Goal: Task Accomplishment & Management: Manage account settings

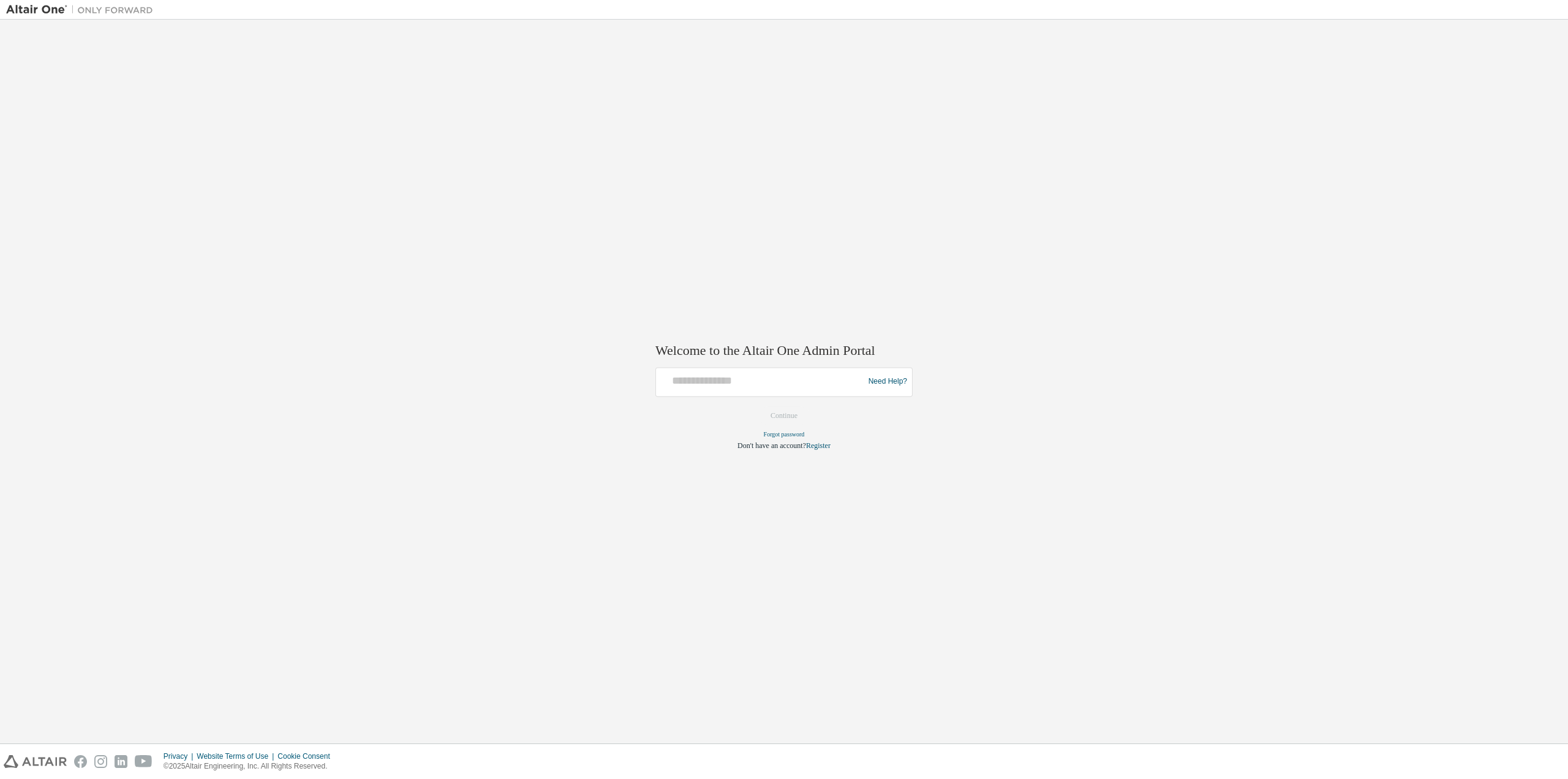
click at [725, 391] on div at bounding box center [762, 381] width 201 height 23
click at [731, 381] on input "text" at bounding box center [762, 379] width 201 height 17
type input "**********"
click at [777, 406] on button "Continue" at bounding box center [784, 415] width 53 height 18
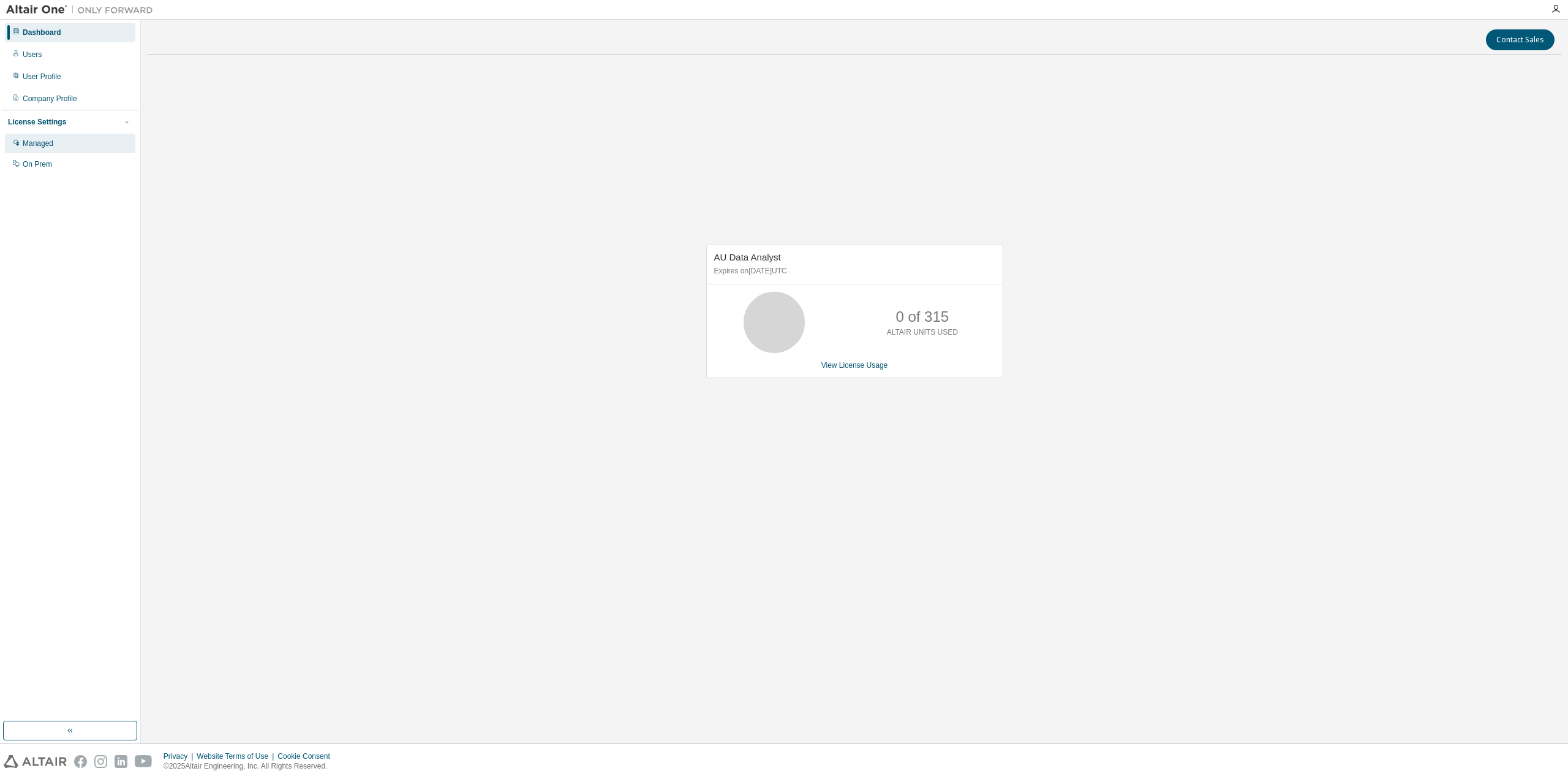
click at [39, 147] on div "Managed" at bounding box center [38, 143] width 31 height 10
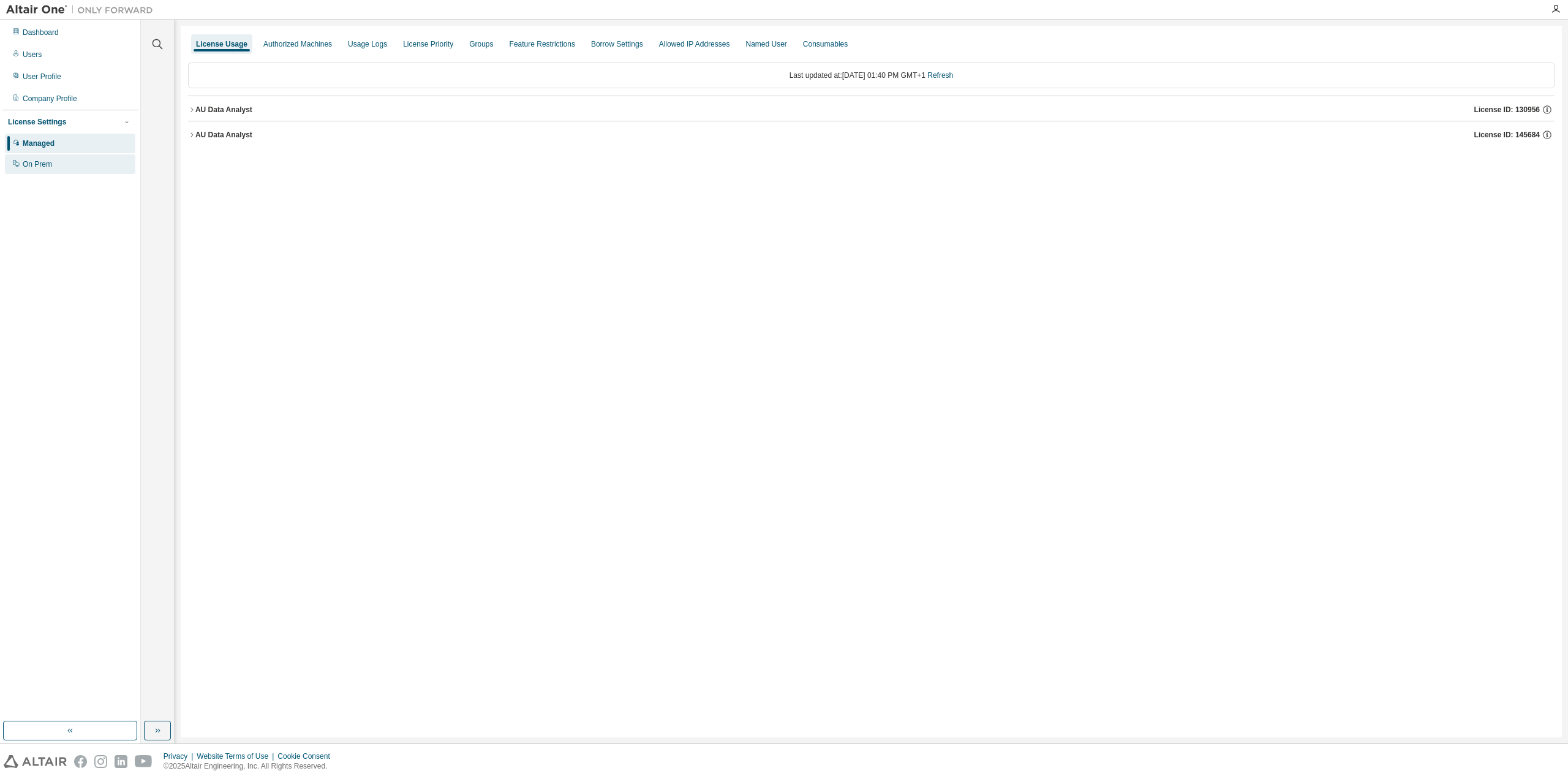
click at [38, 166] on div "On Prem" at bounding box center [37, 164] width 29 height 10
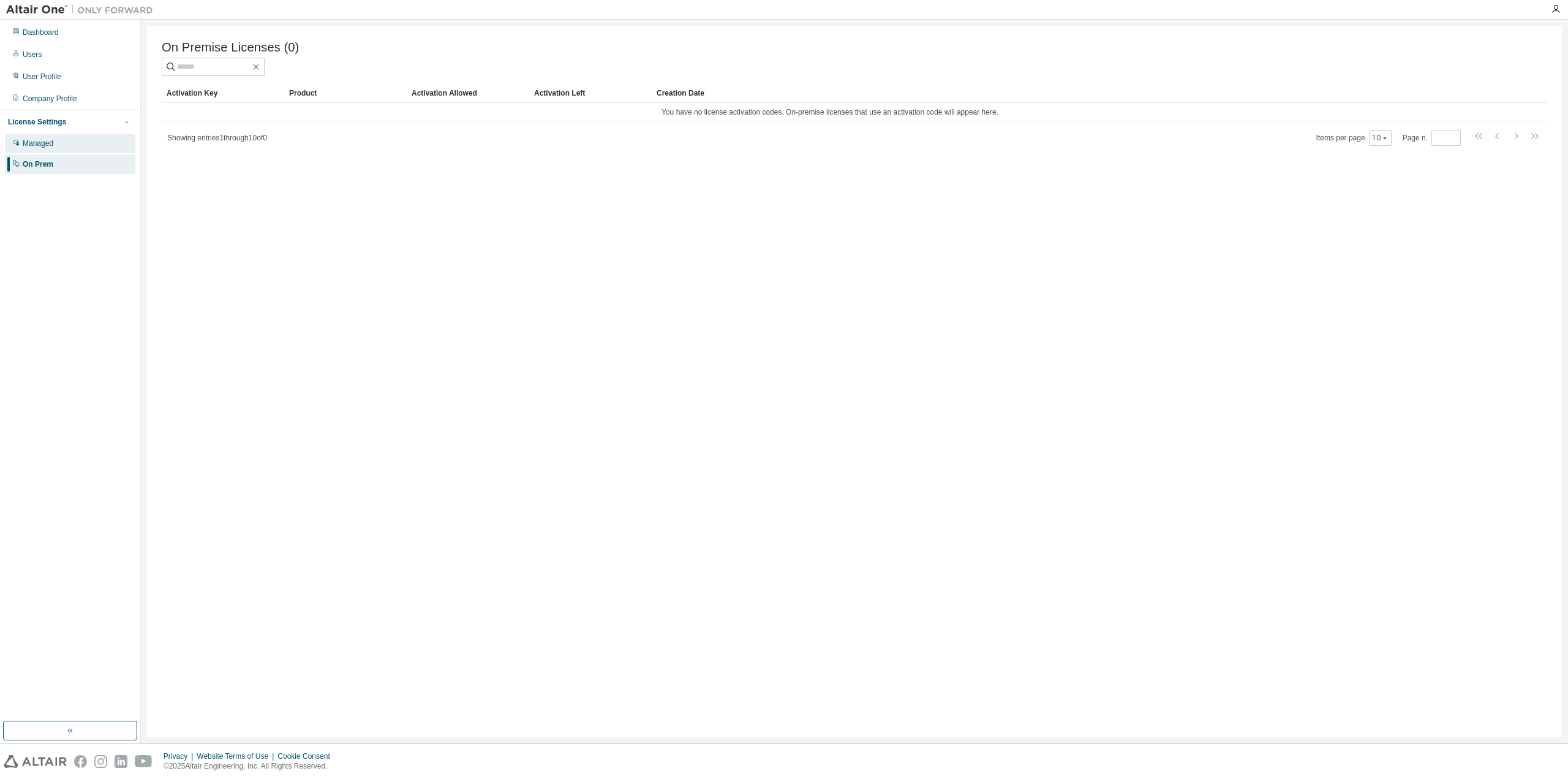
click at [43, 146] on div "Managed" at bounding box center [38, 143] width 31 height 10
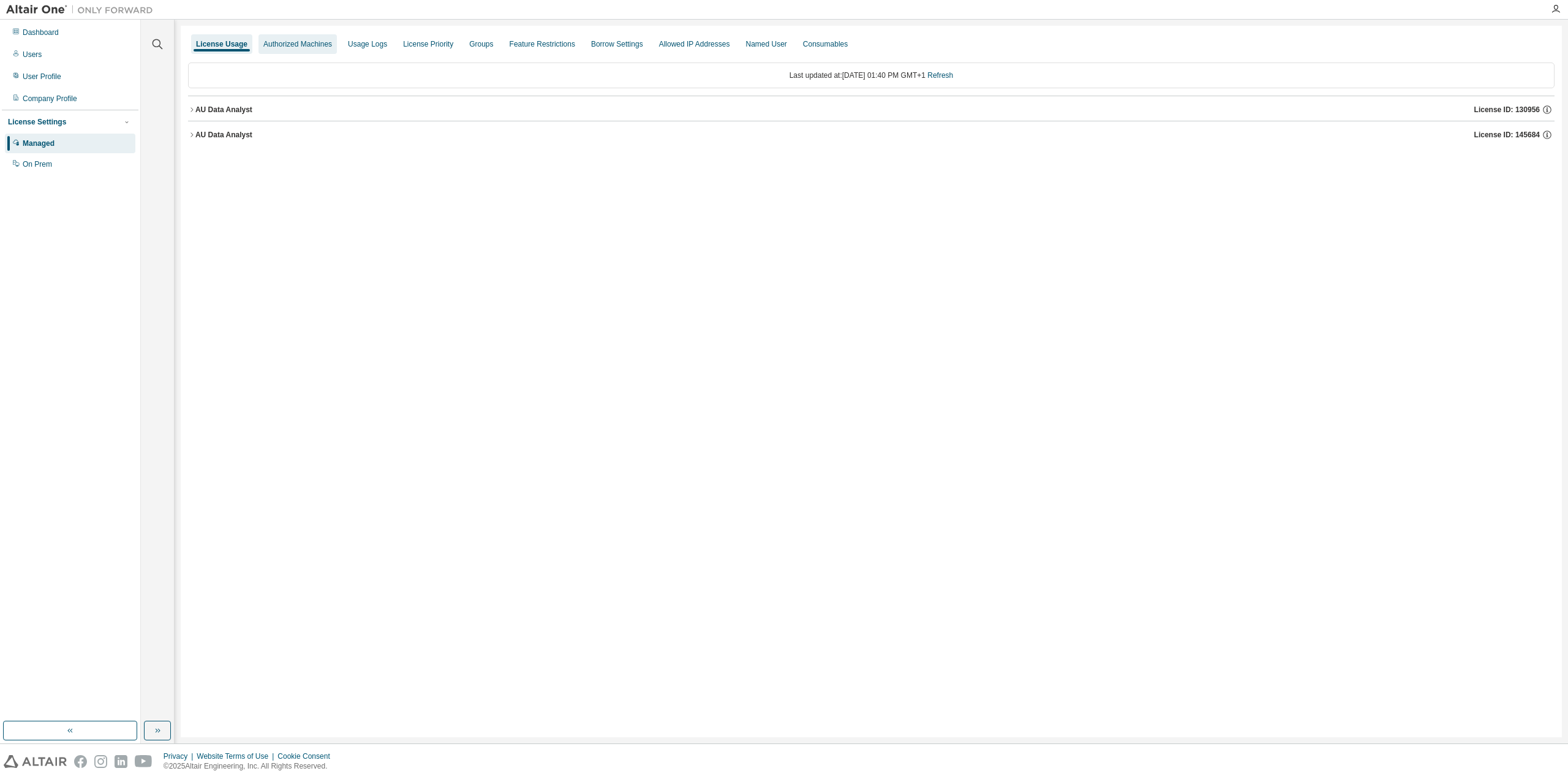
click at [300, 48] on div "Authorized Machines" at bounding box center [297, 44] width 69 height 10
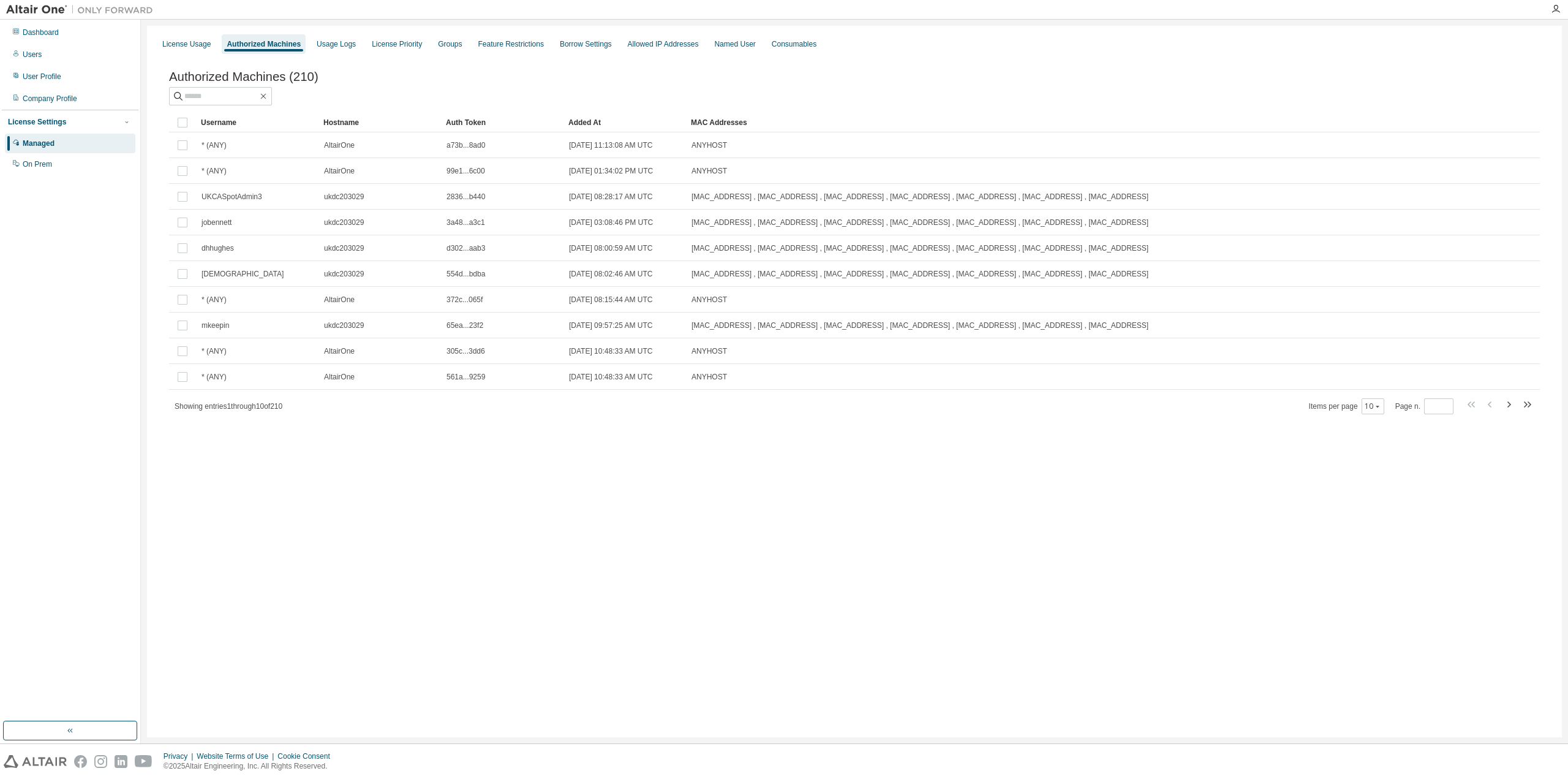
click at [703, 613] on div "License Usage Authorized Machines Usage Logs License Priority Groups Feature Re…" at bounding box center [855, 381] width 1415 height 711
click at [269, 46] on div "Authorized Machines" at bounding box center [263, 44] width 74 height 10
click at [312, 44] on div "Usage Logs" at bounding box center [336, 44] width 49 height 19
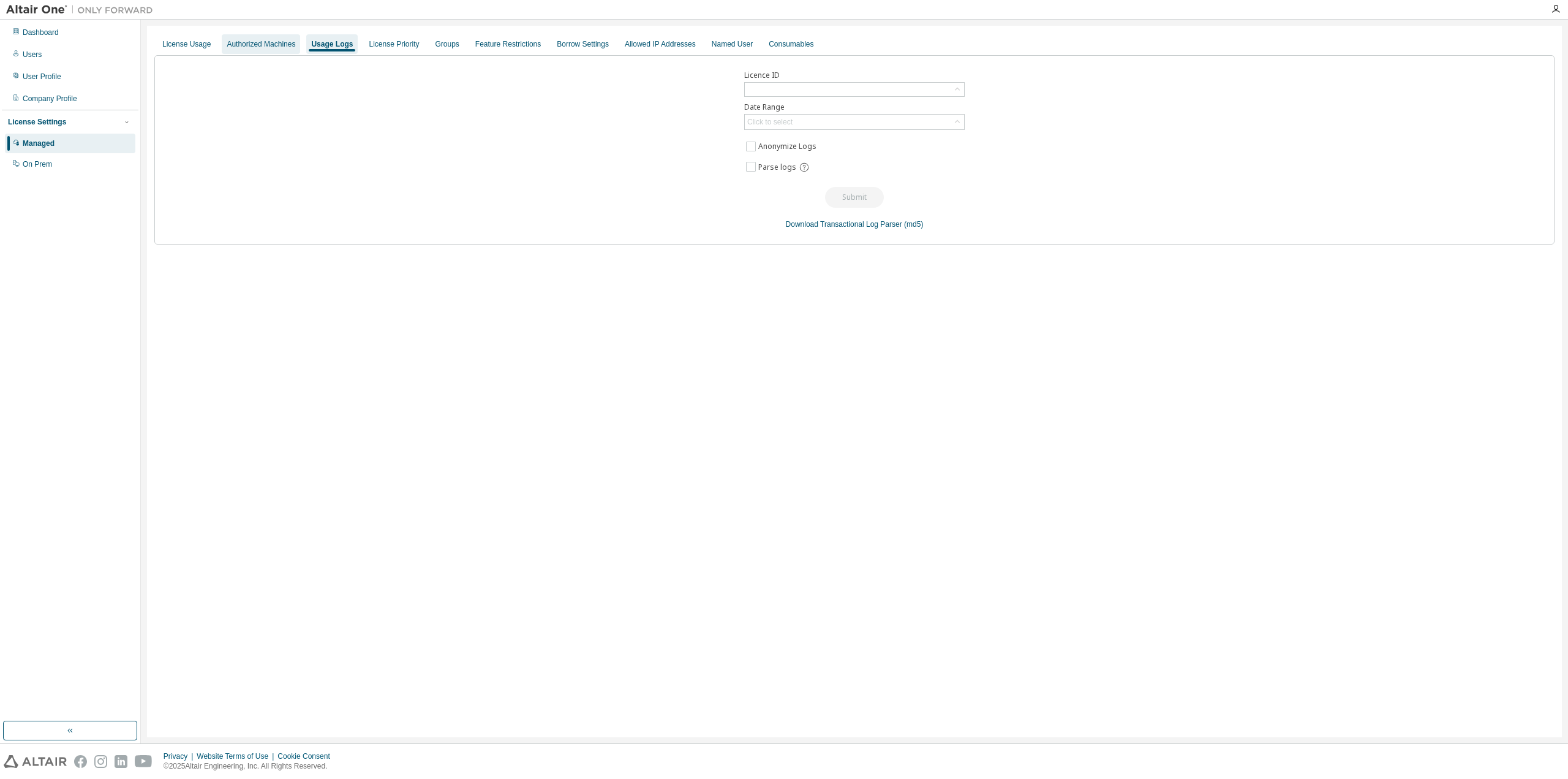
click at [264, 43] on div "Authorized Machines" at bounding box center [261, 44] width 69 height 10
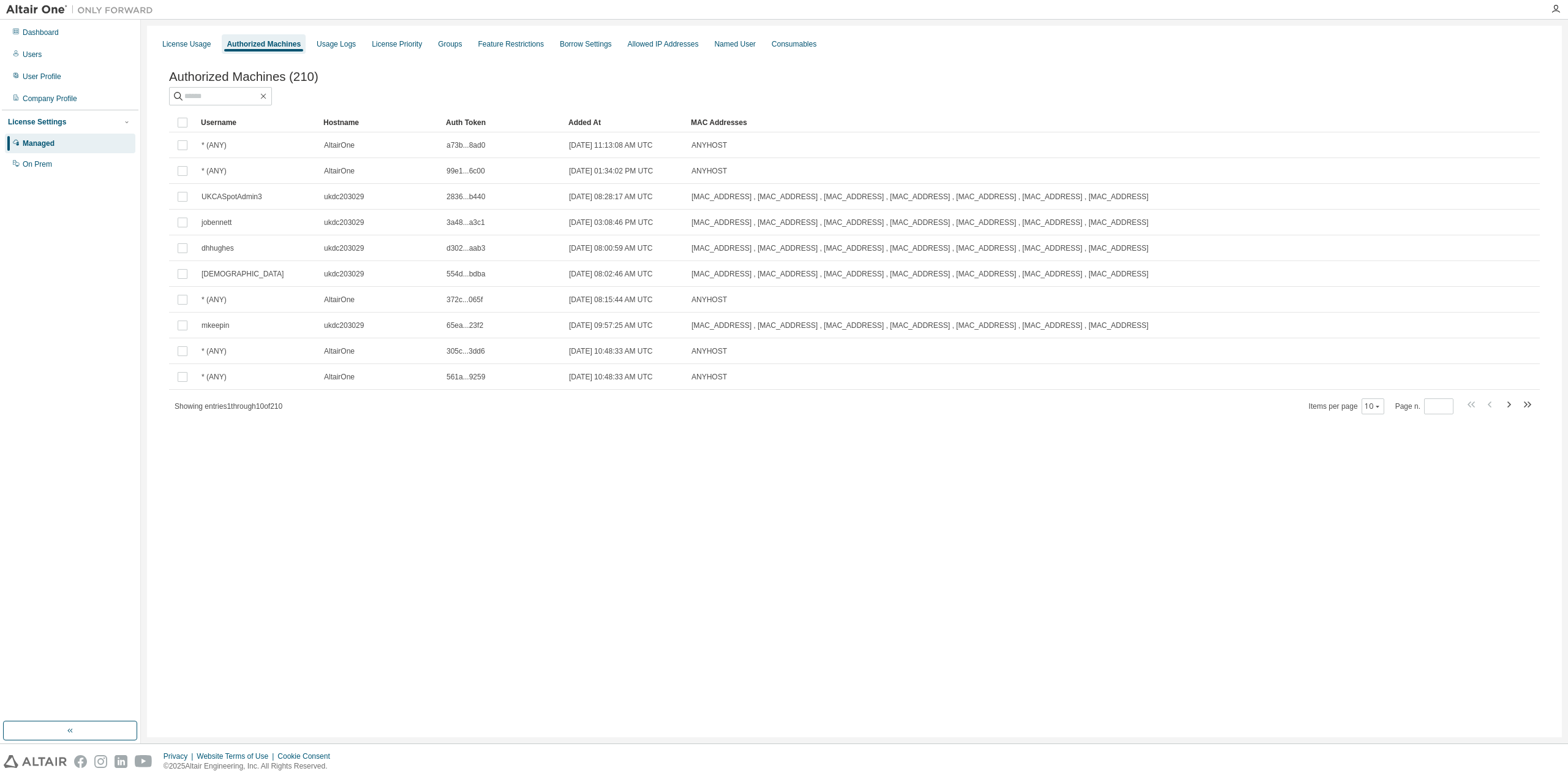
click at [436, 460] on div "License Usage Authorized Machines Usage Logs License Priority Groups Feature Re…" at bounding box center [855, 381] width 1415 height 711
click at [366, 475] on div "License Usage Authorized Machines Usage Logs License Priority Groups Feature Re…" at bounding box center [855, 381] width 1415 height 711
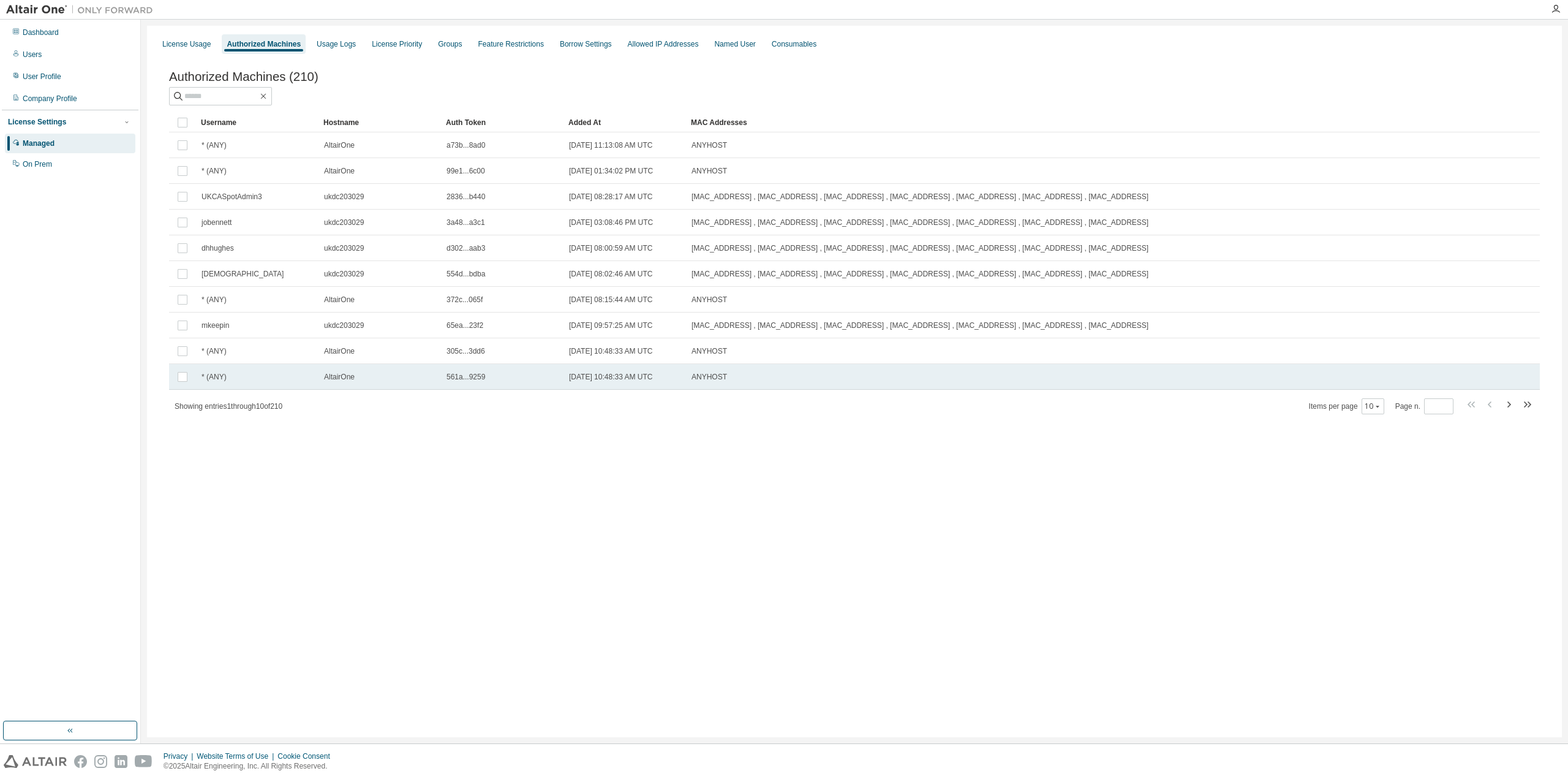
click at [424, 381] on div "AltairOne" at bounding box center [379, 377] width 112 height 10
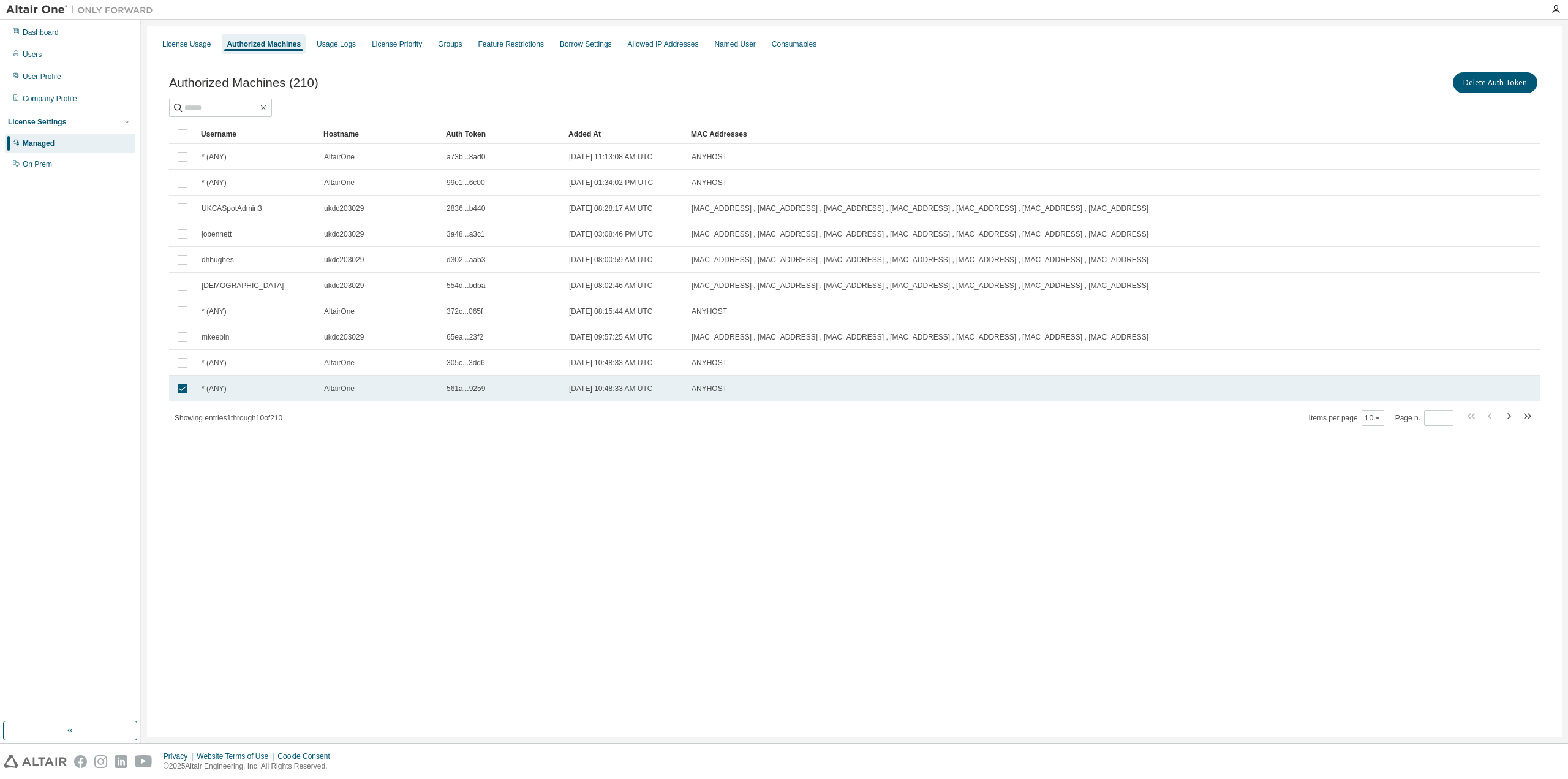
click at [415, 393] on td "AltairOne" at bounding box center [379, 389] width 123 height 26
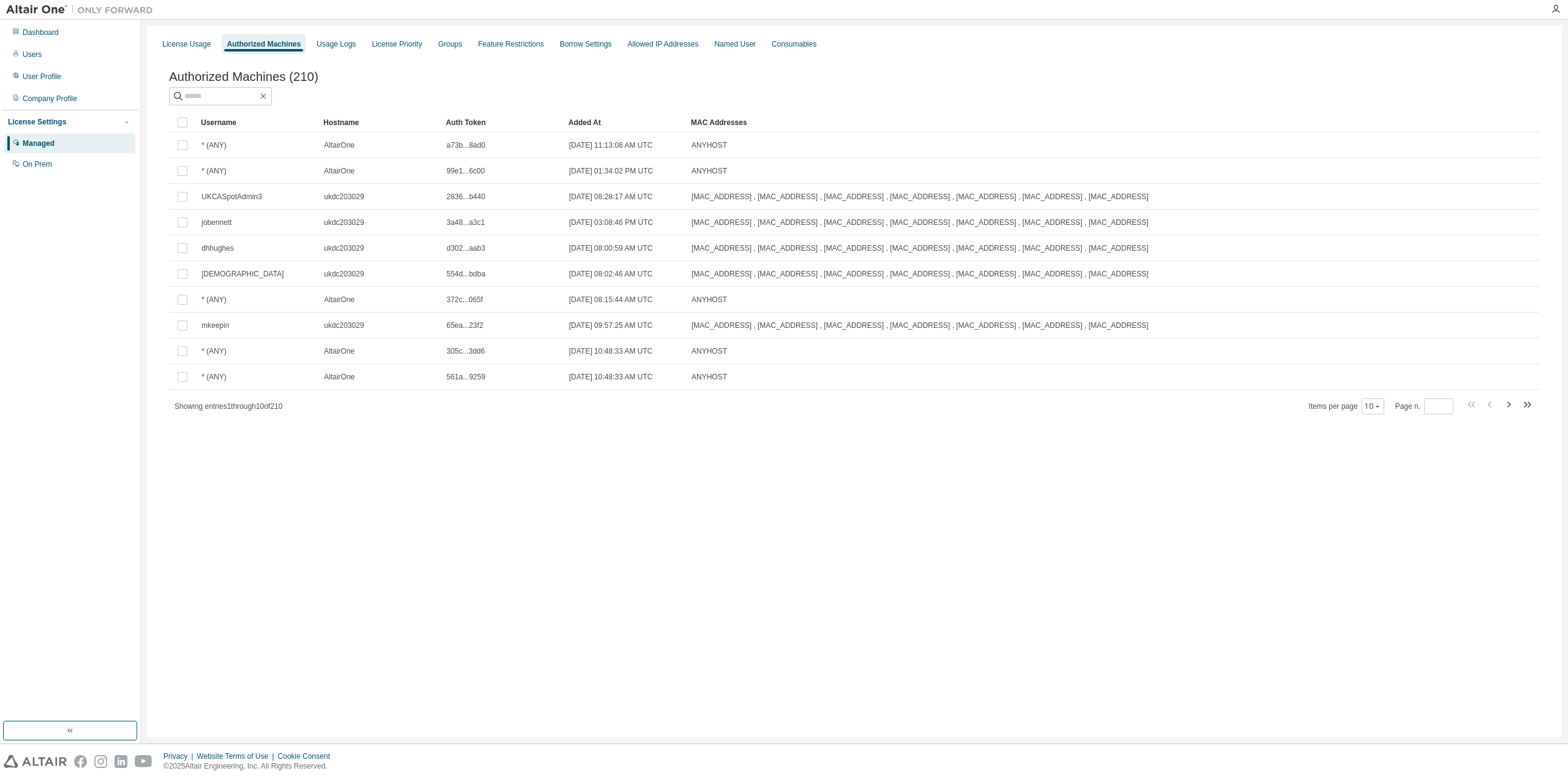
click at [452, 455] on div "License Usage Authorized Machines Usage Logs License Priority Groups Feature Re…" at bounding box center [855, 381] width 1415 height 711
click at [49, 29] on div "Dashboard" at bounding box center [41, 32] width 37 height 10
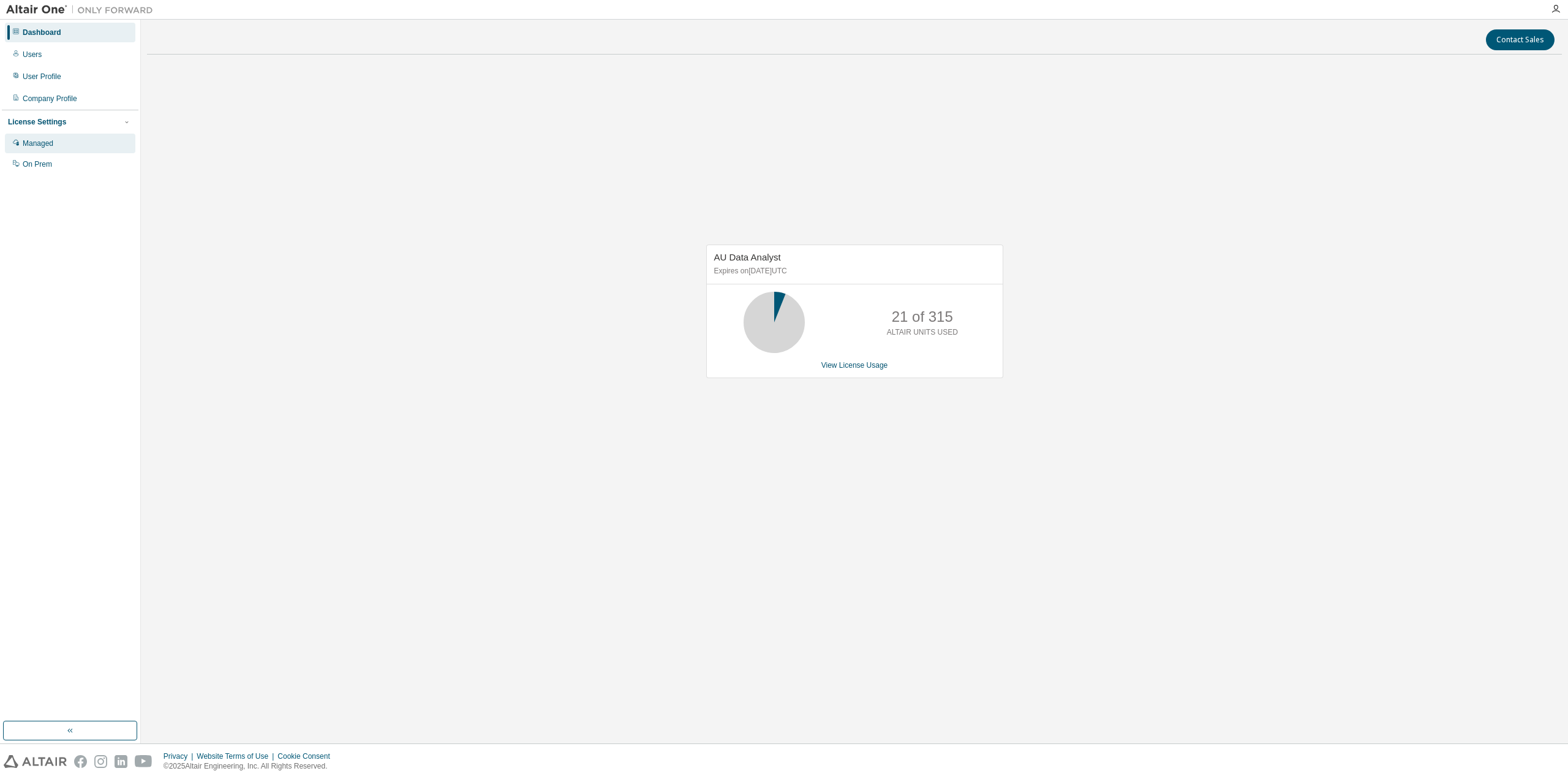
click at [41, 147] on div "Managed" at bounding box center [38, 143] width 31 height 10
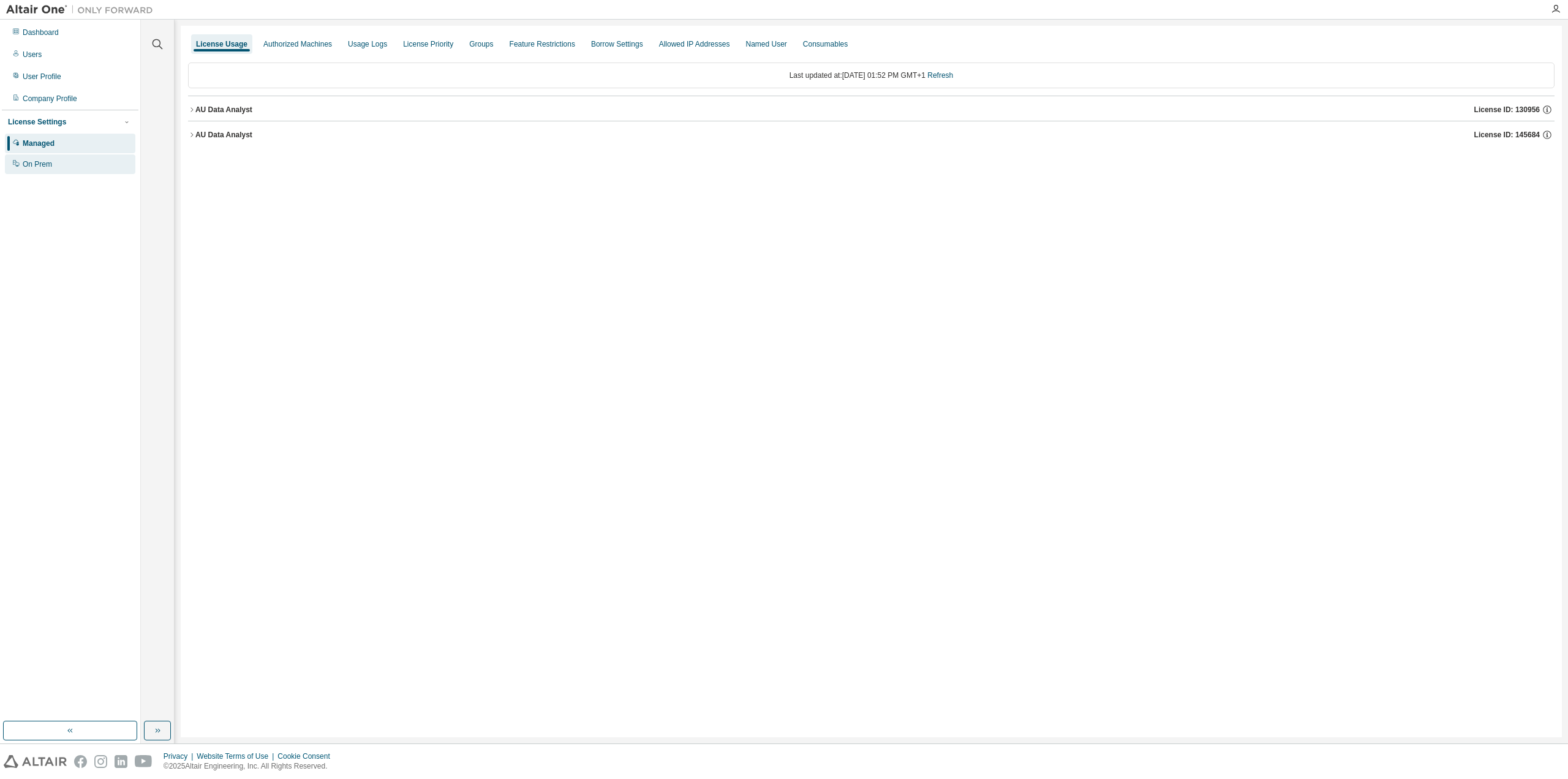
click at [40, 162] on div "On Prem" at bounding box center [37, 164] width 29 height 10
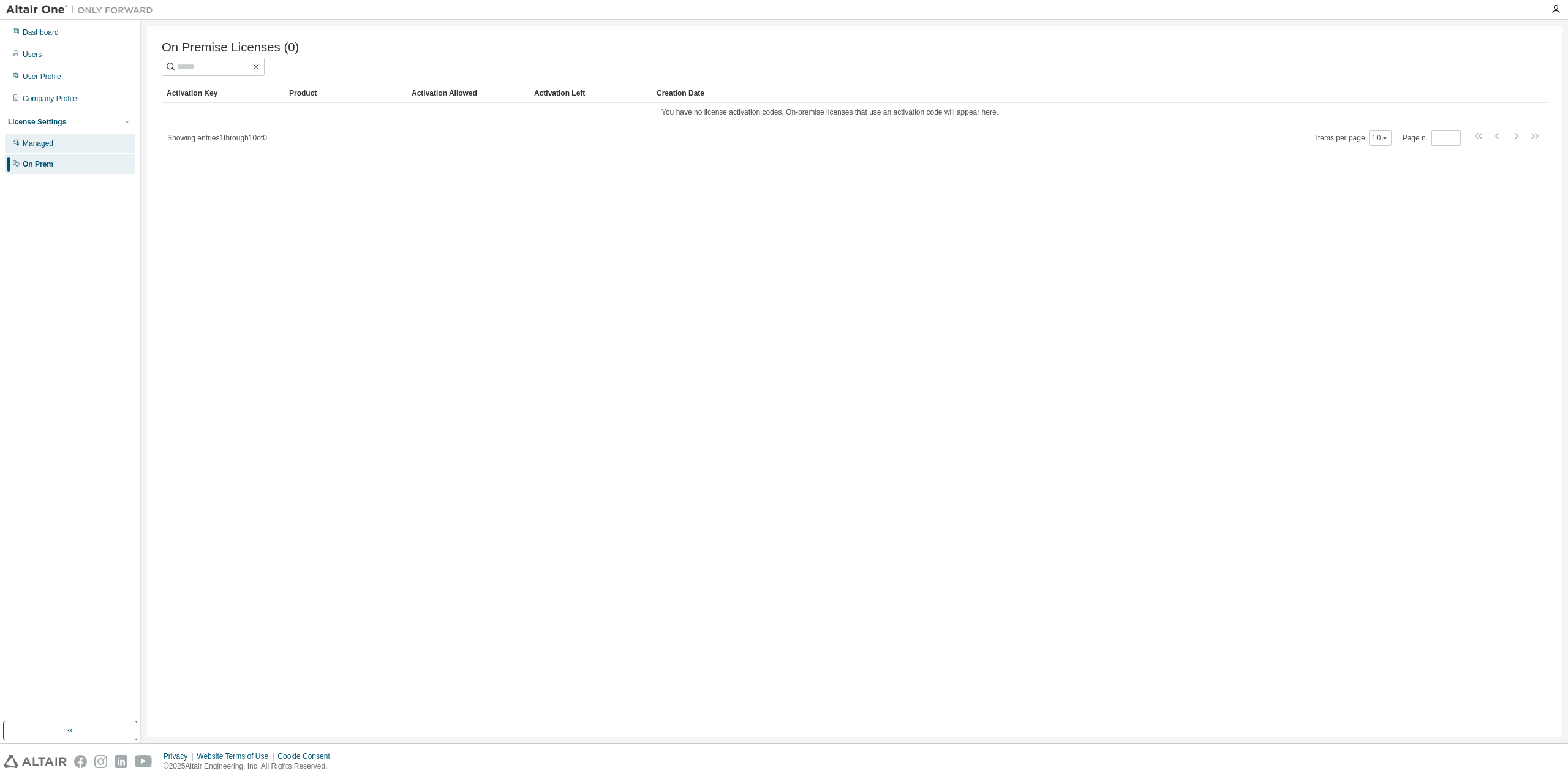
click at [48, 145] on div "Managed" at bounding box center [38, 143] width 31 height 10
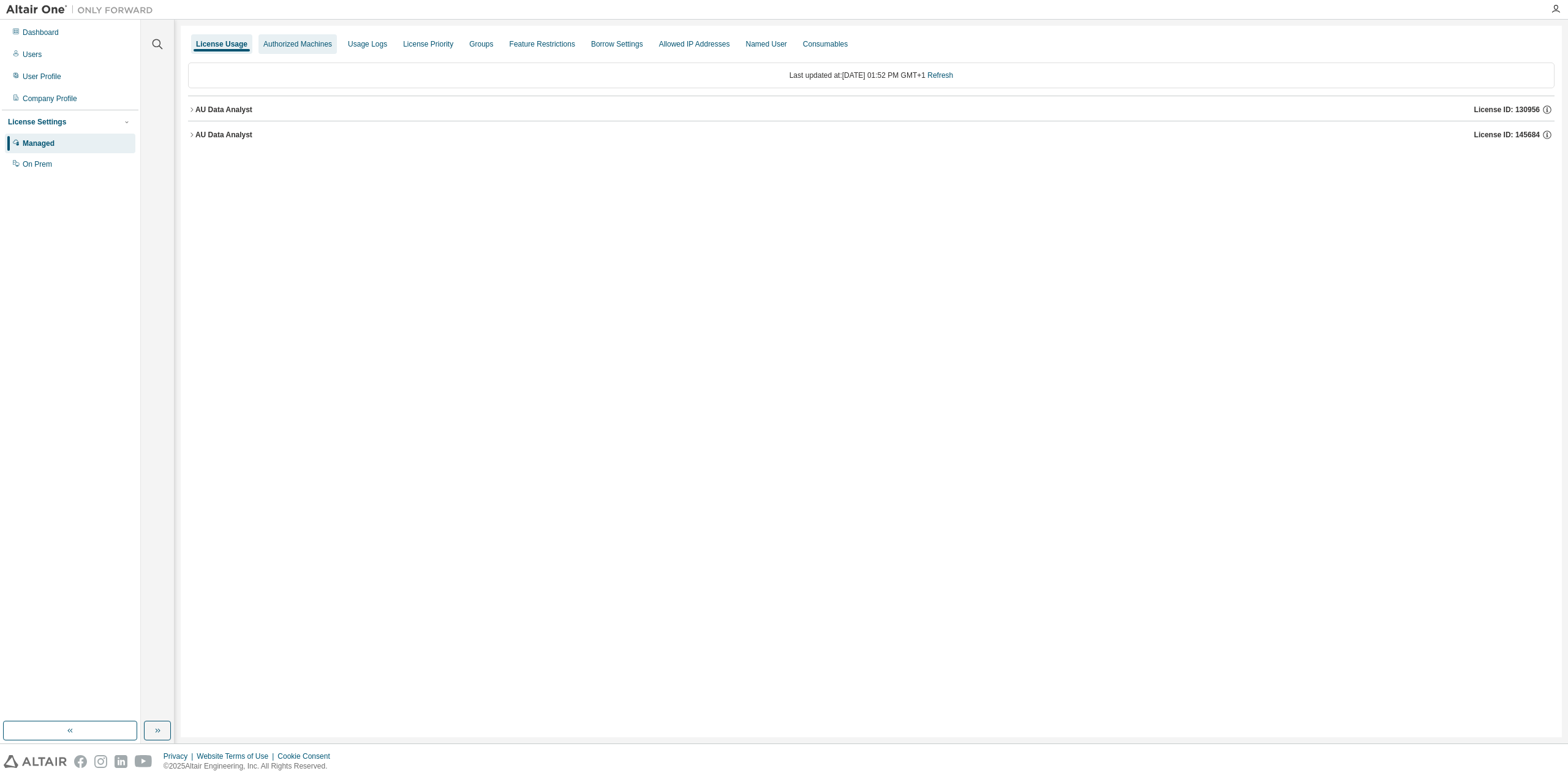
click at [276, 43] on div "Authorized Machines" at bounding box center [297, 44] width 69 height 10
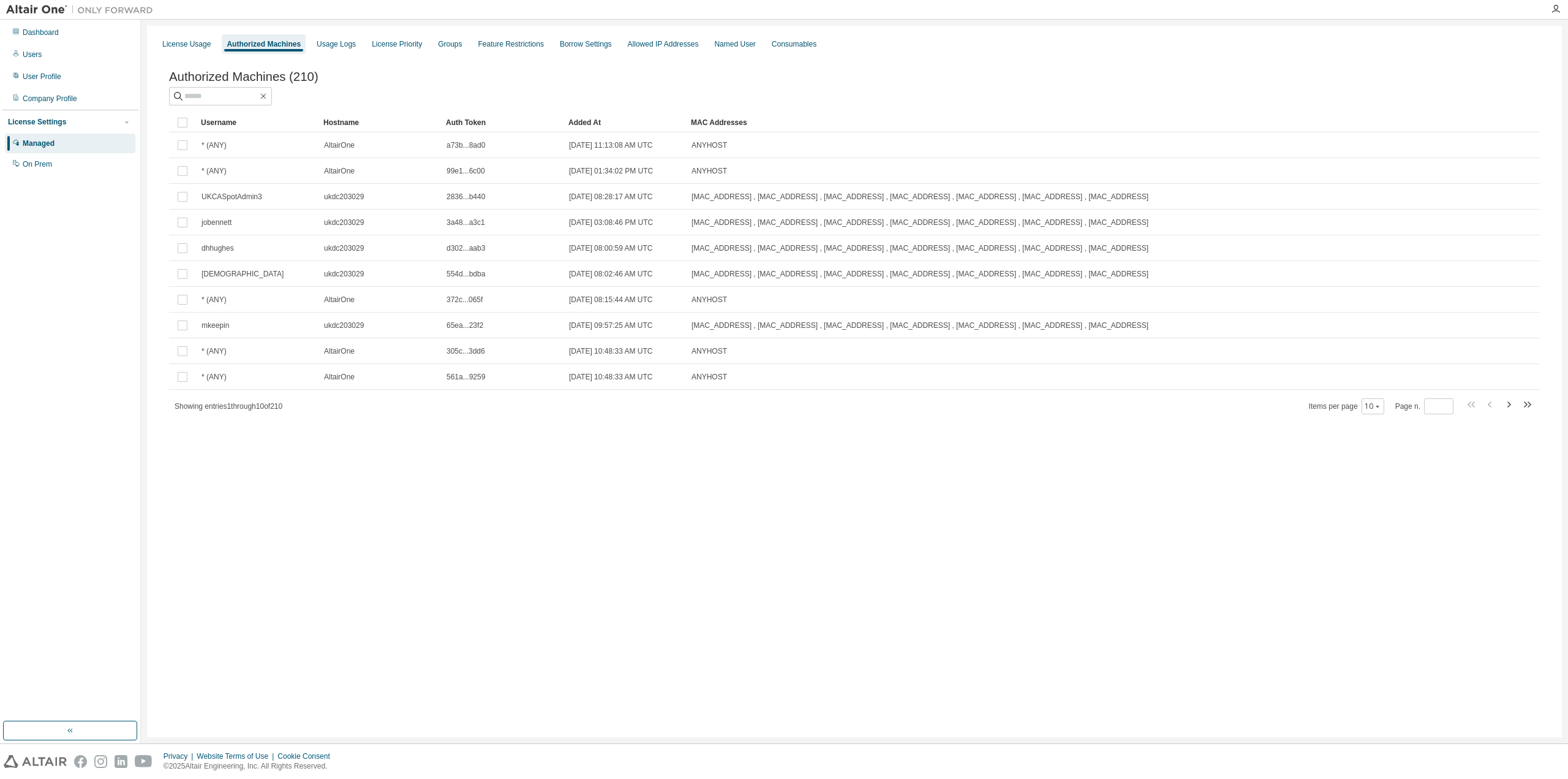
drag, startPoint x: 348, startPoint y: 84, endPoint x: 255, endPoint y: 487, distance: 413.6
click at [252, 491] on div "License Usage Authorized Machines Usage Logs License Priority Groups Feature Re…" at bounding box center [855, 381] width 1415 height 711
click at [334, 48] on div "Usage Logs" at bounding box center [336, 44] width 39 height 10
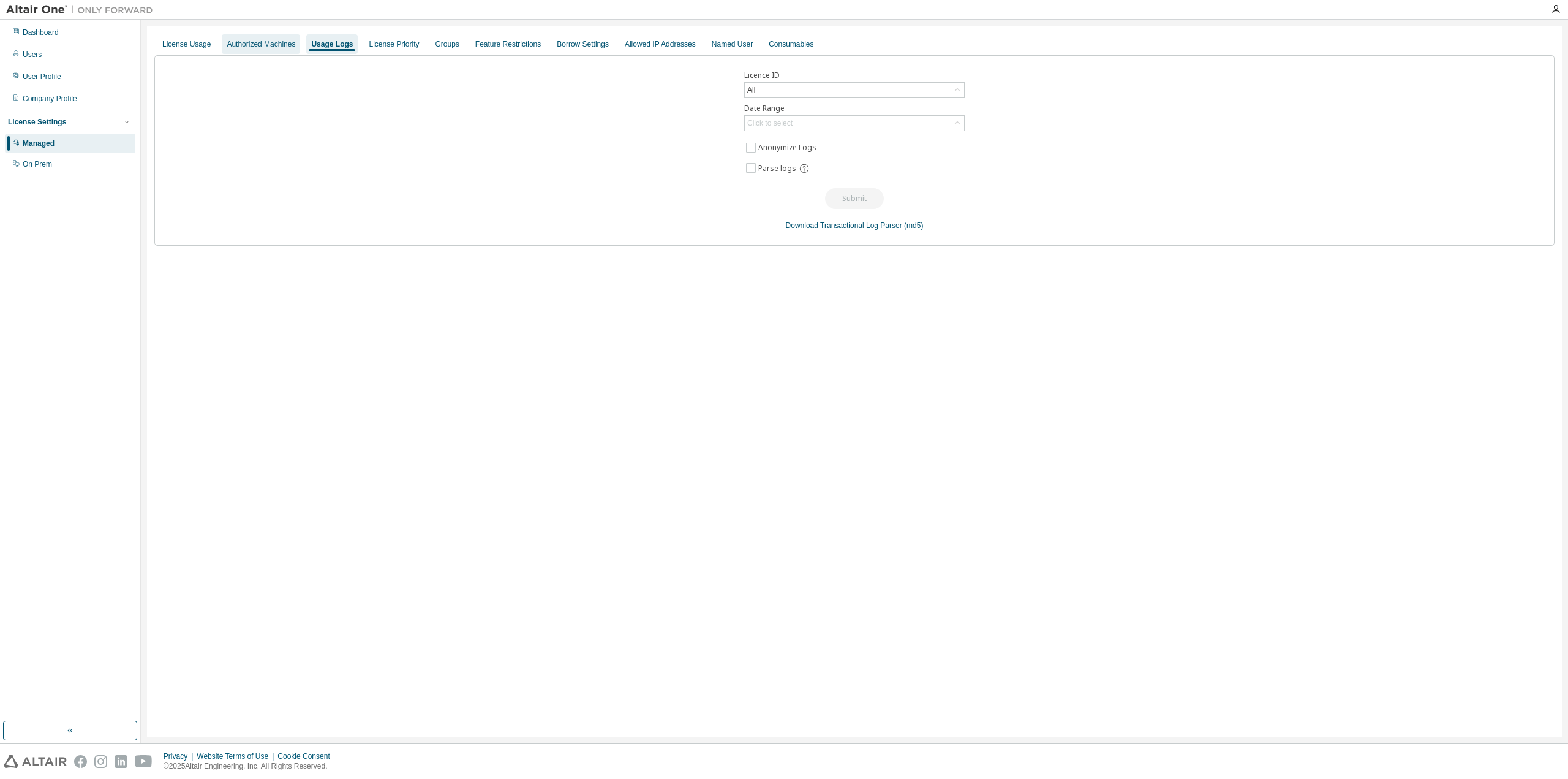
click at [278, 42] on div "Authorized Machines" at bounding box center [261, 44] width 69 height 10
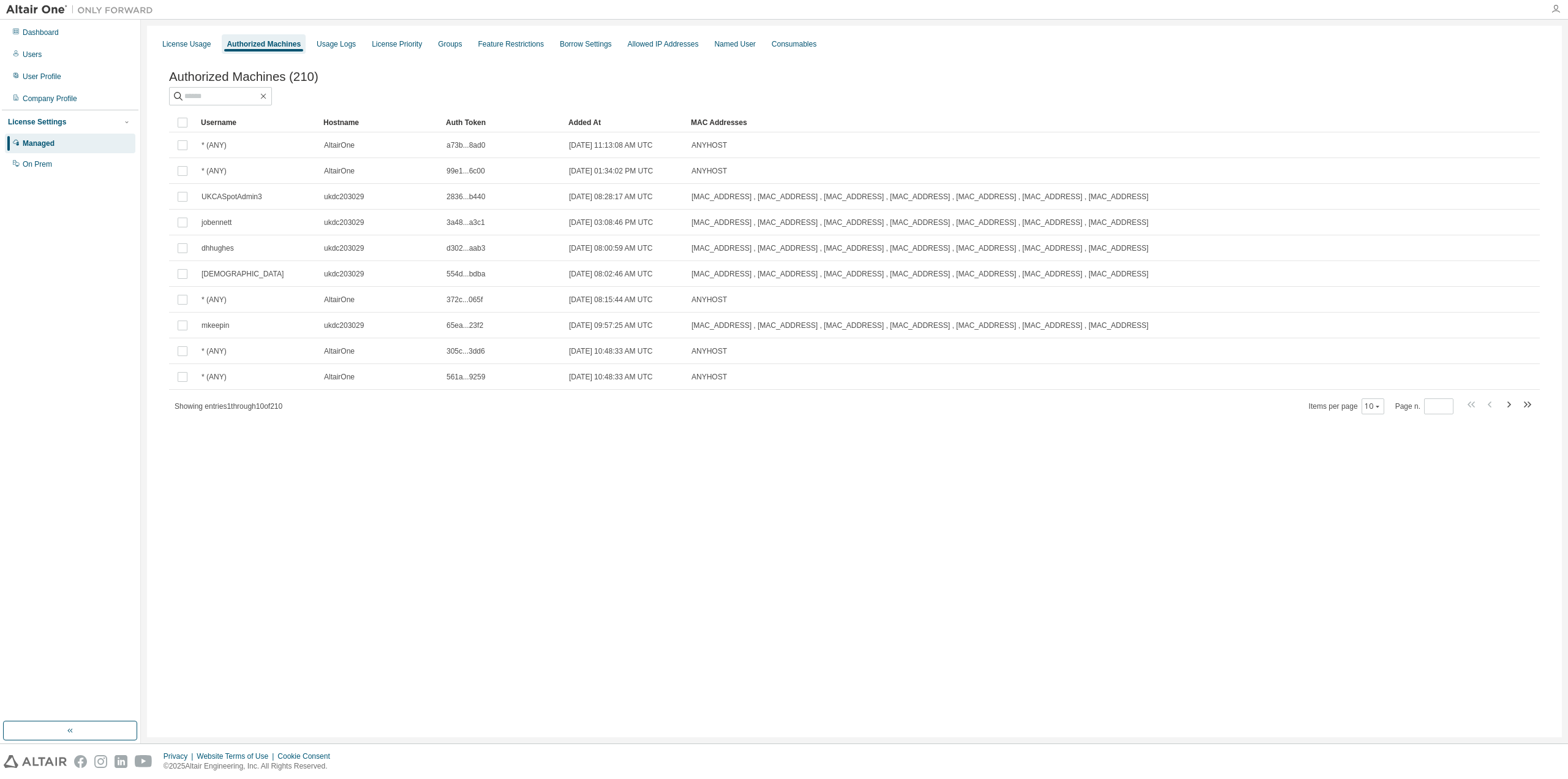
click at [1561, 5] on icon "button" at bounding box center [1555, 9] width 10 height 10
click at [1460, 239] on link "Managed Licenses" at bounding box center [1440, 237] width 62 height 12
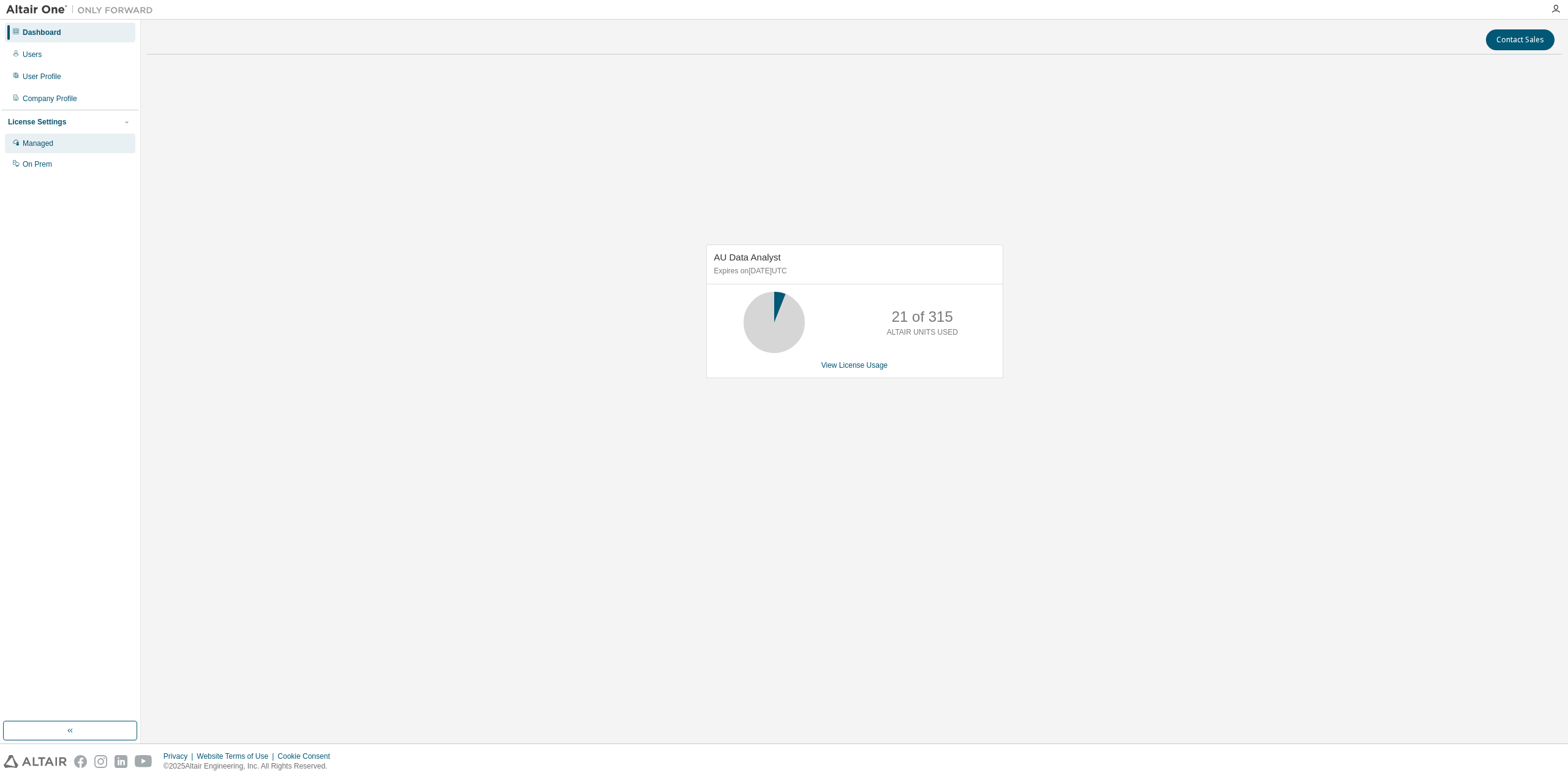
click at [51, 144] on div "Managed" at bounding box center [38, 143] width 31 height 10
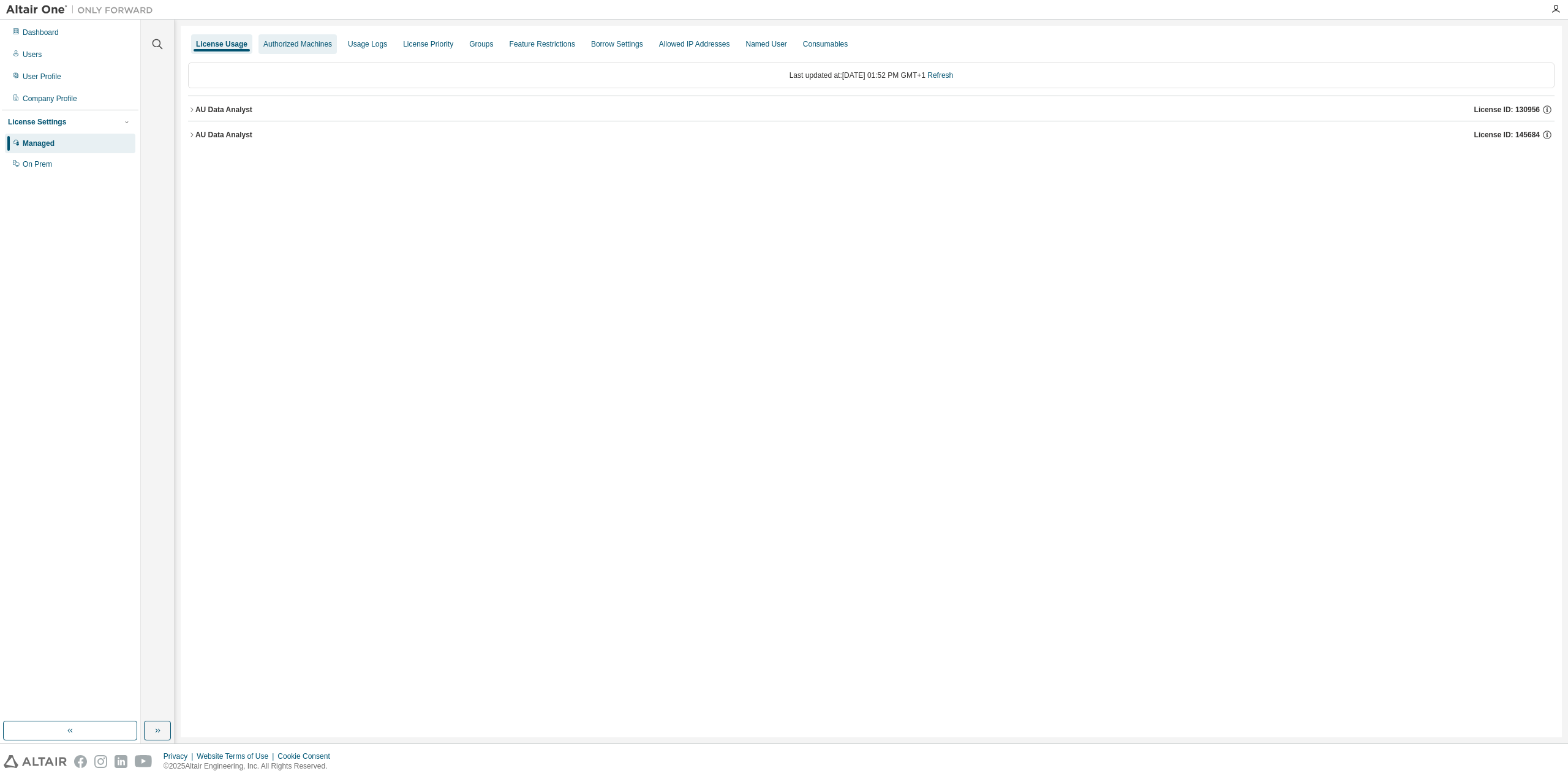
click at [293, 45] on div "Authorized Machines" at bounding box center [297, 44] width 69 height 10
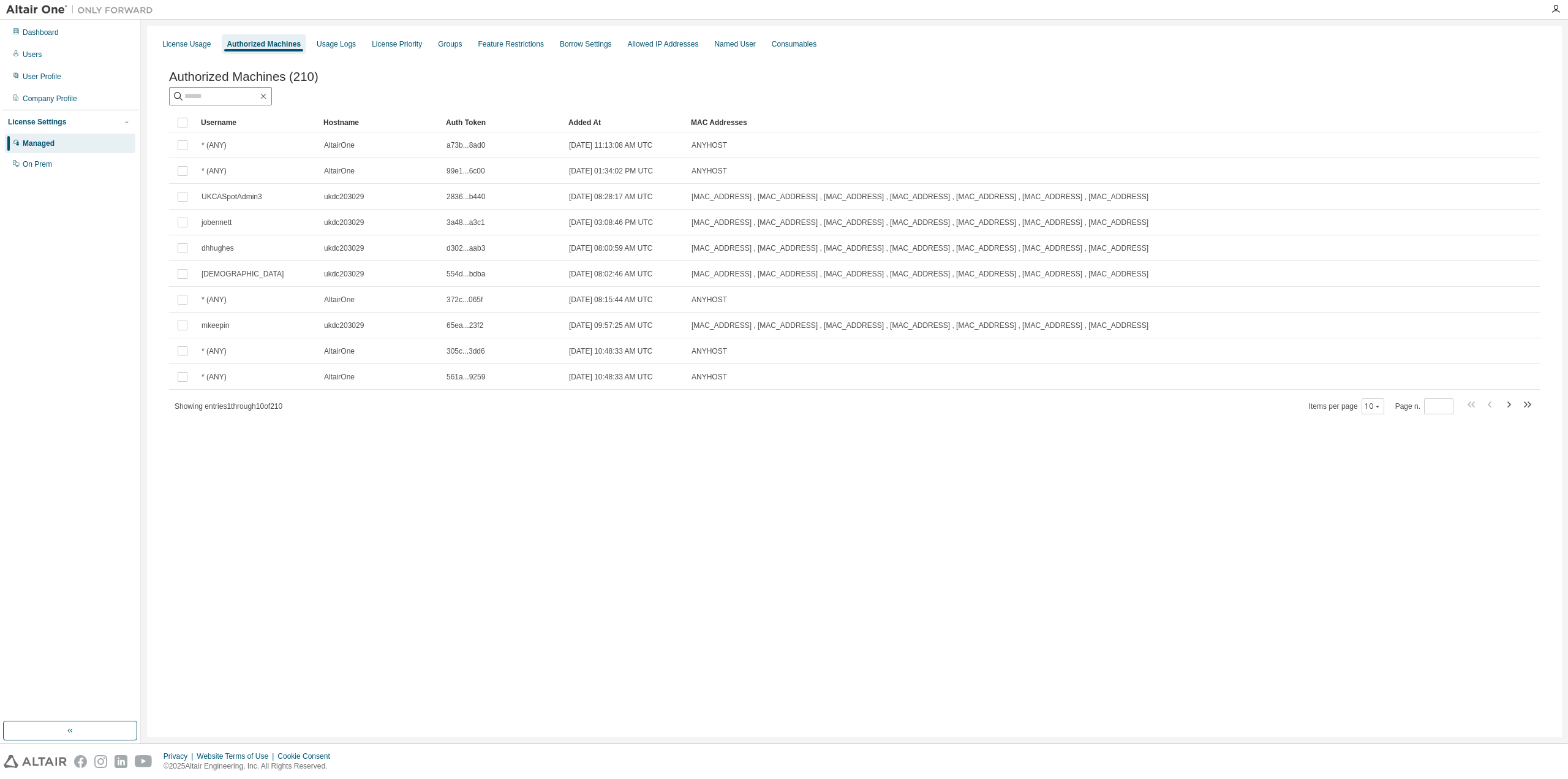
click at [251, 99] on input "text" at bounding box center [221, 95] width 73 height 12
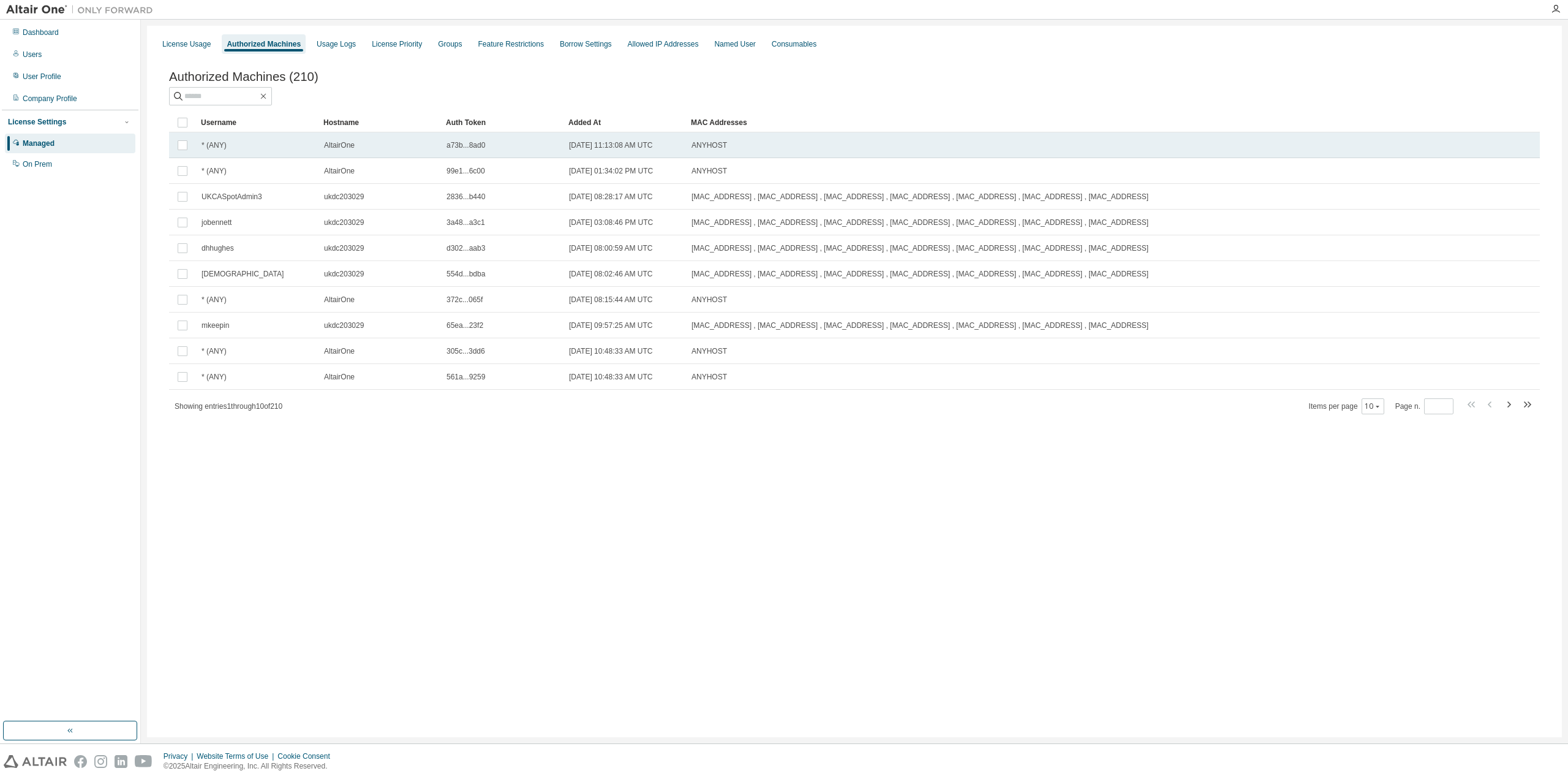
click at [341, 149] on span "AltairOne" at bounding box center [339, 144] width 31 height 10
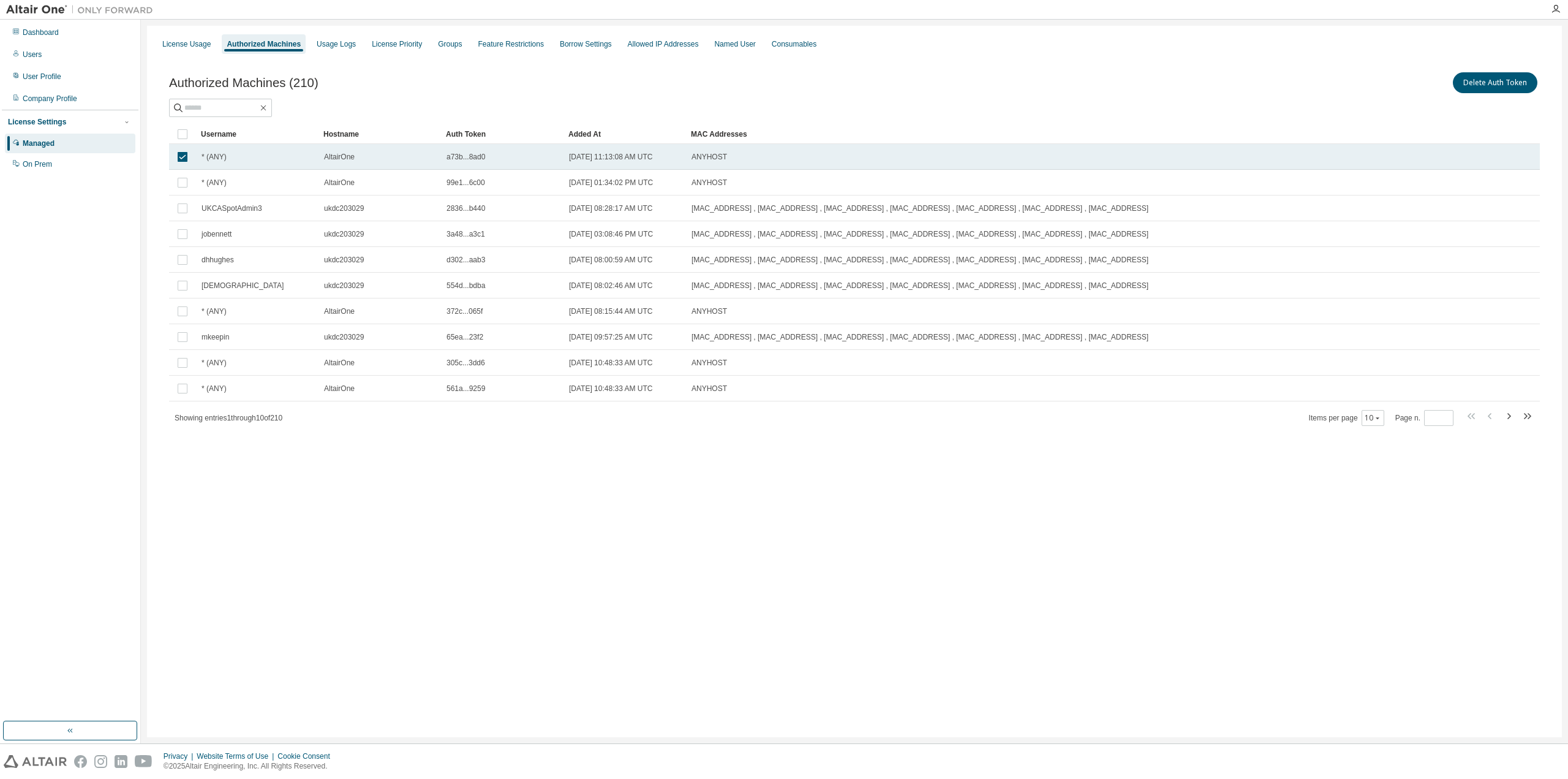
click at [342, 153] on span "AltairOne" at bounding box center [339, 156] width 31 height 10
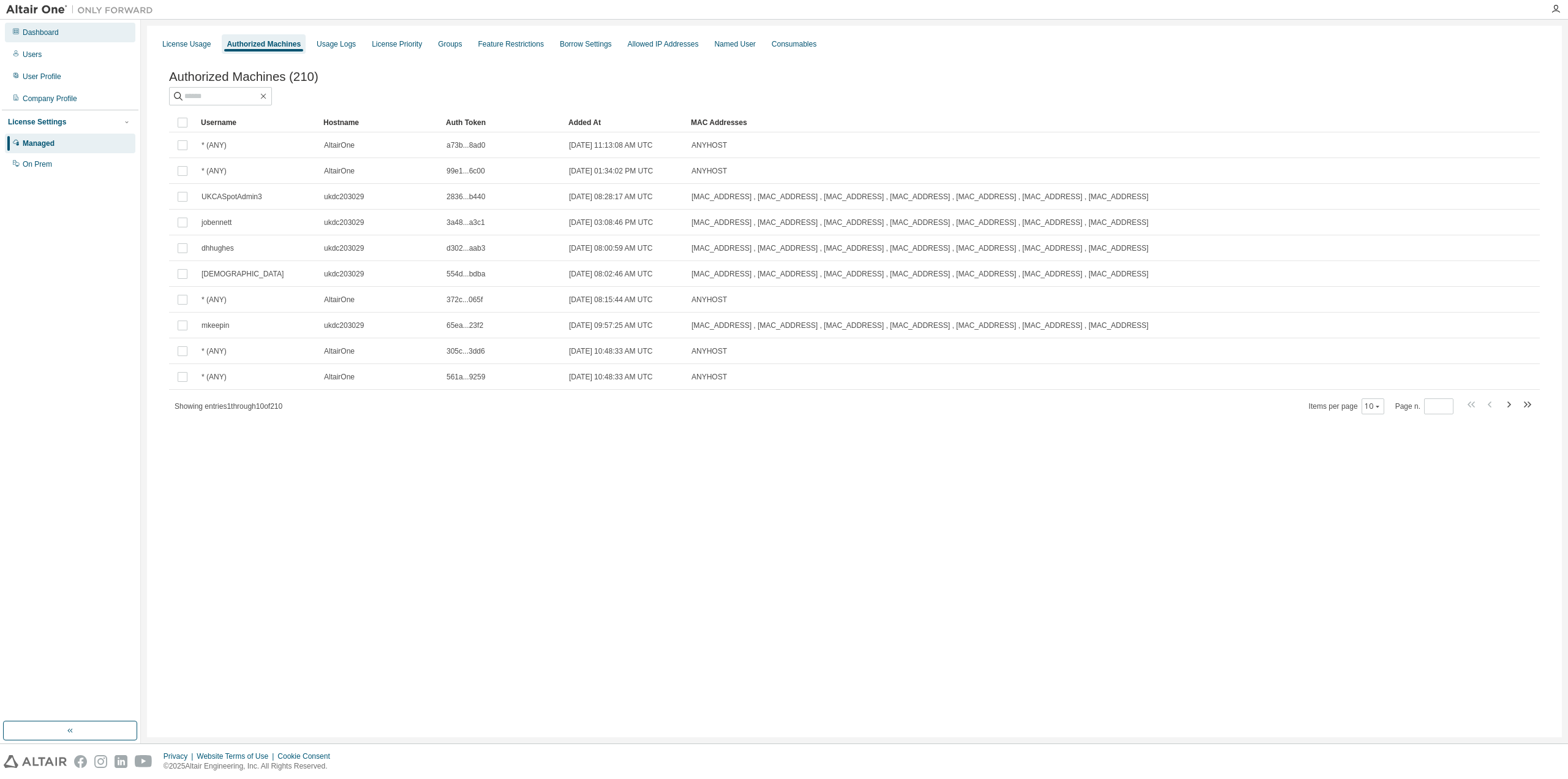
click at [44, 35] on div "Dashboard" at bounding box center [41, 32] width 37 height 10
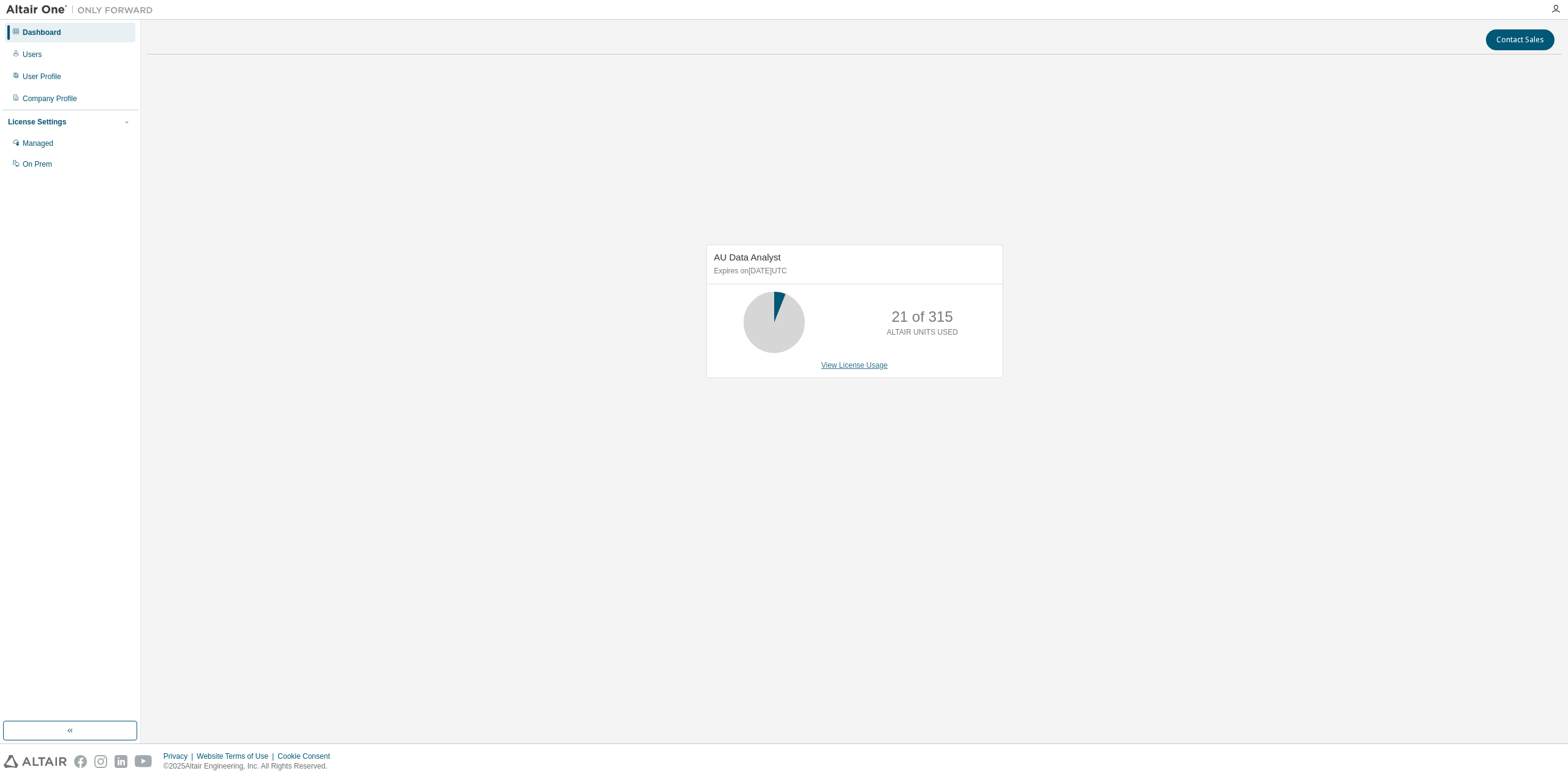
click at [850, 363] on link "View License Usage" at bounding box center [854, 365] width 67 height 8
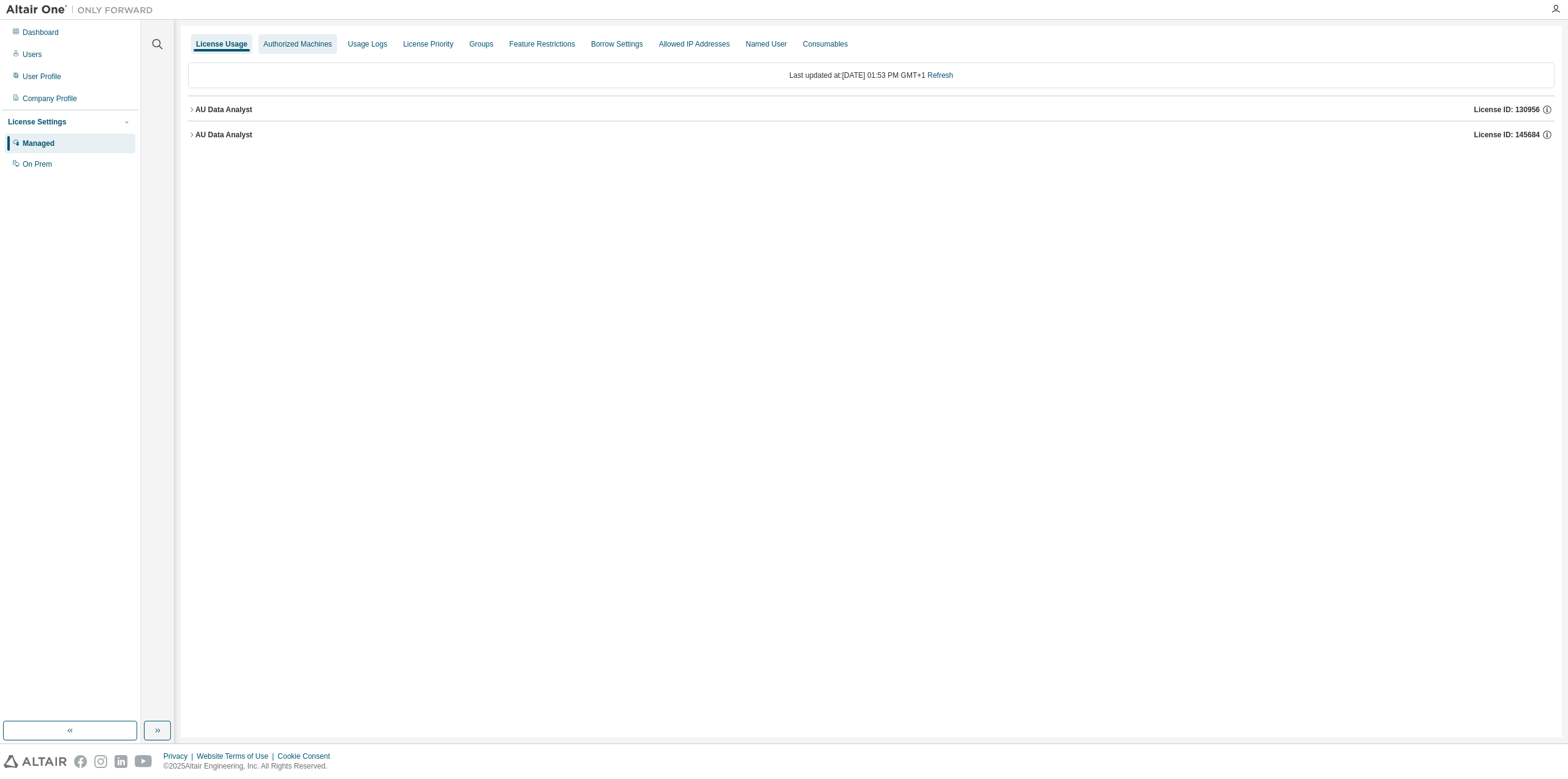
click at [279, 42] on div "Authorized Machines" at bounding box center [297, 44] width 69 height 10
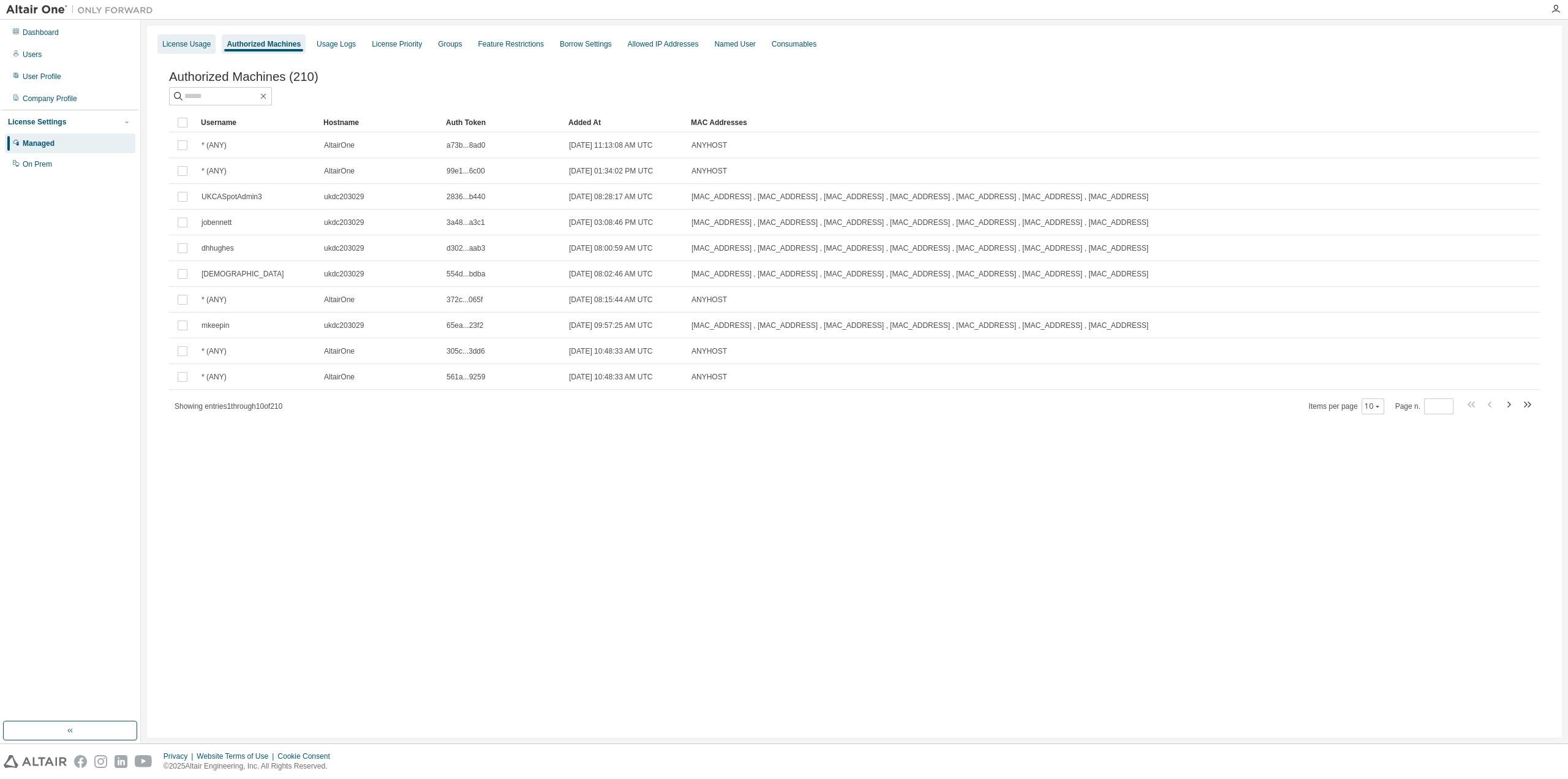
click at [197, 44] on div "License Usage" at bounding box center [187, 44] width 48 height 10
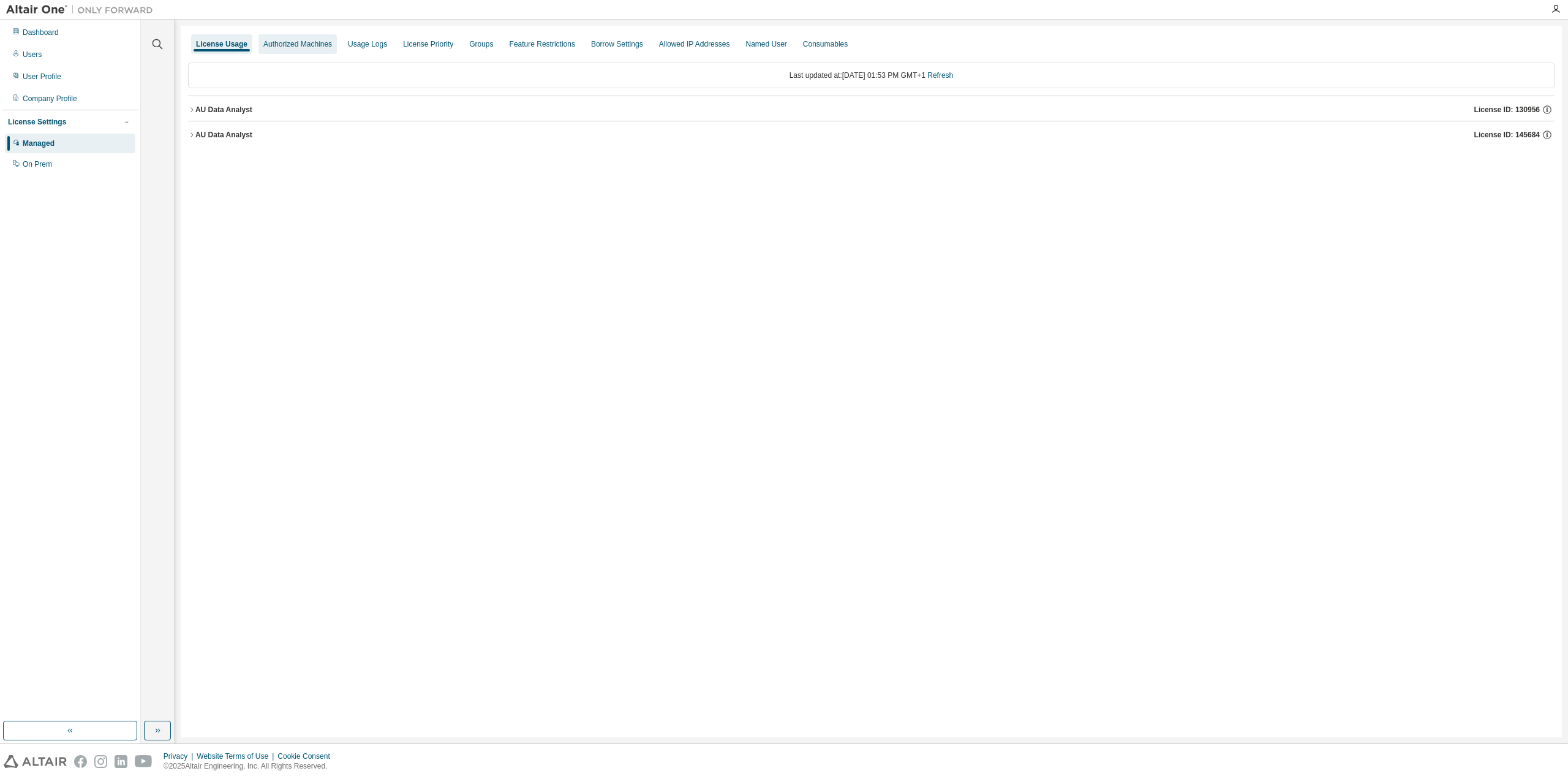
click at [263, 46] on div "Authorized Machines" at bounding box center [297, 44] width 69 height 10
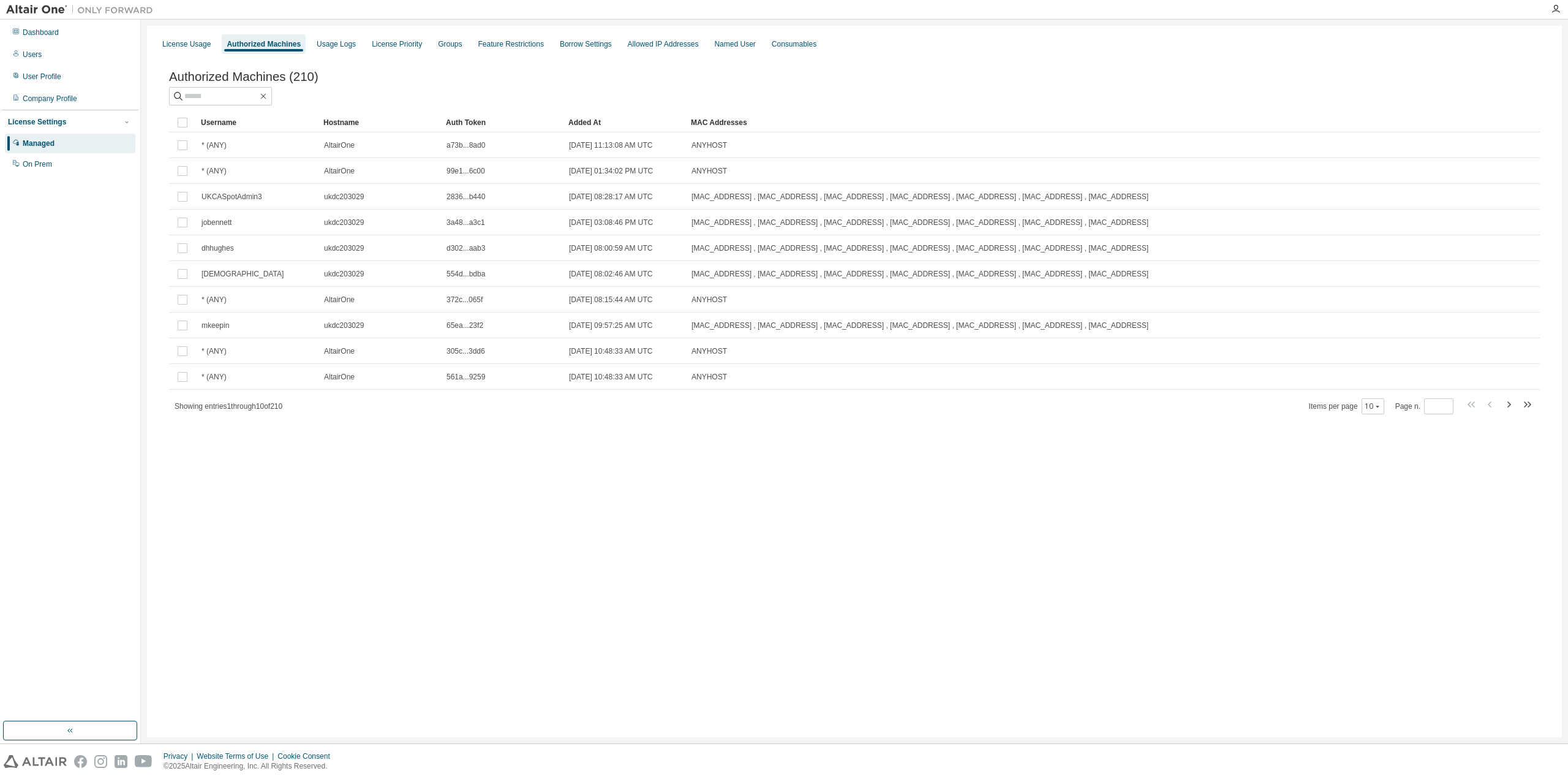
click at [347, 89] on div "Authorized Machines (210)" at bounding box center [854, 87] width 1371 height 36
click at [60, 82] on div "User Profile" at bounding box center [69, 76] width 131 height 19
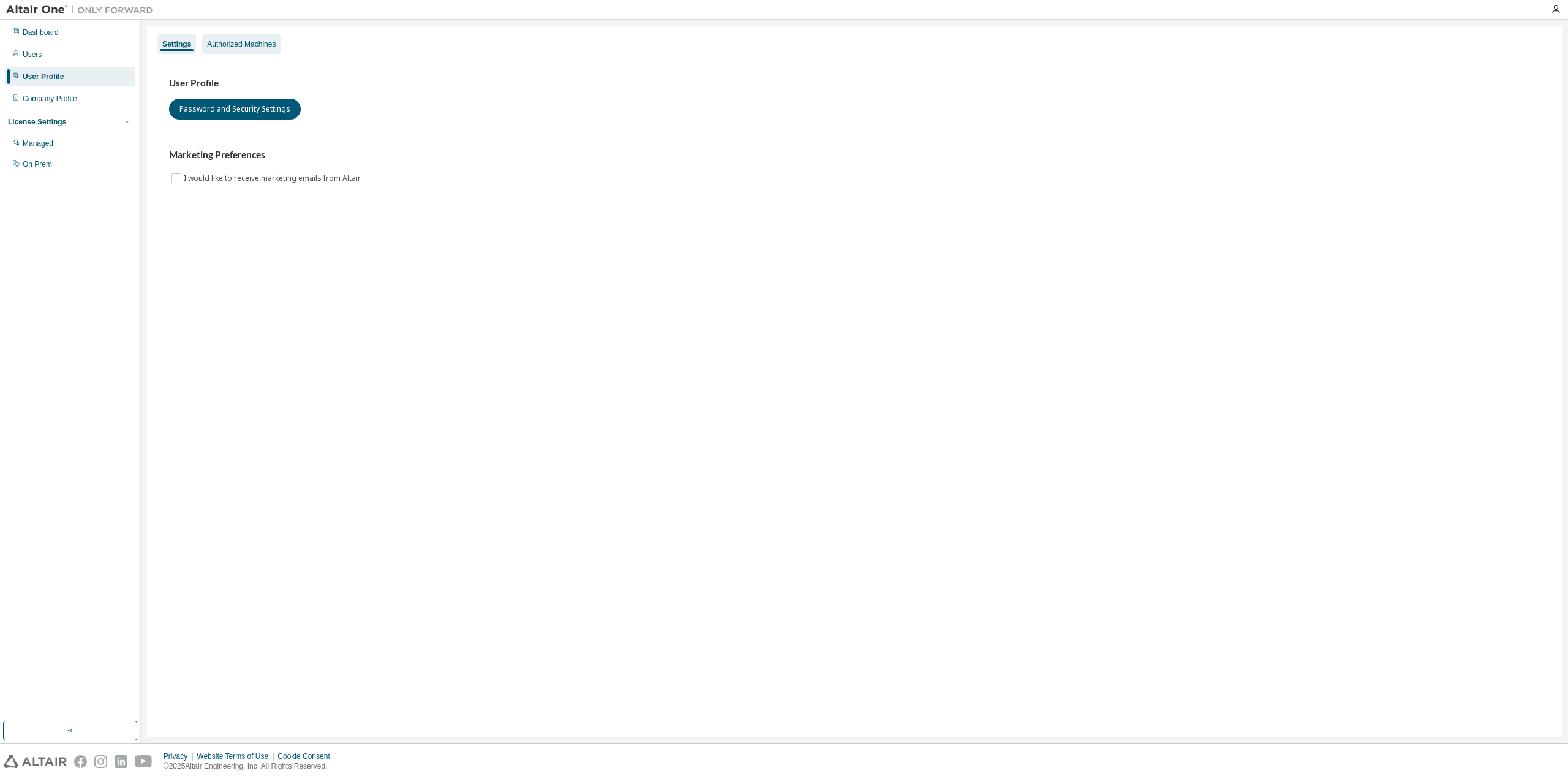
click at [266, 49] on div "Authorized Machines" at bounding box center [241, 44] width 79 height 19
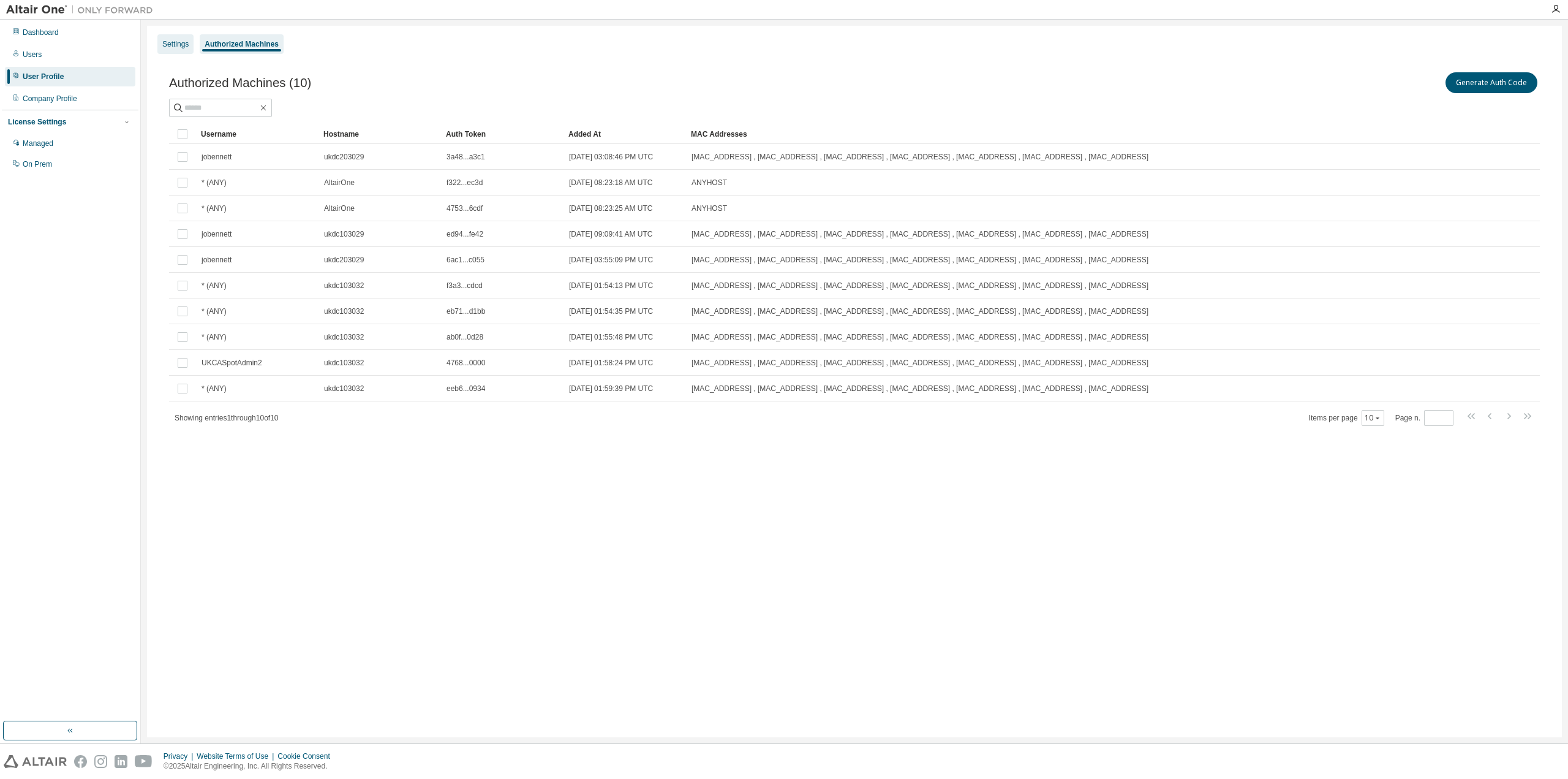
click at [176, 42] on div "Settings" at bounding box center [176, 44] width 27 height 10
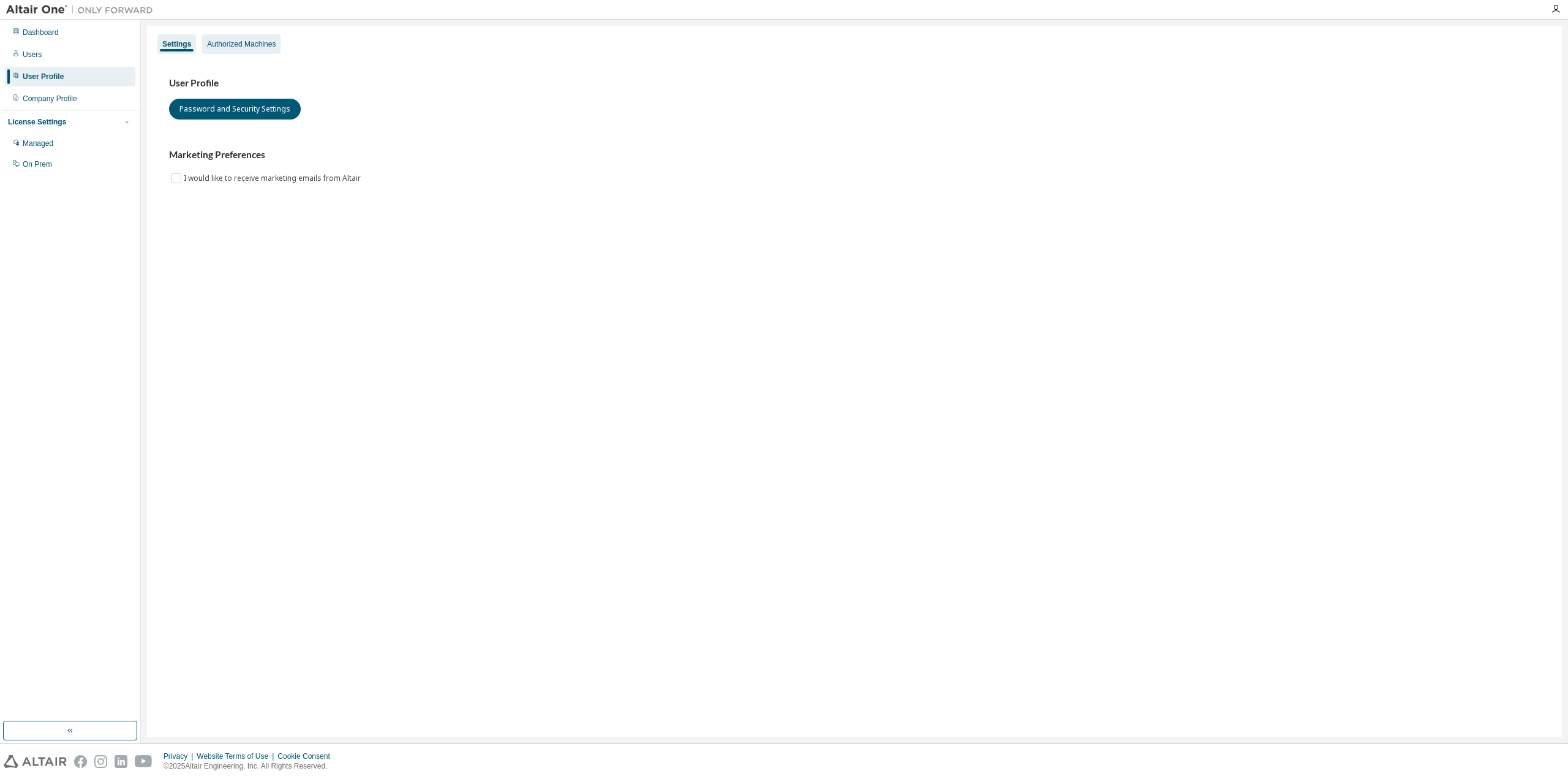
click at [240, 47] on div "Authorized Machines" at bounding box center [240, 44] width 69 height 10
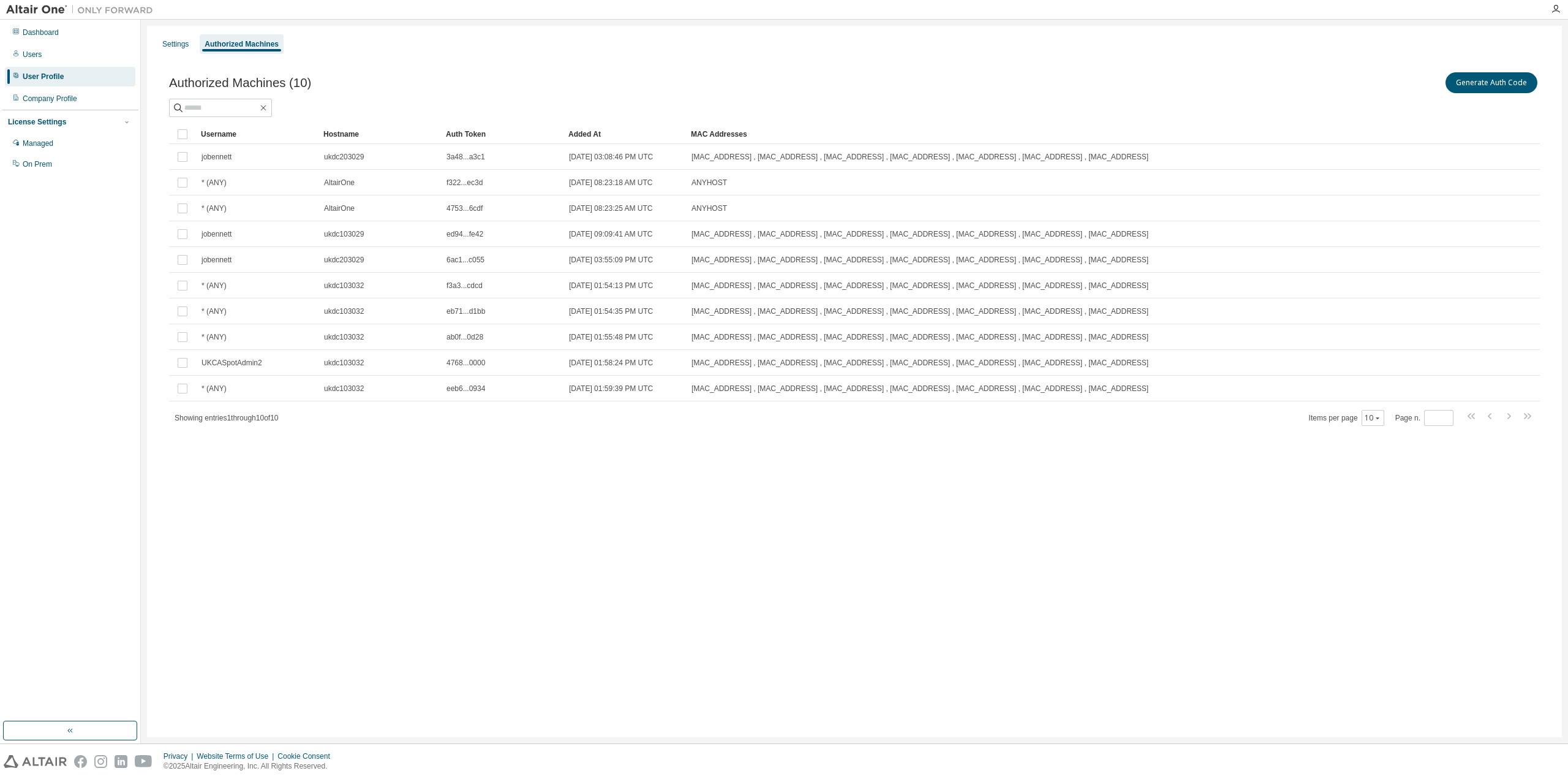
click at [459, 534] on div "Settings Authorized Machines Authorized Machines (10) Generate Auth Code Clear …" at bounding box center [855, 381] width 1415 height 711
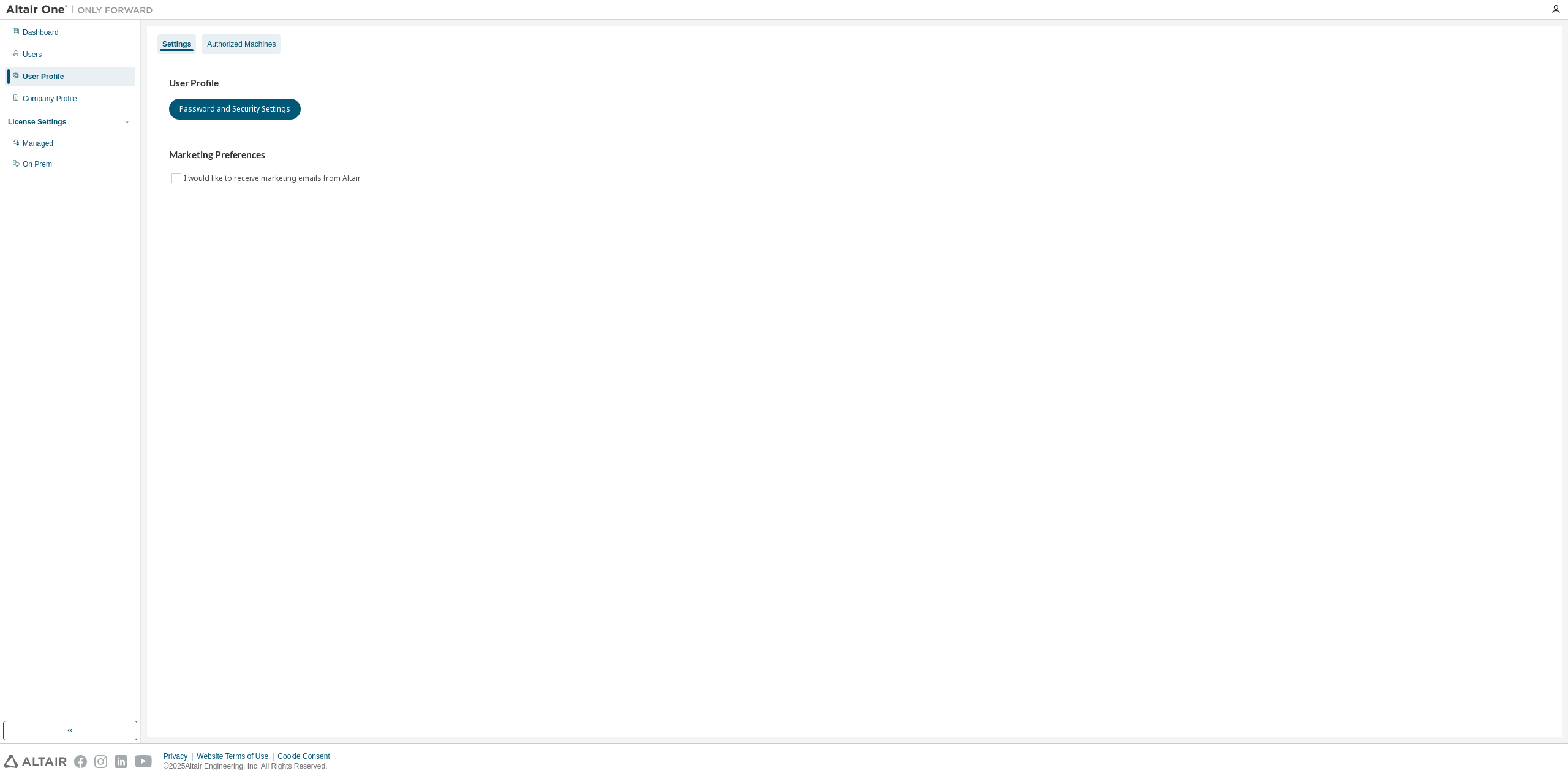
click at [246, 42] on div "Authorized Machines" at bounding box center [240, 44] width 69 height 10
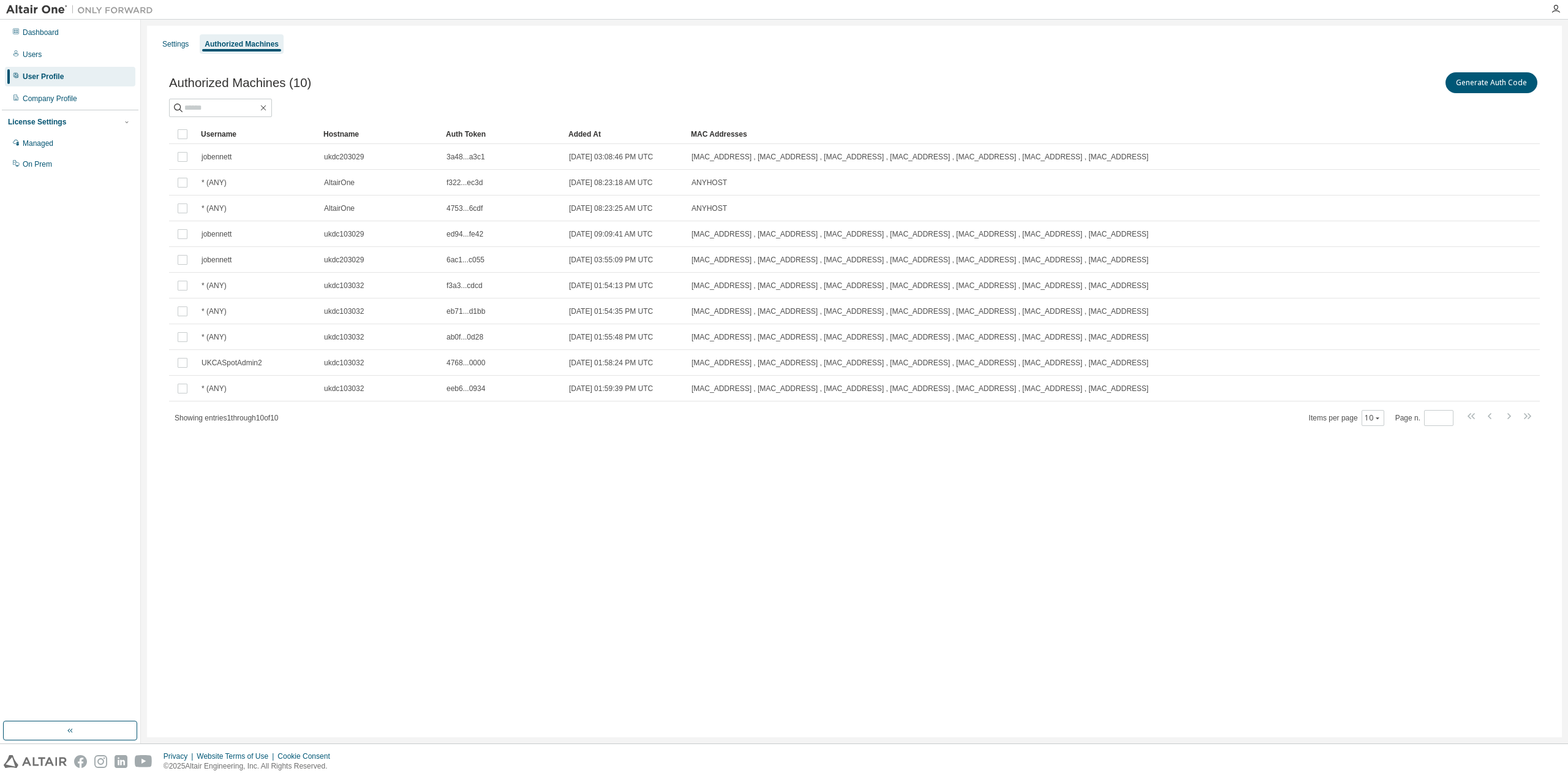
click at [589, 517] on div "Settings Authorized Machines Authorized Machines (10) Generate Auth Code Clear …" at bounding box center [855, 381] width 1415 height 711
click at [857, 601] on div "Settings Authorized Machines Authorized Machines (10) Generate Auth Code Clear …" at bounding box center [855, 381] width 1415 height 711
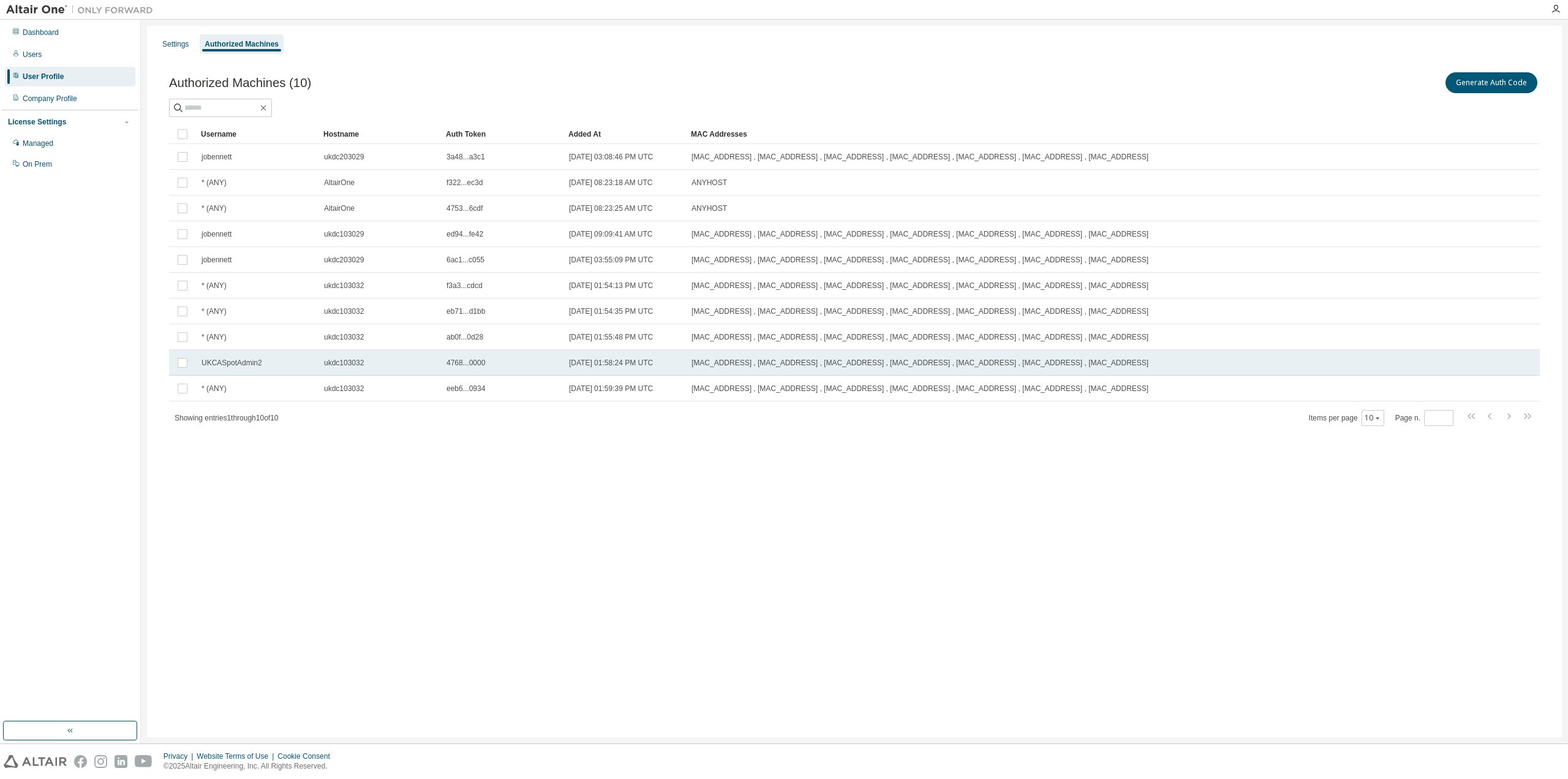
click at [296, 364] on div "UKCASpotAdmin2" at bounding box center [257, 362] width 112 height 10
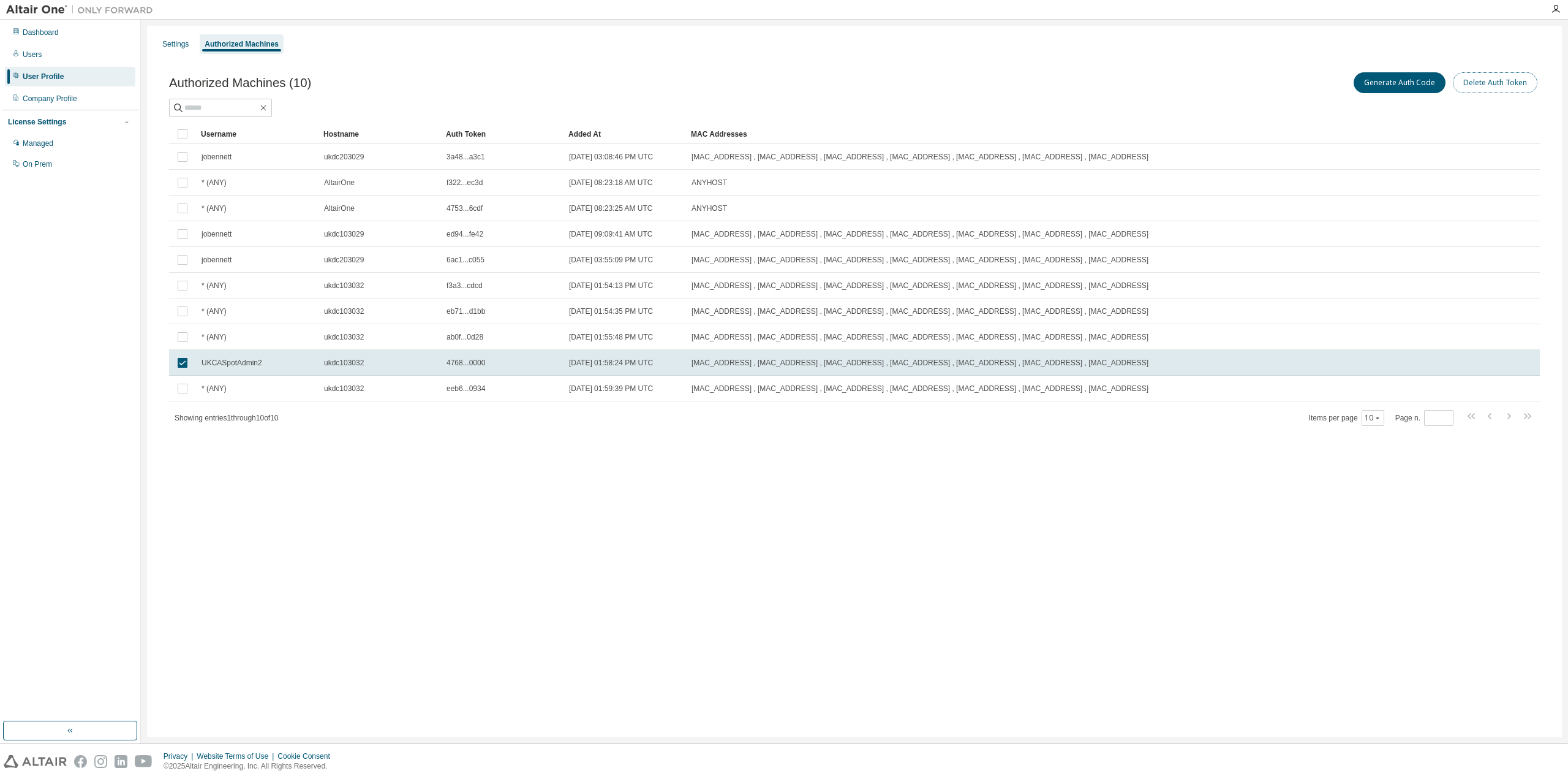
click at [1507, 91] on button "Delete Auth Token" at bounding box center [1495, 82] width 84 height 21
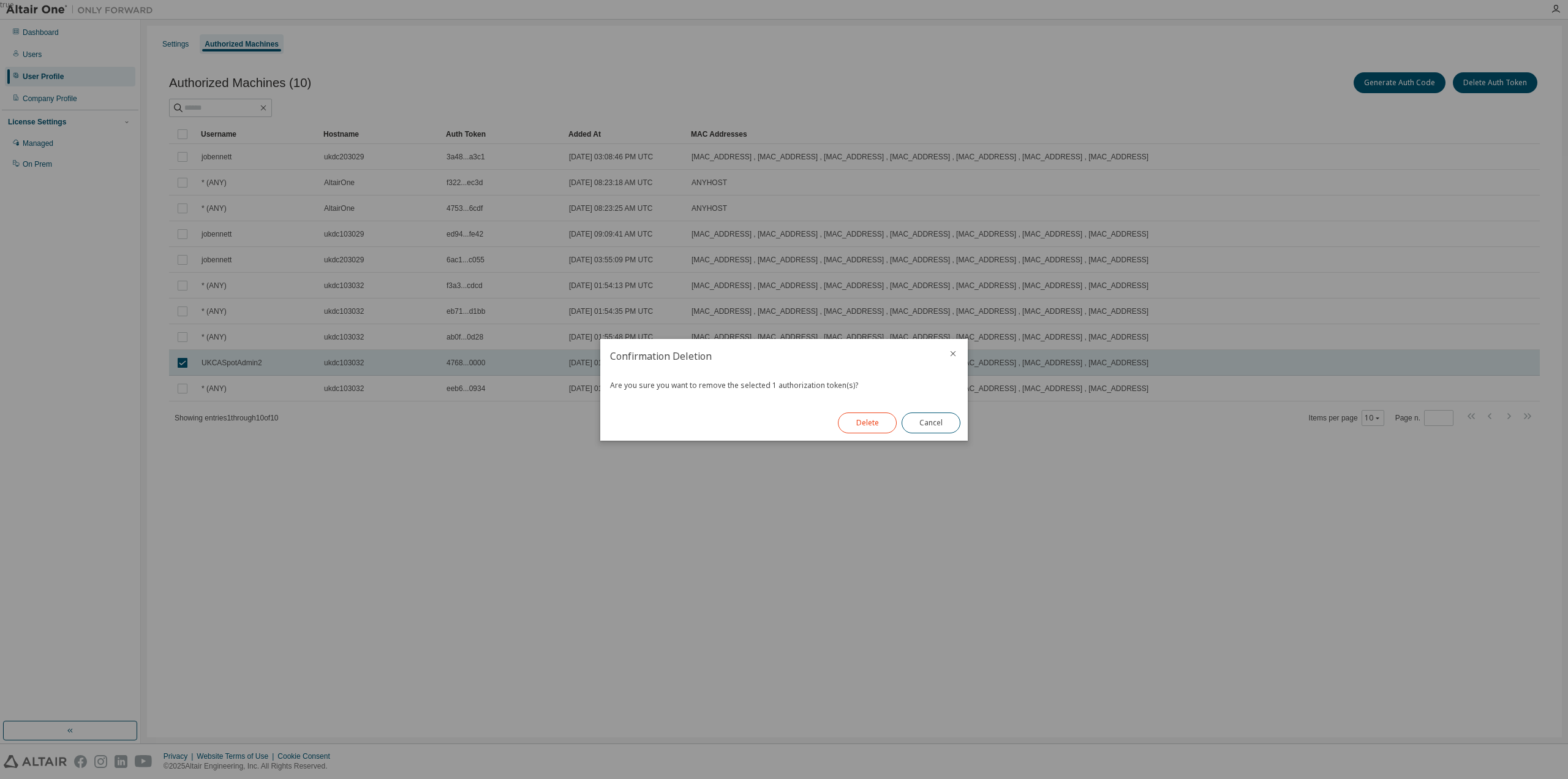
click at [868, 425] on button "Delete" at bounding box center [868, 422] width 59 height 21
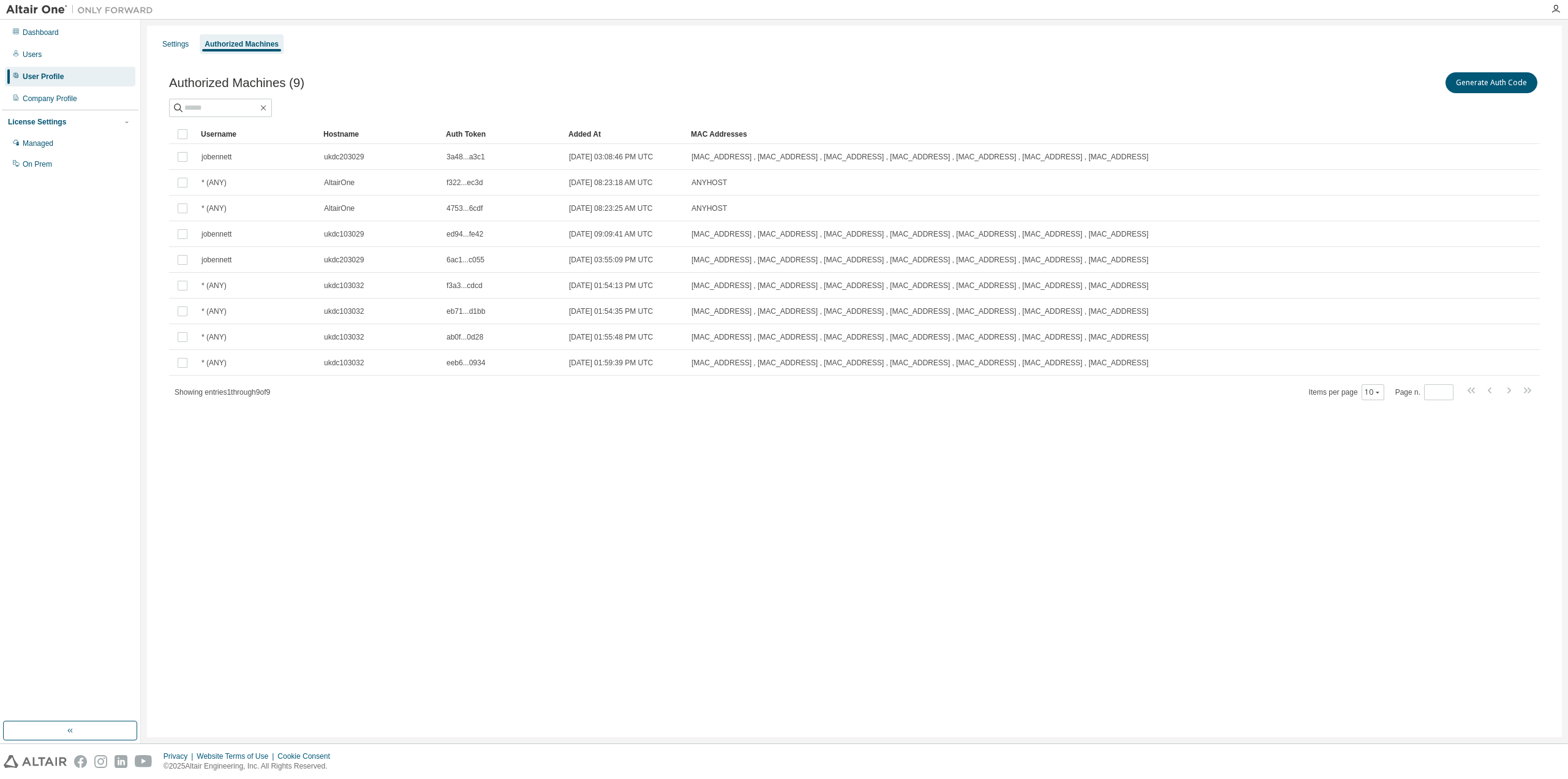
click at [509, 544] on div "Settings Authorized Machines Authorized Machines (9) Generate Auth Code Clear L…" at bounding box center [855, 381] width 1415 height 711
click at [535, 541] on div "Settings Authorized Machines Authorized Machines (9) Generate Auth Code Clear L…" at bounding box center [855, 381] width 1415 height 711
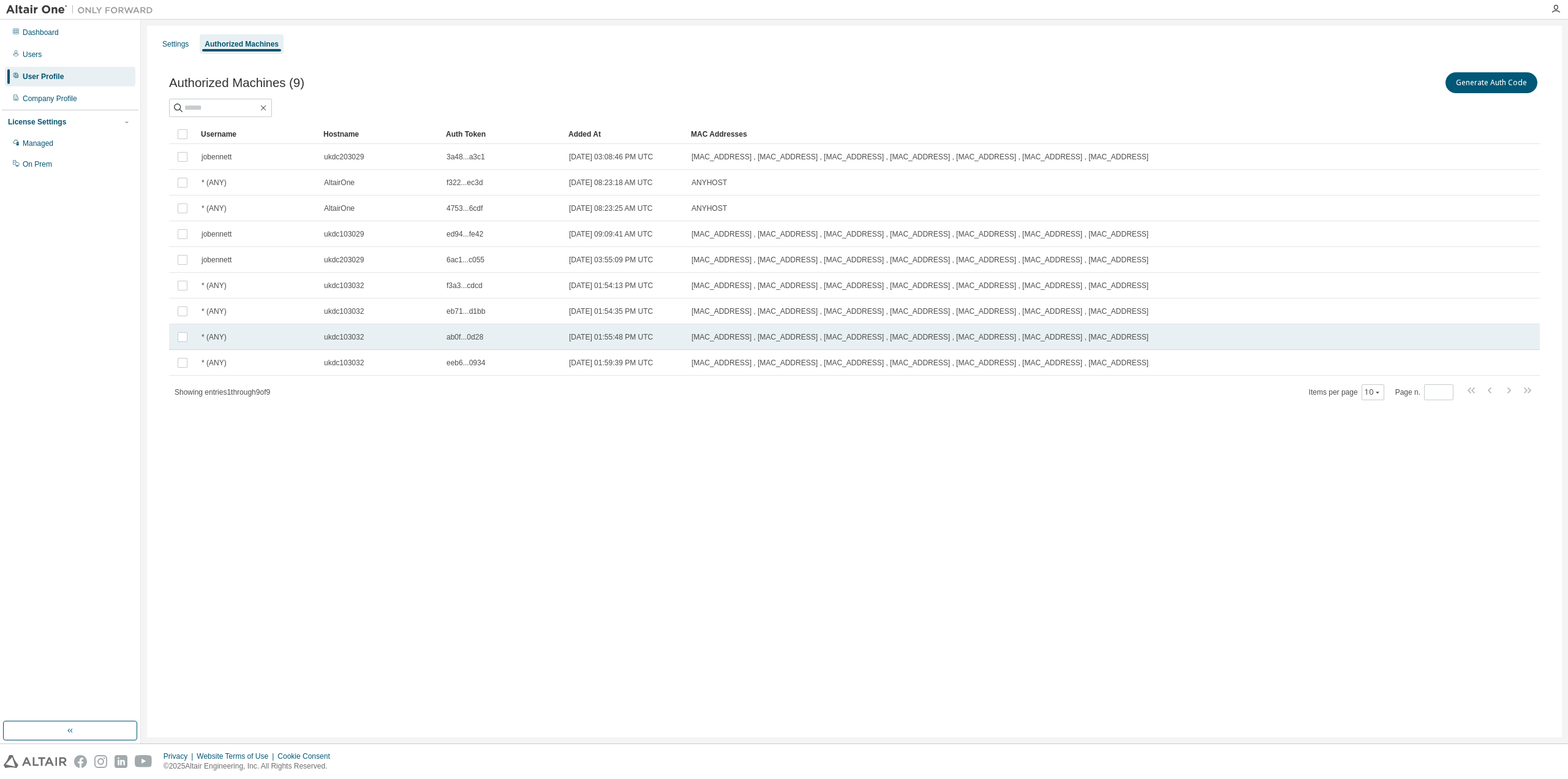
click at [338, 332] on span "ukdc103032" at bounding box center [344, 336] width 40 height 10
click at [339, 343] on td "ukdc103032" at bounding box center [379, 336] width 123 height 26
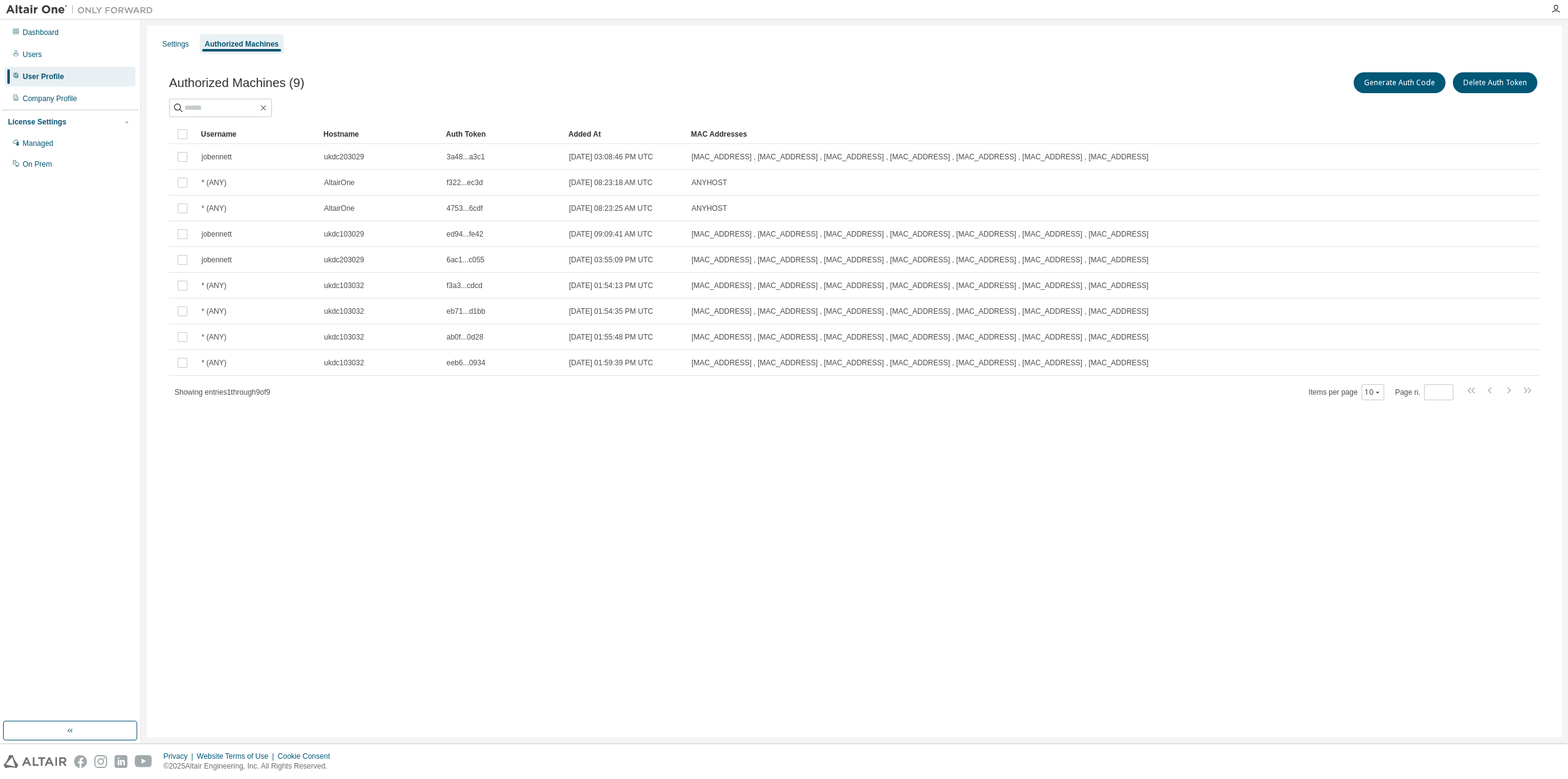
click at [478, 536] on div "Settings Authorized Machines Authorized Machines (9) Generate Auth Code Delete …" at bounding box center [855, 381] width 1415 height 711
click at [1401, 81] on button "Generate Auth Code" at bounding box center [1400, 82] width 92 height 21
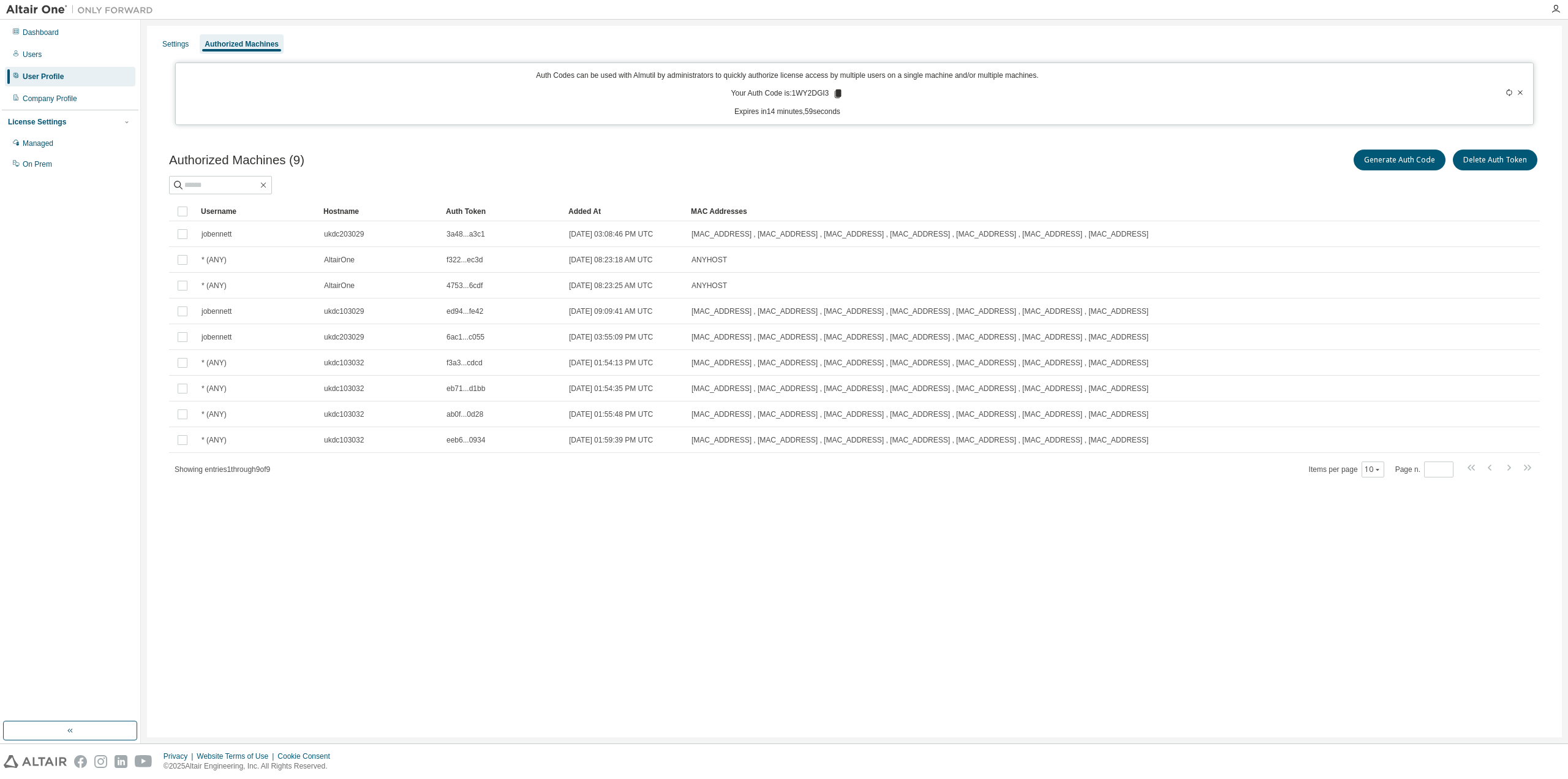
click at [814, 91] on p "Your Auth Code is: 1WY2DGI3" at bounding box center [787, 93] width 112 height 11
copy p "1WY2DGI3"
click at [788, 142] on div "Authorized Machines (9) Generate Auth Code Delete Auth Token Clear Load Save Sa…" at bounding box center [855, 321] width 1401 height 378
click at [838, 90] on icon at bounding box center [837, 93] width 6 height 8
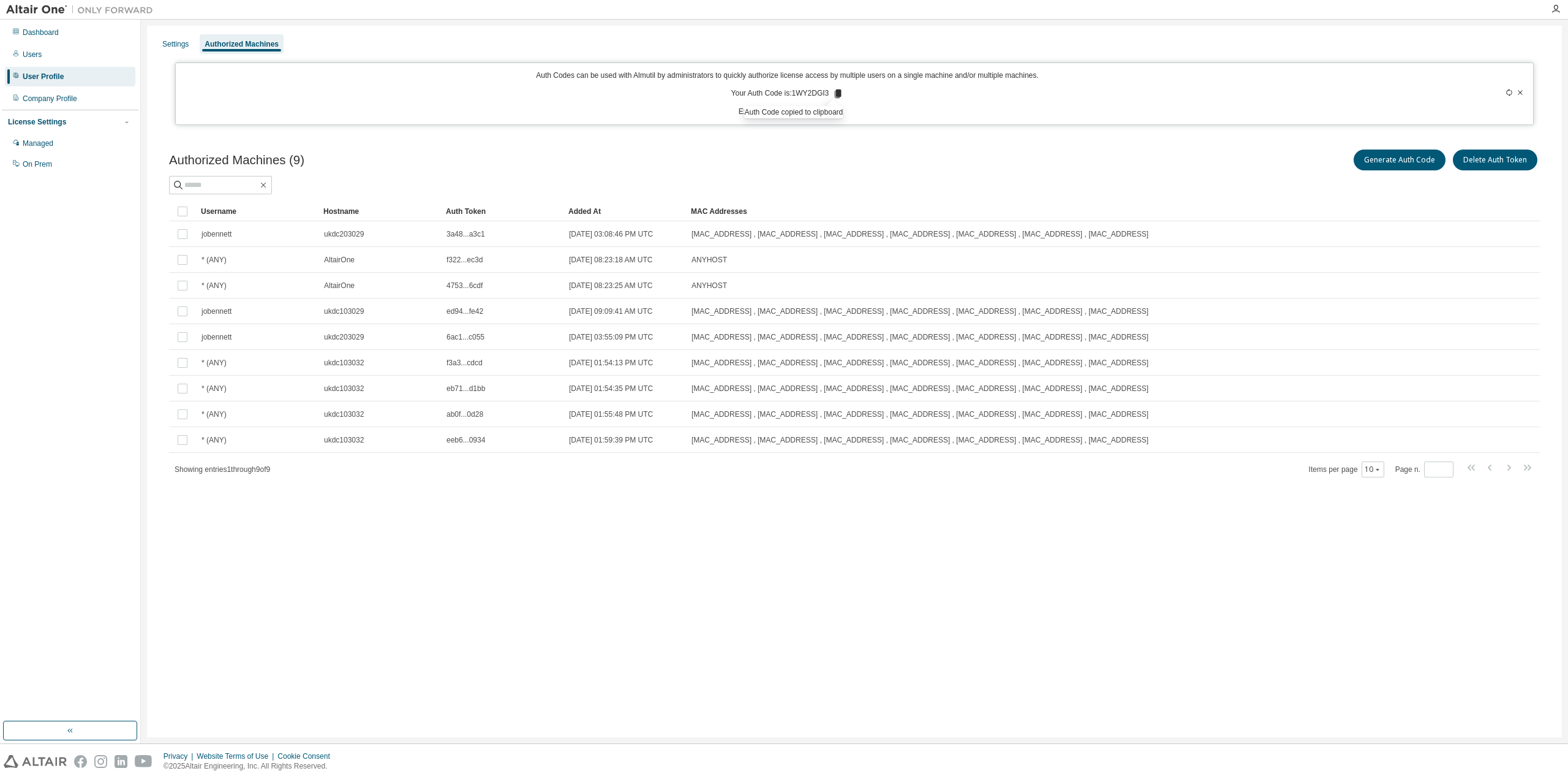
click at [550, 604] on div "Settings Authorized Machines Auth Codes can be used with Almutil by administrat…" at bounding box center [855, 381] width 1415 height 711
click at [878, 147] on div "Generate Auth Code Delete Auth Token" at bounding box center [1198, 160] width 686 height 26
click at [873, 158] on div "Generate Auth Code Delete Auth Token" at bounding box center [1198, 160] width 686 height 26
click at [689, 165] on div "Authorized Machines (9) Generate Auth Code Delete Auth Token" at bounding box center [854, 160] width 1371 height 26
click at [688, 135] on div "Authorized Machines (9) Generate Auth Code Delete Auth Token Clear Load Save Sa…" at bounding box center [855, 321] width 1401 height 378
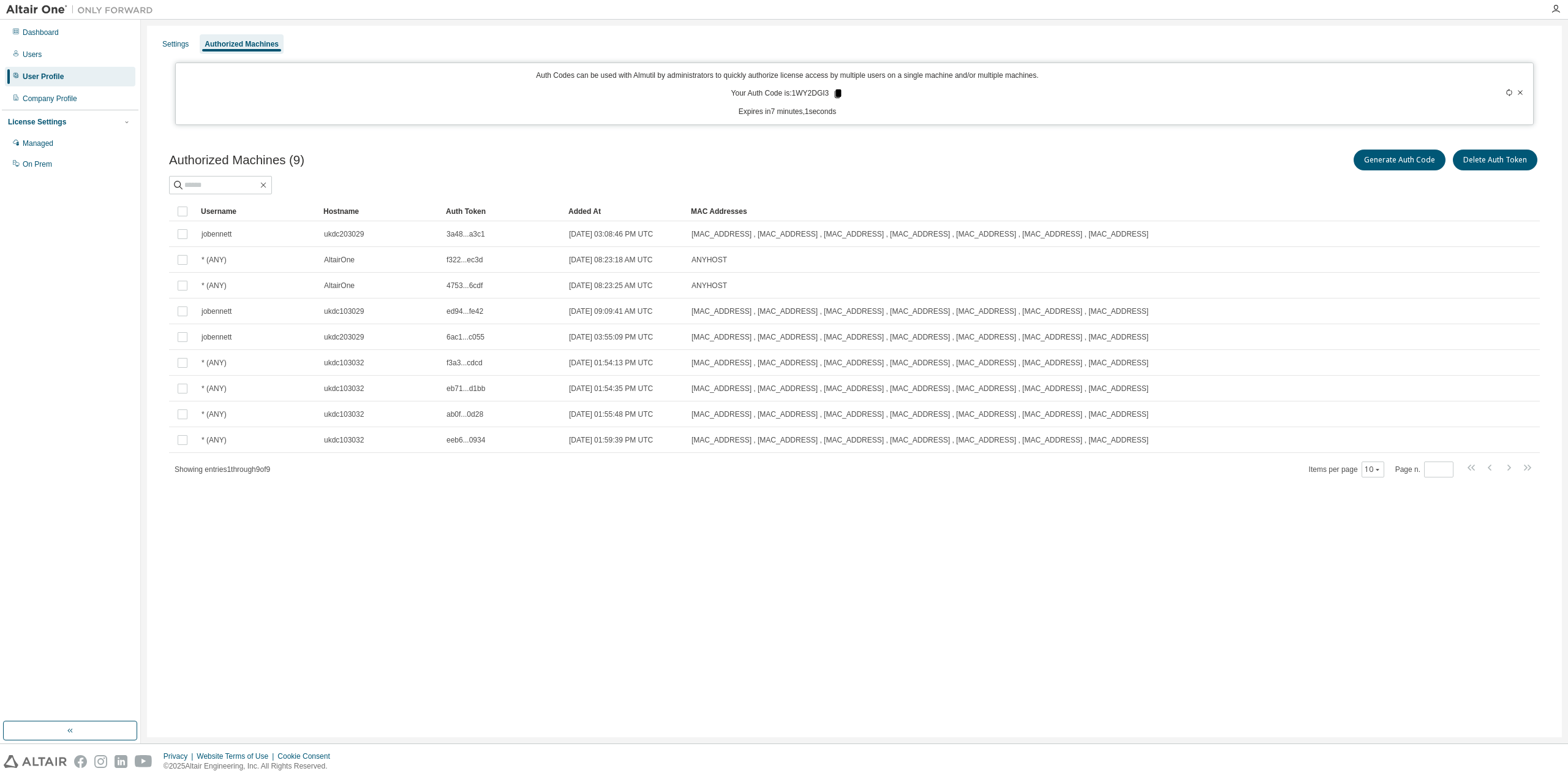
click at [840, 91] on icon at bounding box center [837, 93] width 6 height 8
click at [509, 604] on div "Settings Authorized Machines Auth Codes can be used with Almutil by administrat…" at bounding box center [855, 381] width 1415 height 711
click at [443, 604] on div "Settings Authorized Machines Auth Codes can be used with Almutil by administrat…" at bounding box center [855, 381] width 1415 height 711
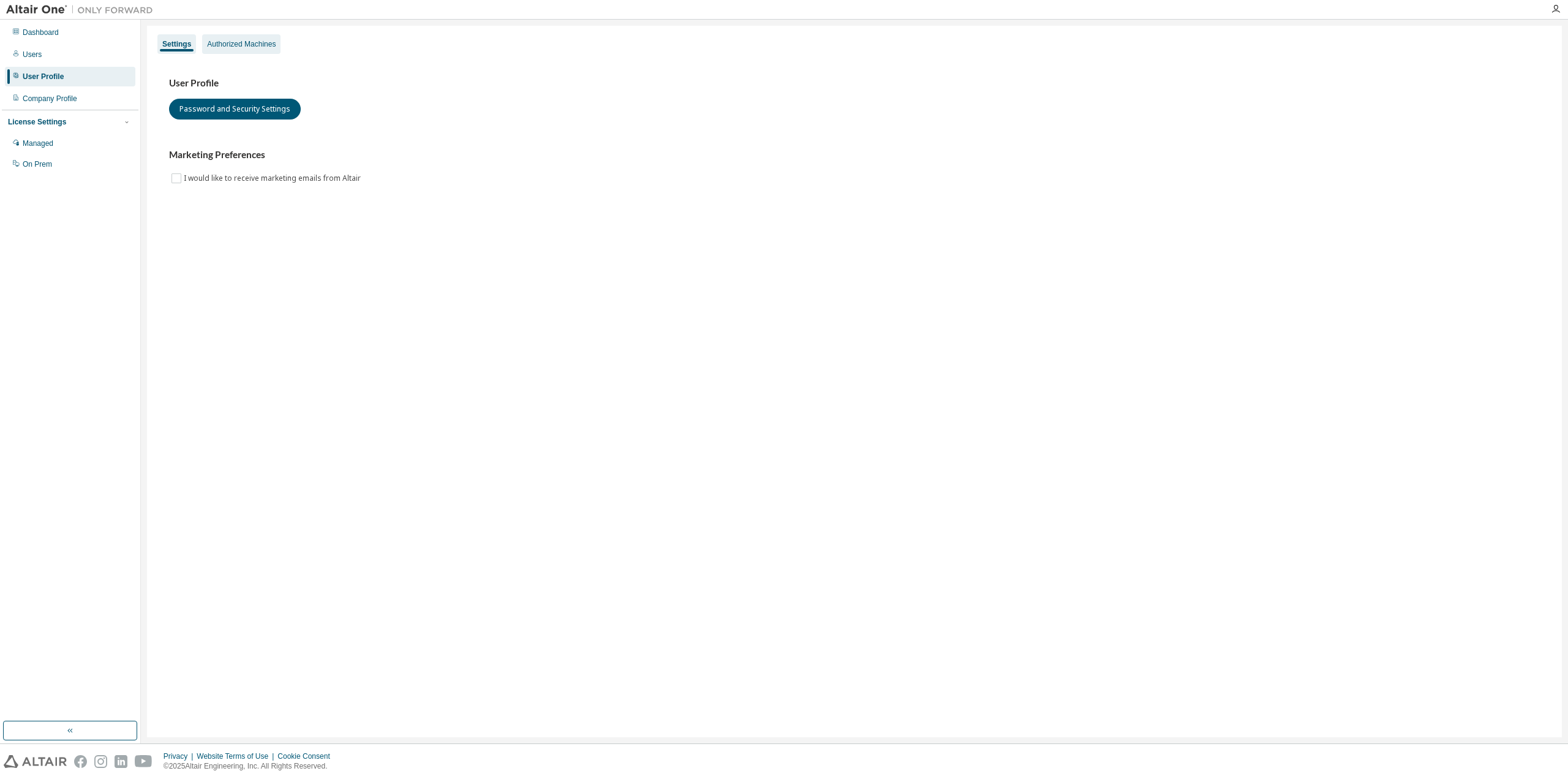
click at [248, 46] on div "Authorized Machines" at bounding box center [240, 44] width 69 height 10
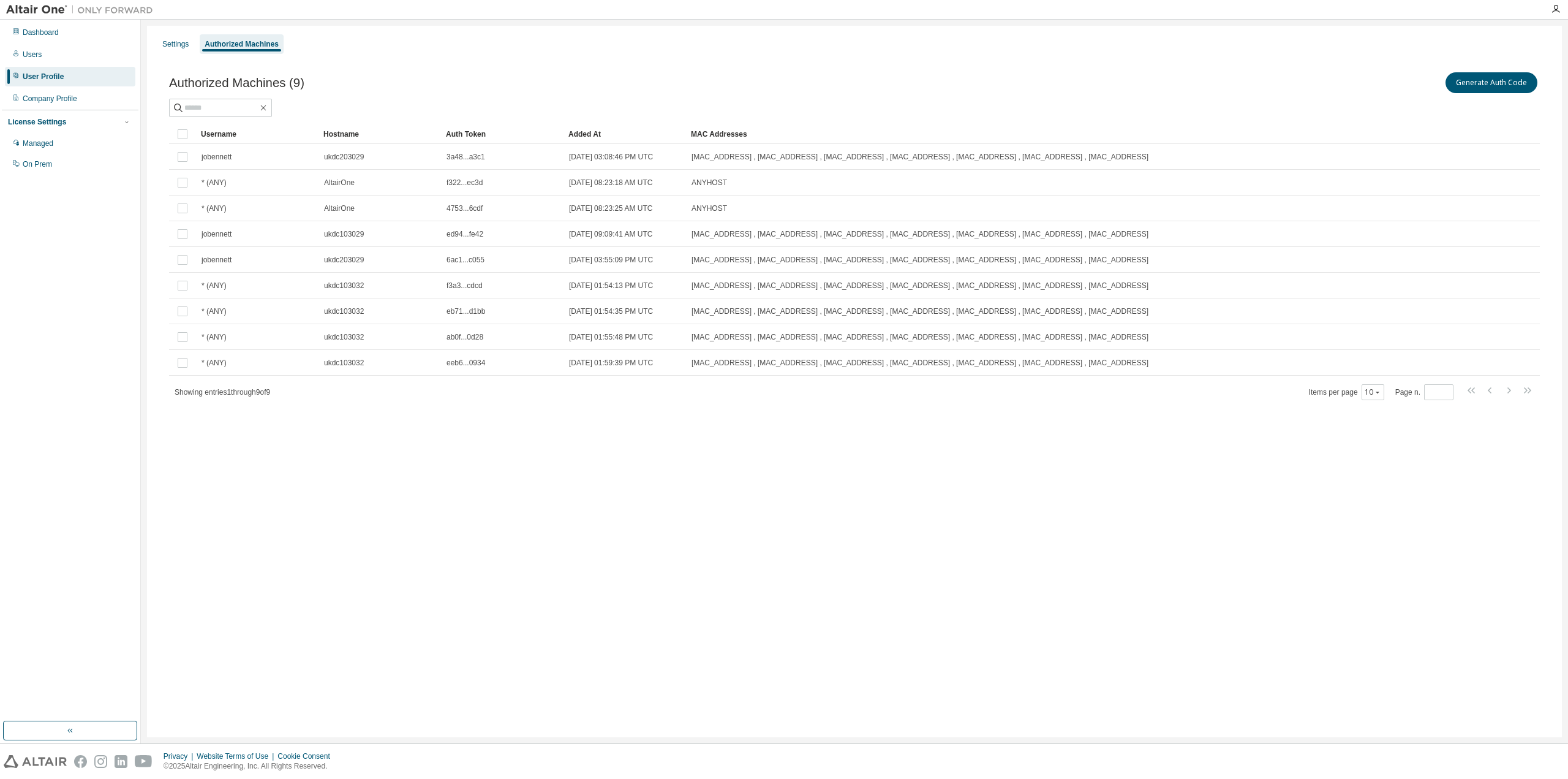
click at [710, 540] on div "Settings Authorized Machines Authorized Machines (9) Generate Auth Code Clear L…" at bounding box center [855, 381] width 1415 height 711
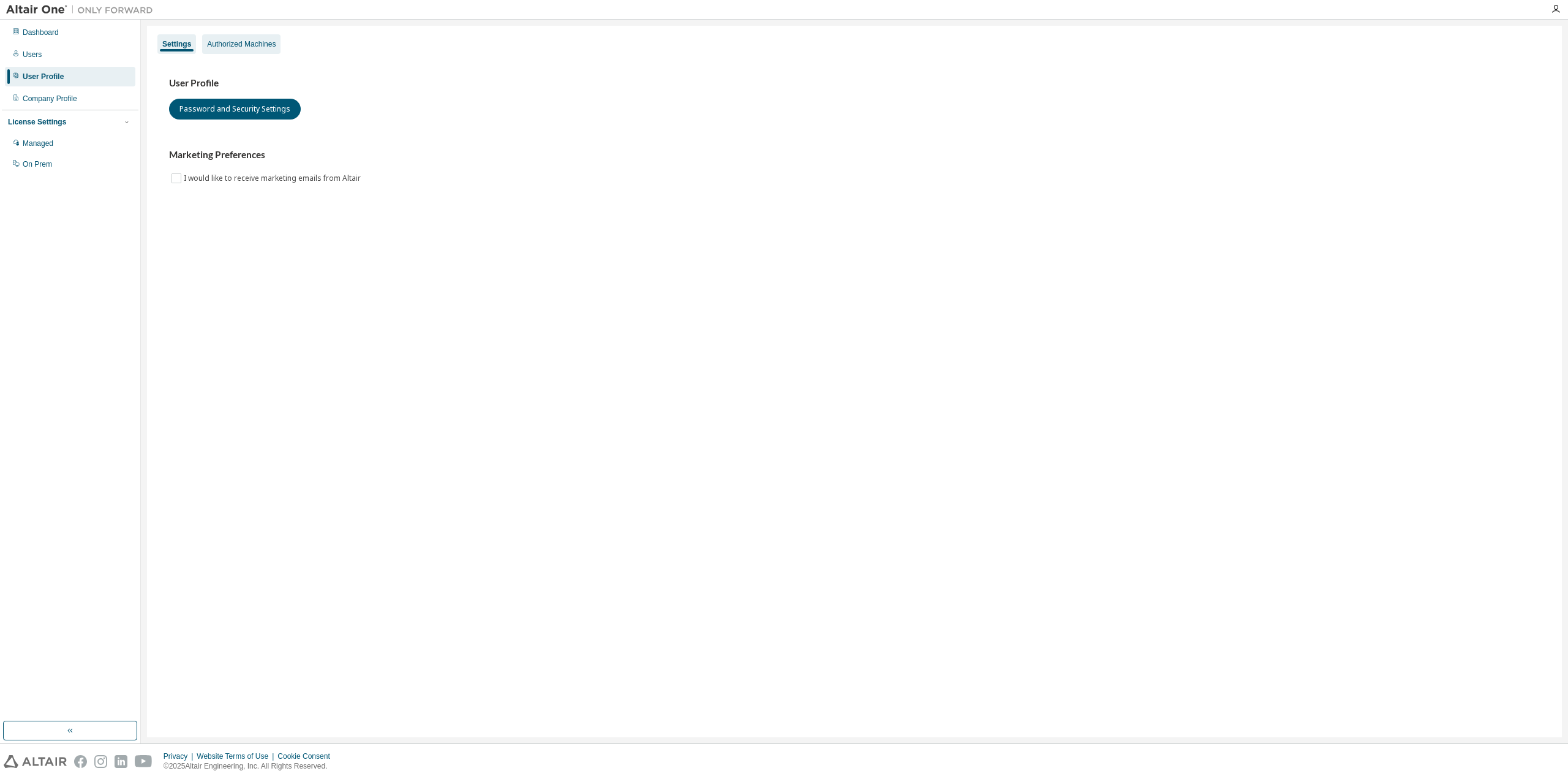
click at [240, 46] on div "Authorized Machines" at bounding box center [240, 44] width 69 height 10
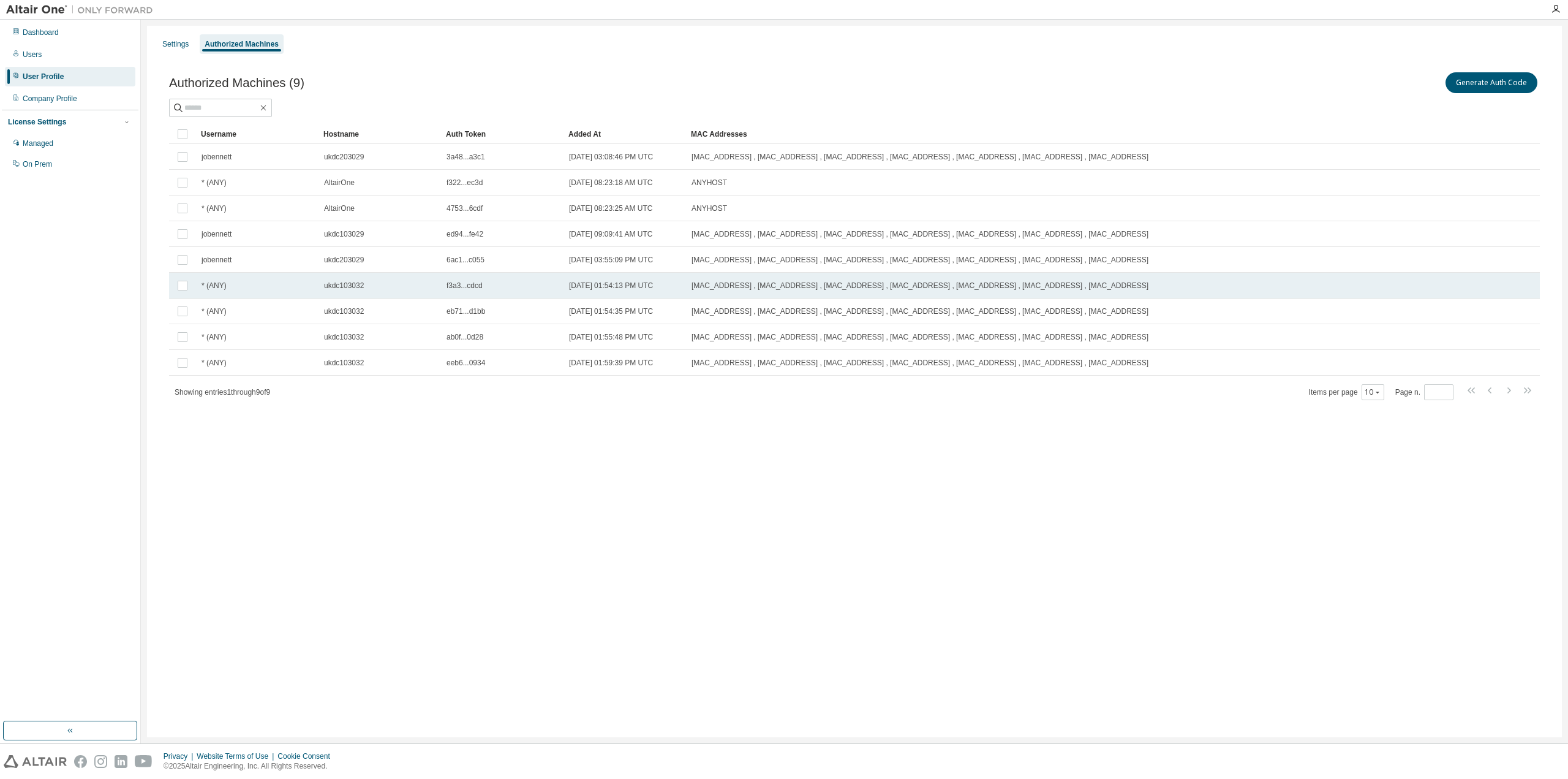
click at [362, 285] on span "ukdc103032" at bounding box center [344, 285] width 40 height 10
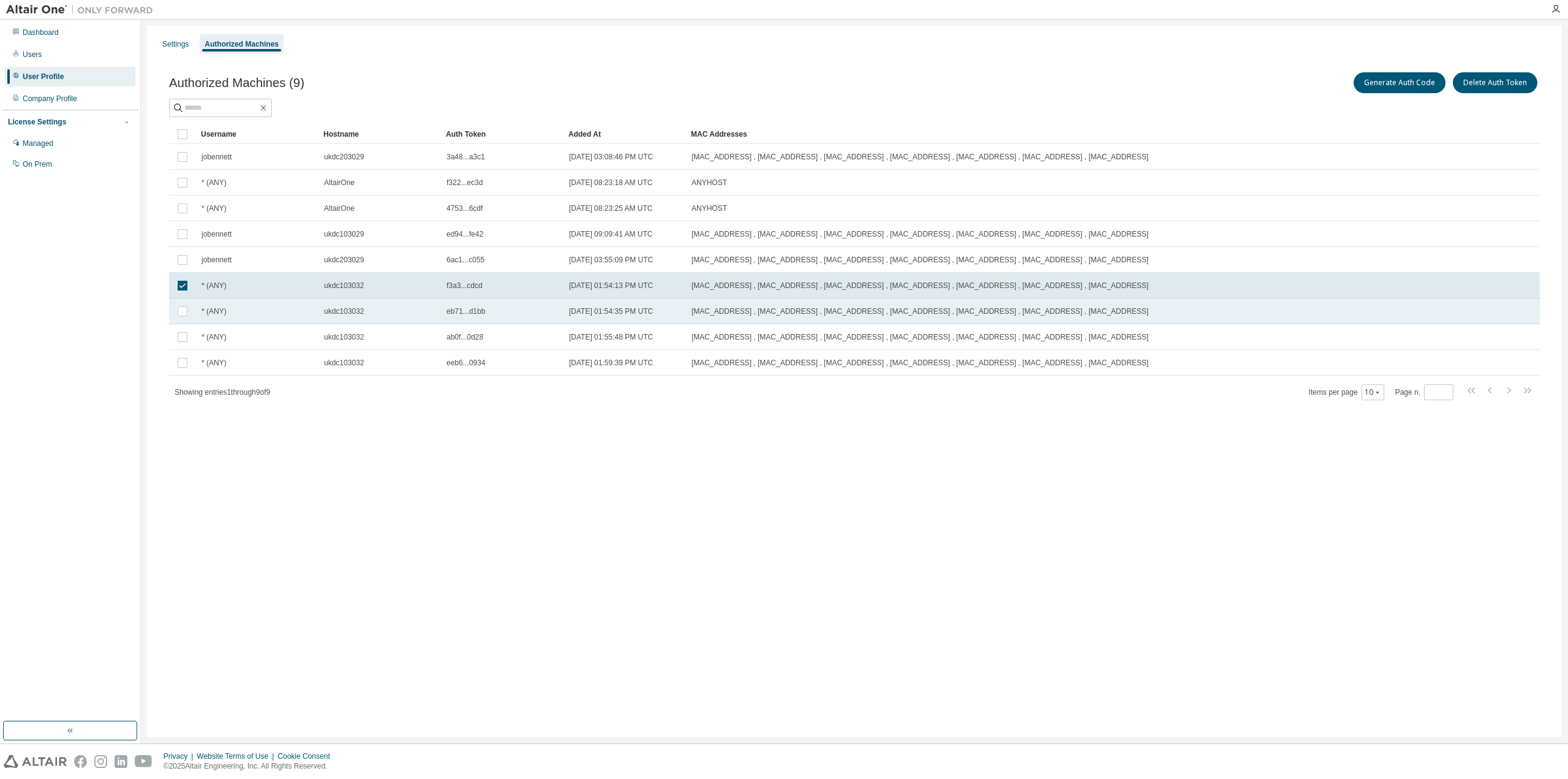
click at [359, 307] on span "ukdc103032" at bounding box center [344, 311] width 40 height 10
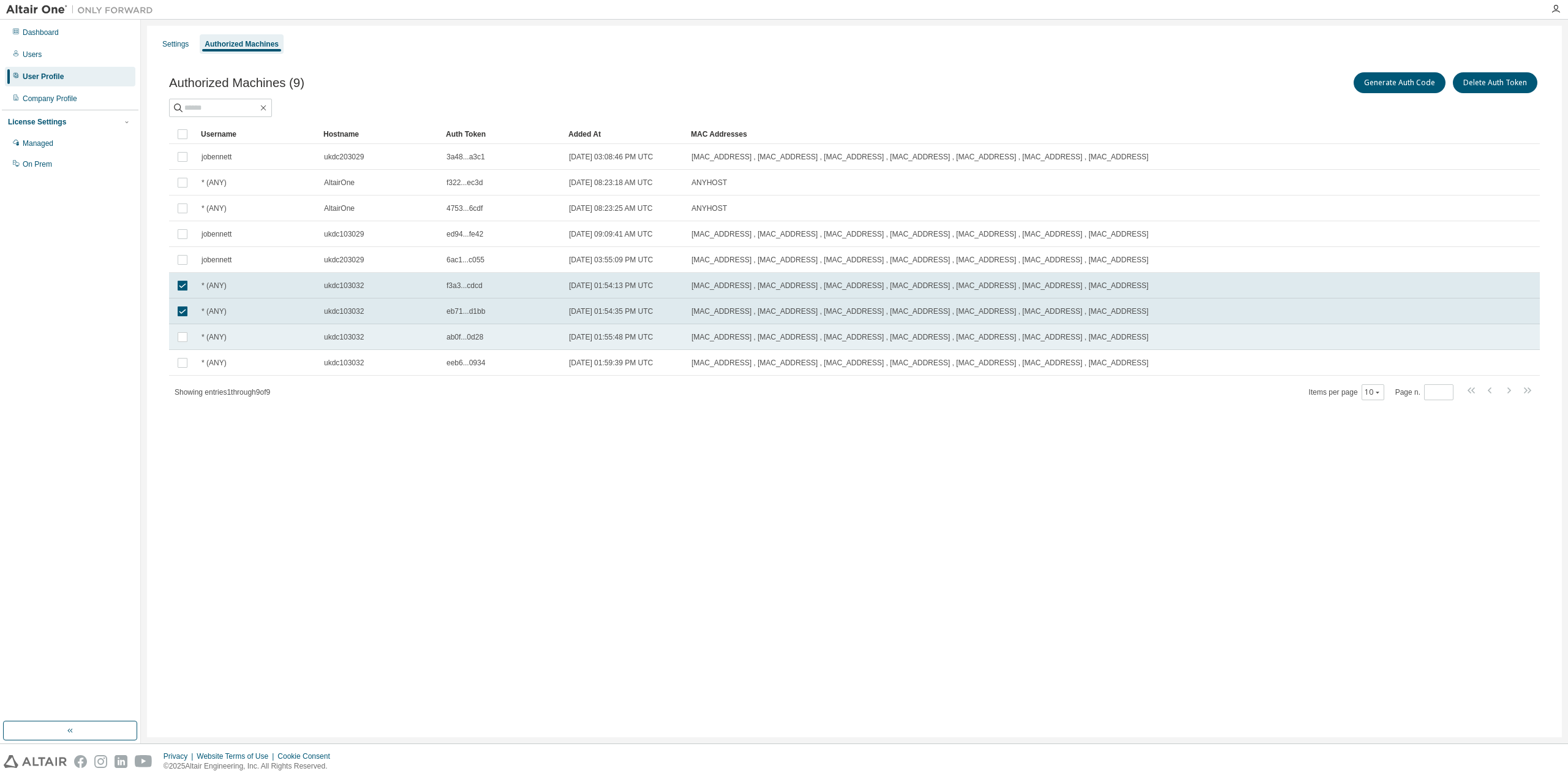
click at [354, 338] on span "ukdc103032" at bounding box center [344, 336] width 40 height 10
click at [351, 357] on td "ukdc103032" at bounding box center [379, 363] width 123 height 26
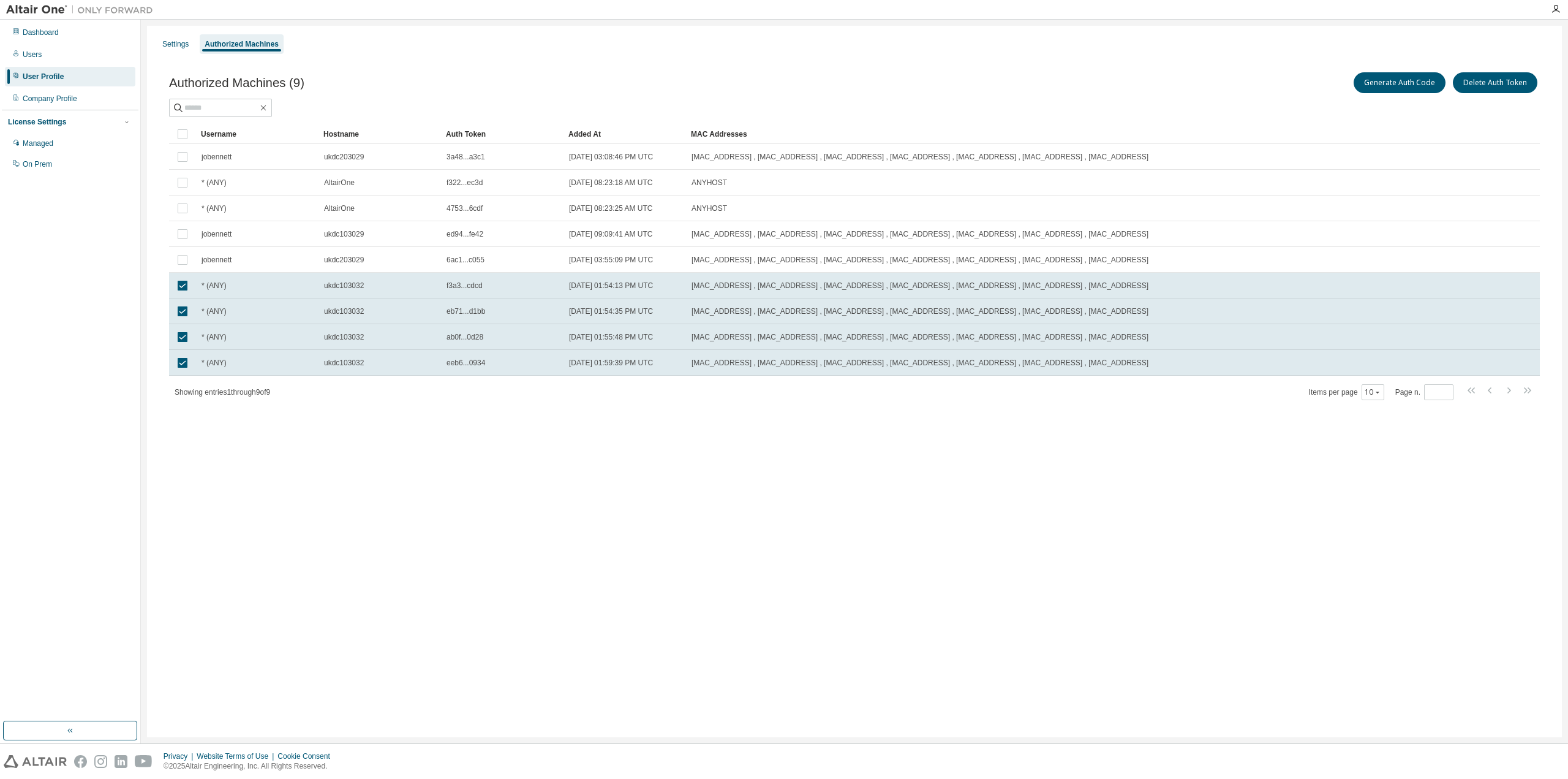
click at [355, 435] on div "Settings Authorized Machines Authorized Machines (9) Generate Auth Code Delete …" at bounding box center [855, 381] width 1415 height 711
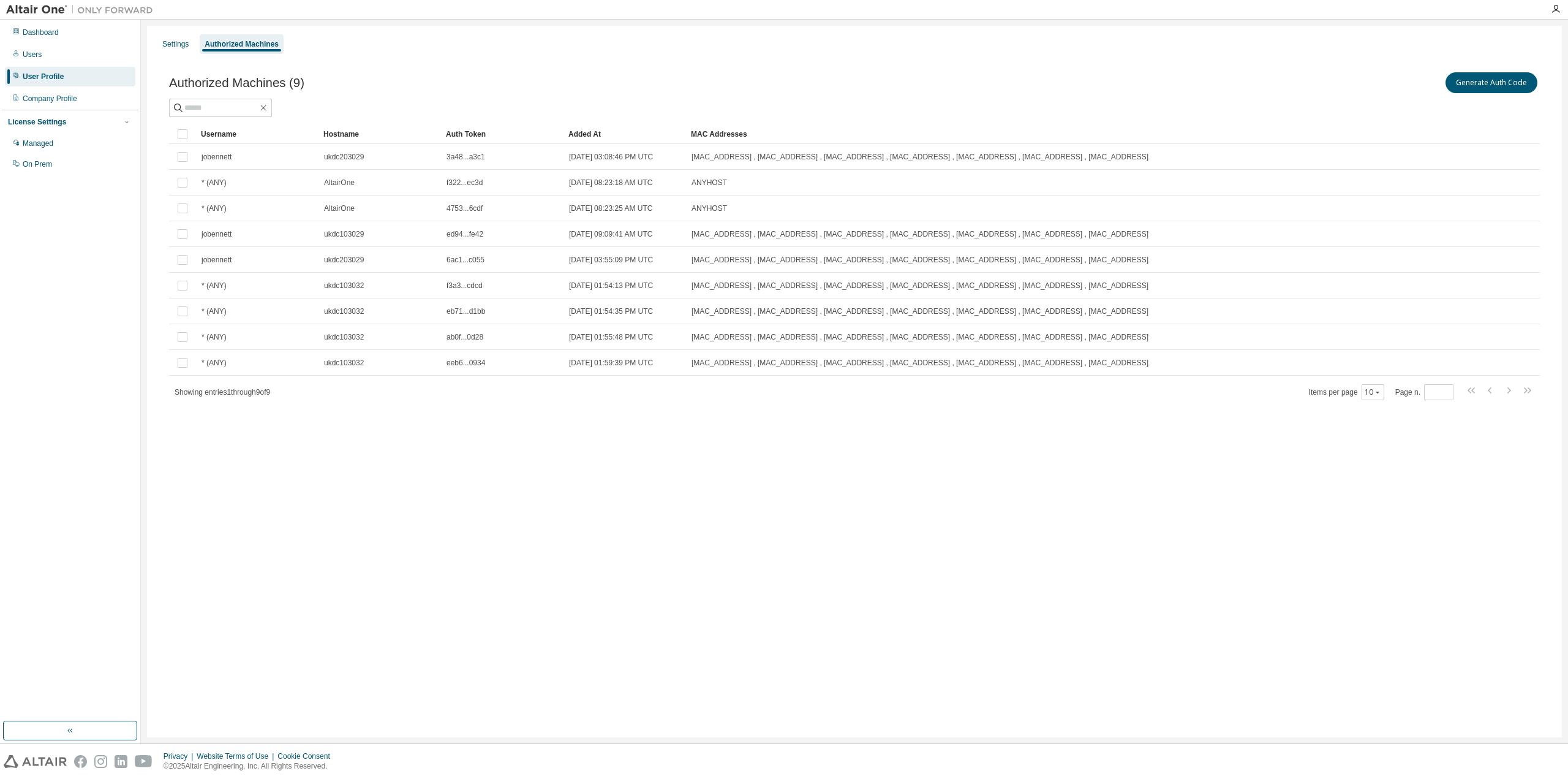
click at [434, 485] on div "Settings Authorized Machines Authorized Machines (9) Generate Auth Code Clear L…" at bounding box center [855, 381] width 1415 height 711
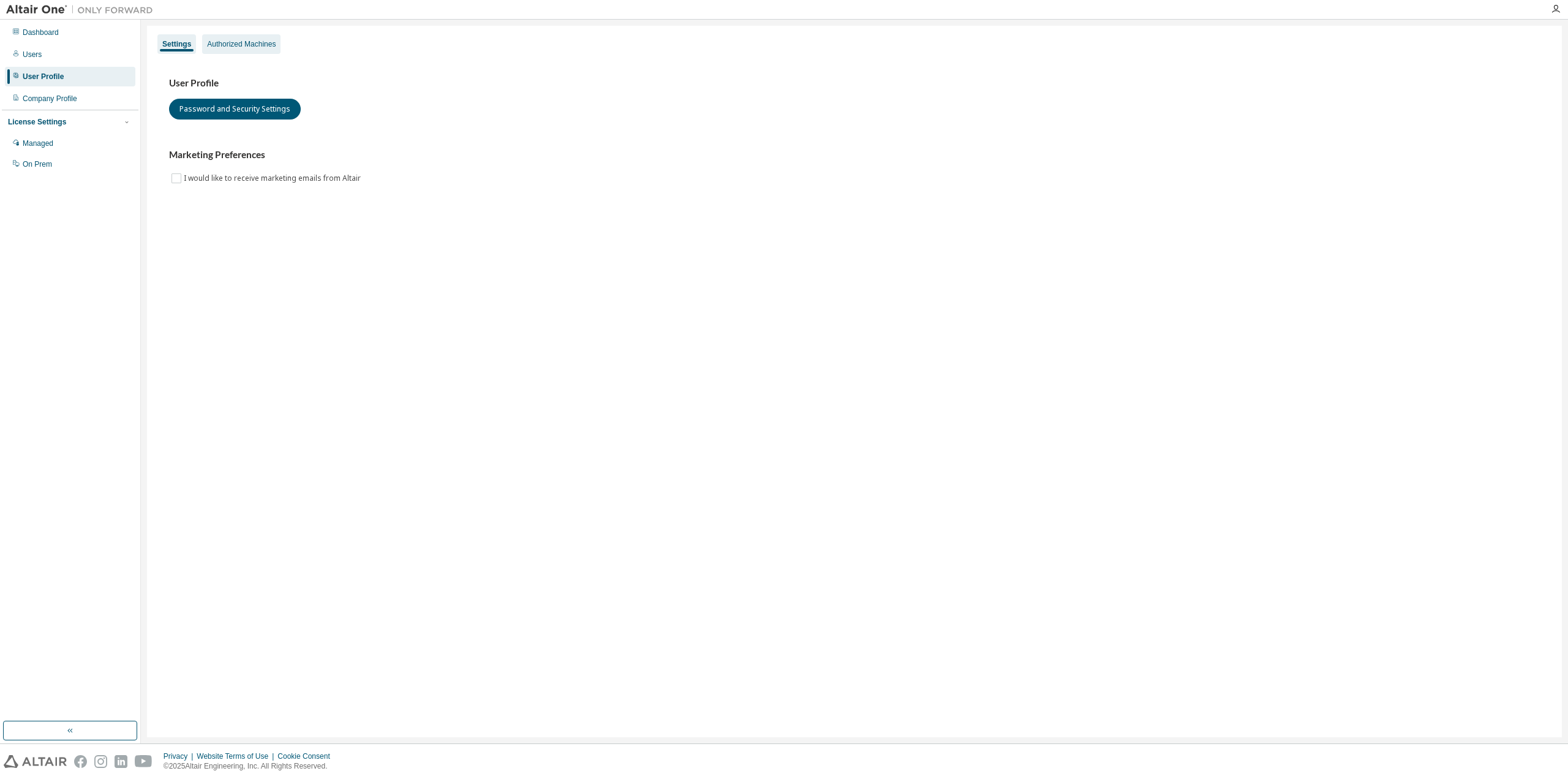
click at [226, 46] on div "Authorized Machines" at bounding box center [240, 44] width 69 height 10
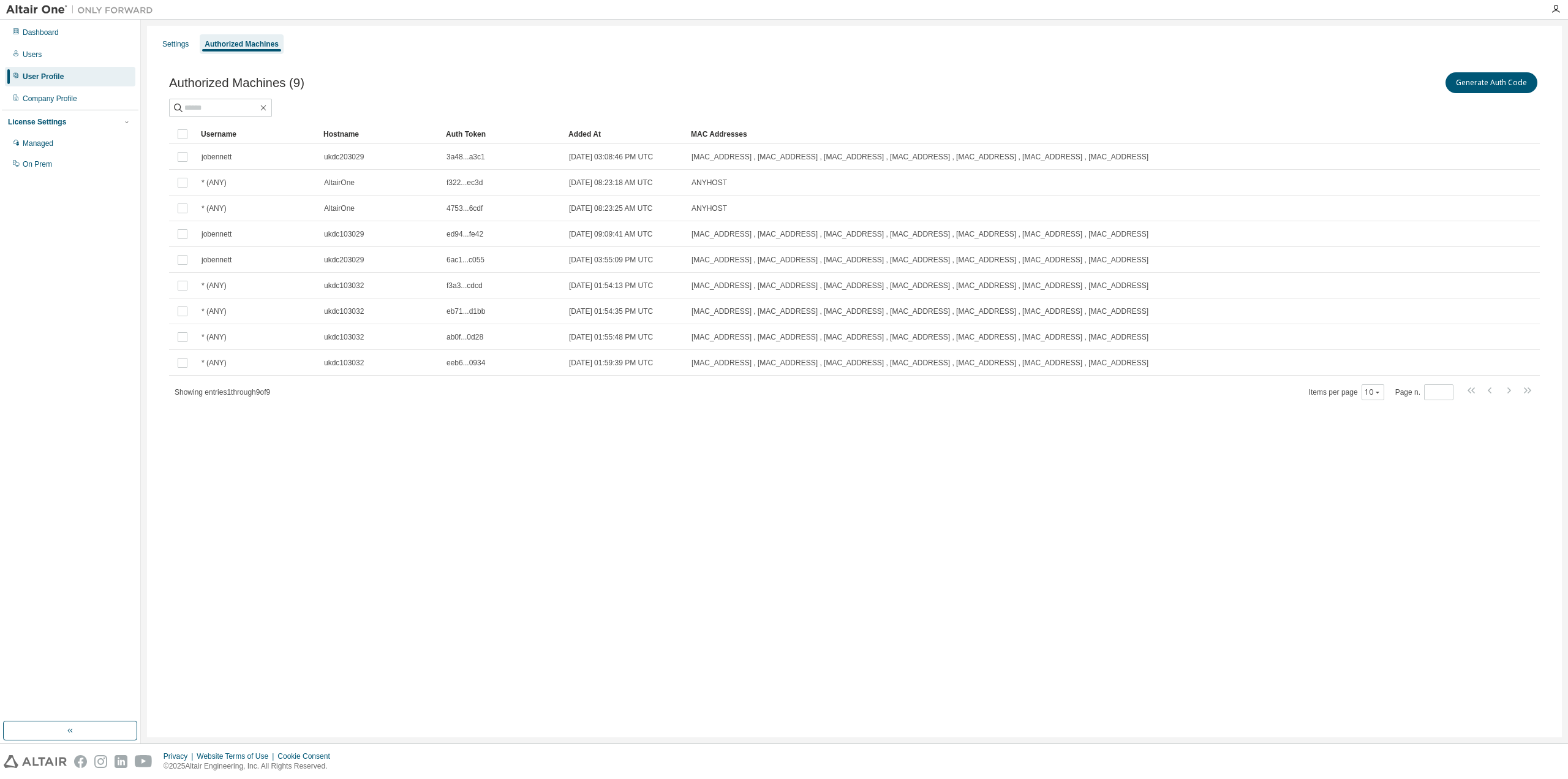
click at [404, 480] on div "Settings Authorized Machines Authorized Machines (9) Generate Auth Code Clear L…" at bounding box center [855, 381] width 1415 height 711
click at [539, 536] on div "Settings Authorized Machines Authorized Machines (9) Generate Auth Code Clear L…" at bounding box center [855, 381] width 1415 height 711
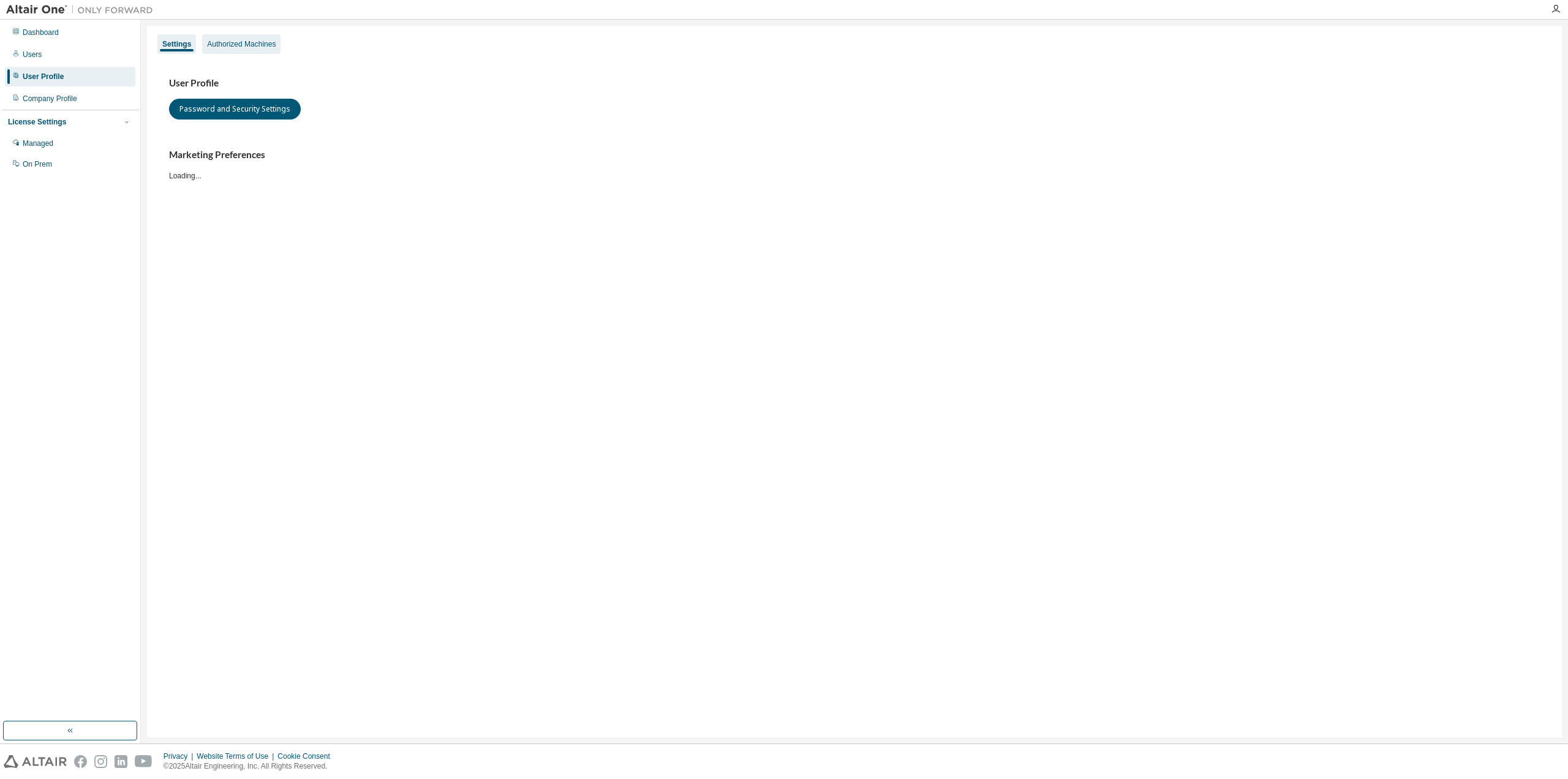
click at [268, 44] on div "Authorized Machines" at bounding box center [240, 44] width 69 height 10
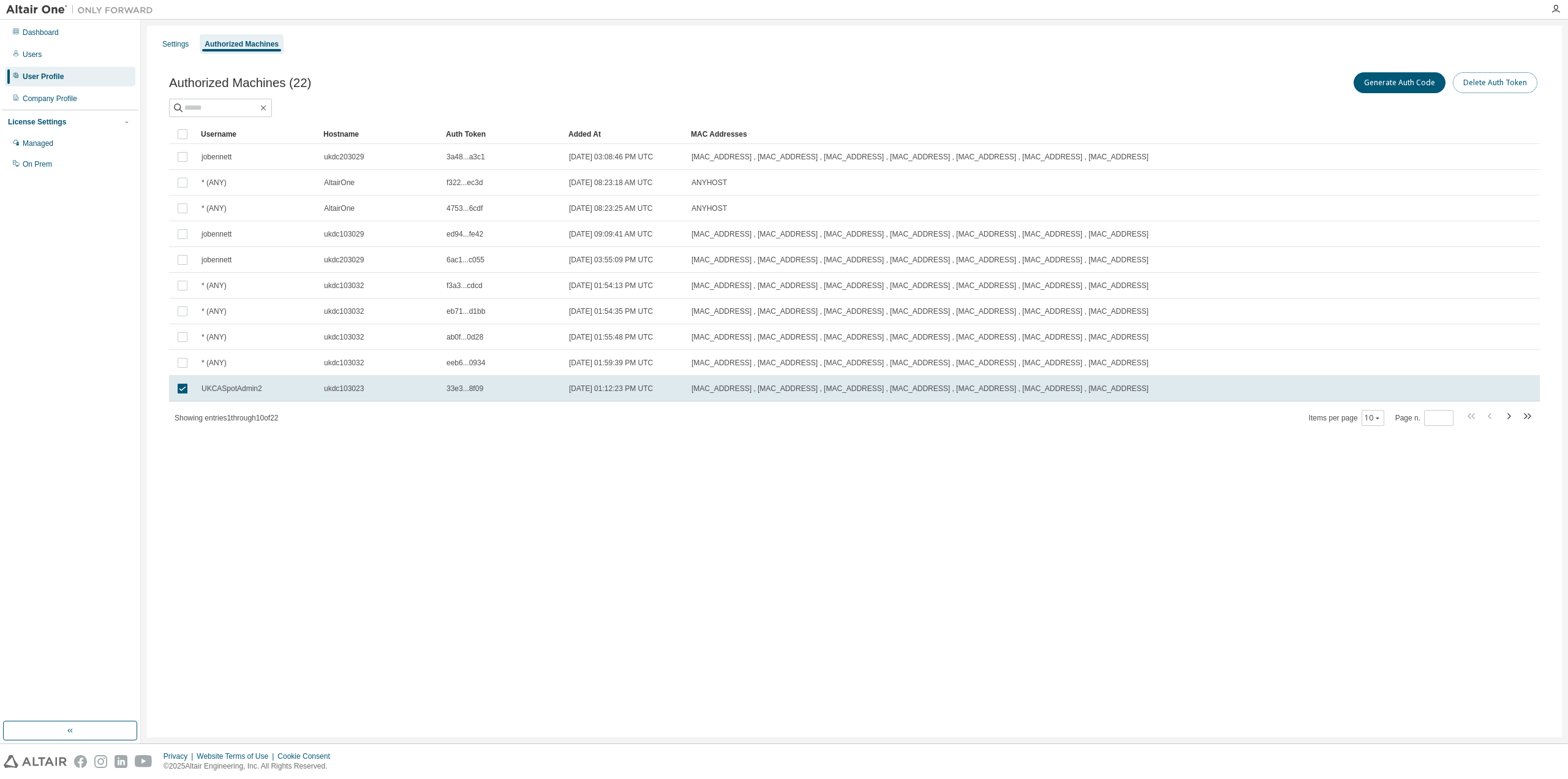
click at [1479, 80] on button "Delete Auth Token" at bounding box center [1495, 82] width 84 height 21
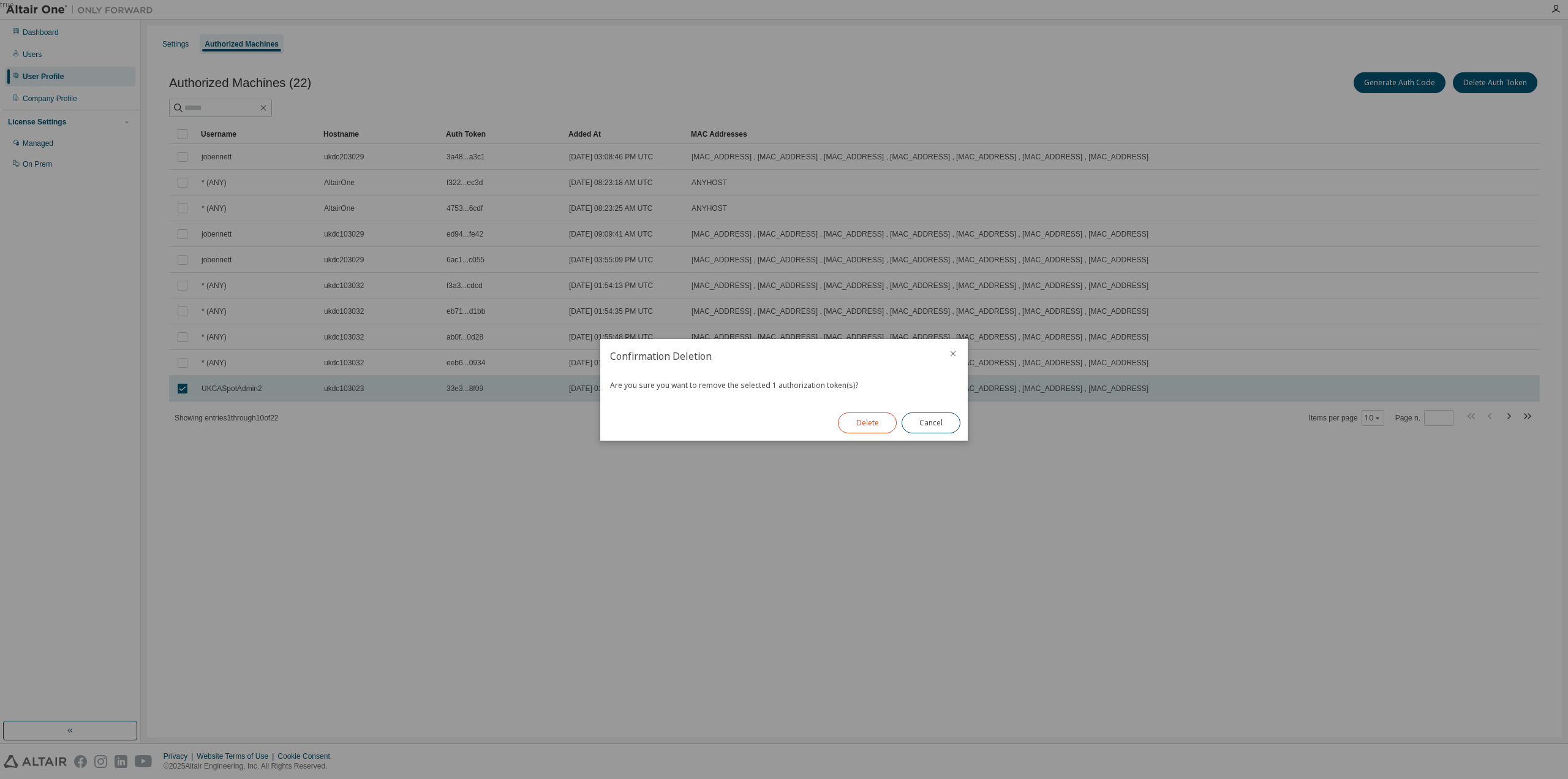
click at [864, 422] on button "Delete" at bounding box center [868, 422] width 59 height 21
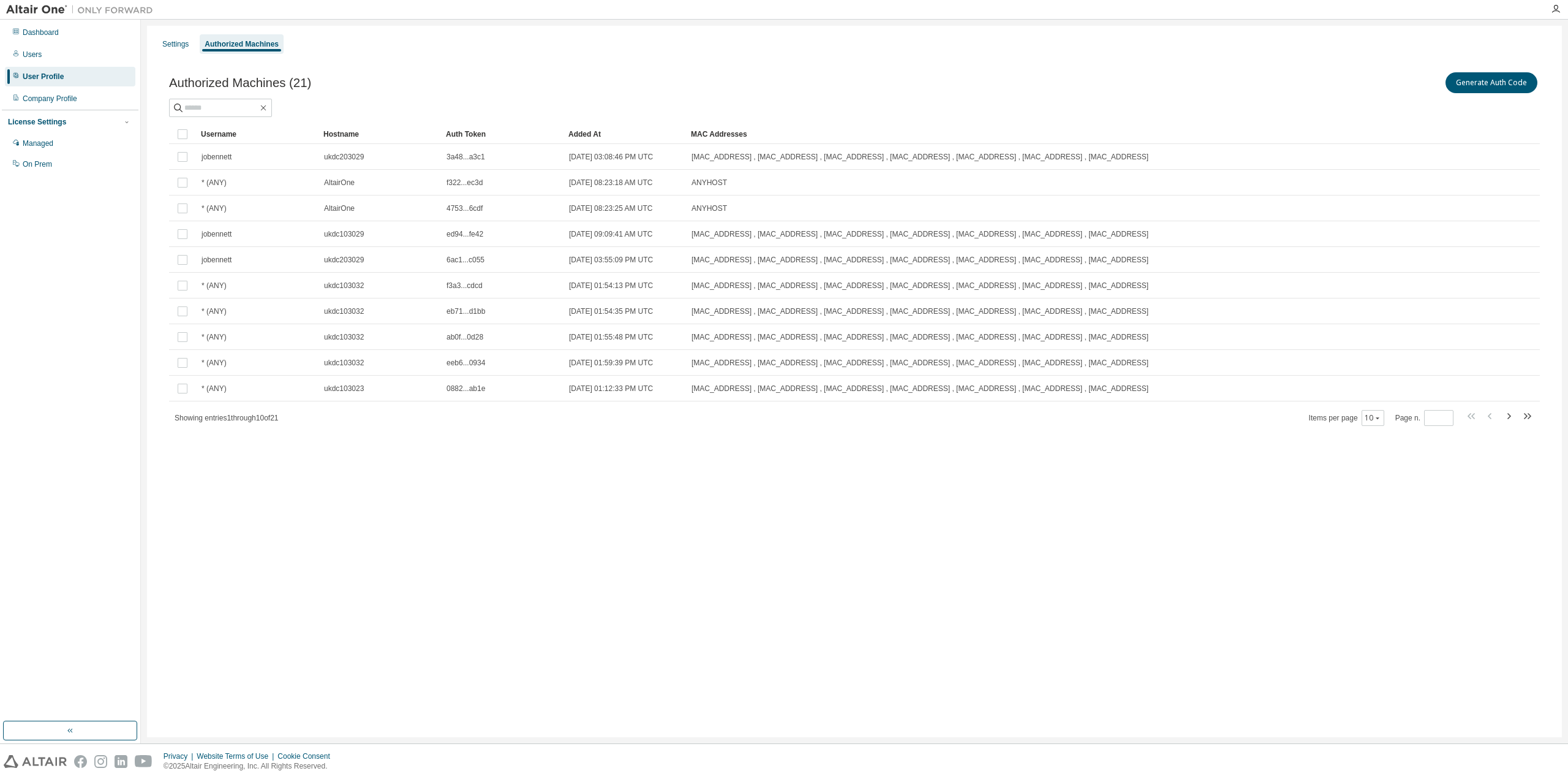
click at [556, 451] on div "Authorized Machines (21) Generate Auth Code Clear Load Save Save As Field Opera…" at bounding box center [855, 256] width 1401 height 403
click at [517, 549] on div "Settings Authorized Machines Authorized Machines (21) Generate Auth Code Clear …" at bounding box center [855, 381] width 1415 height 711
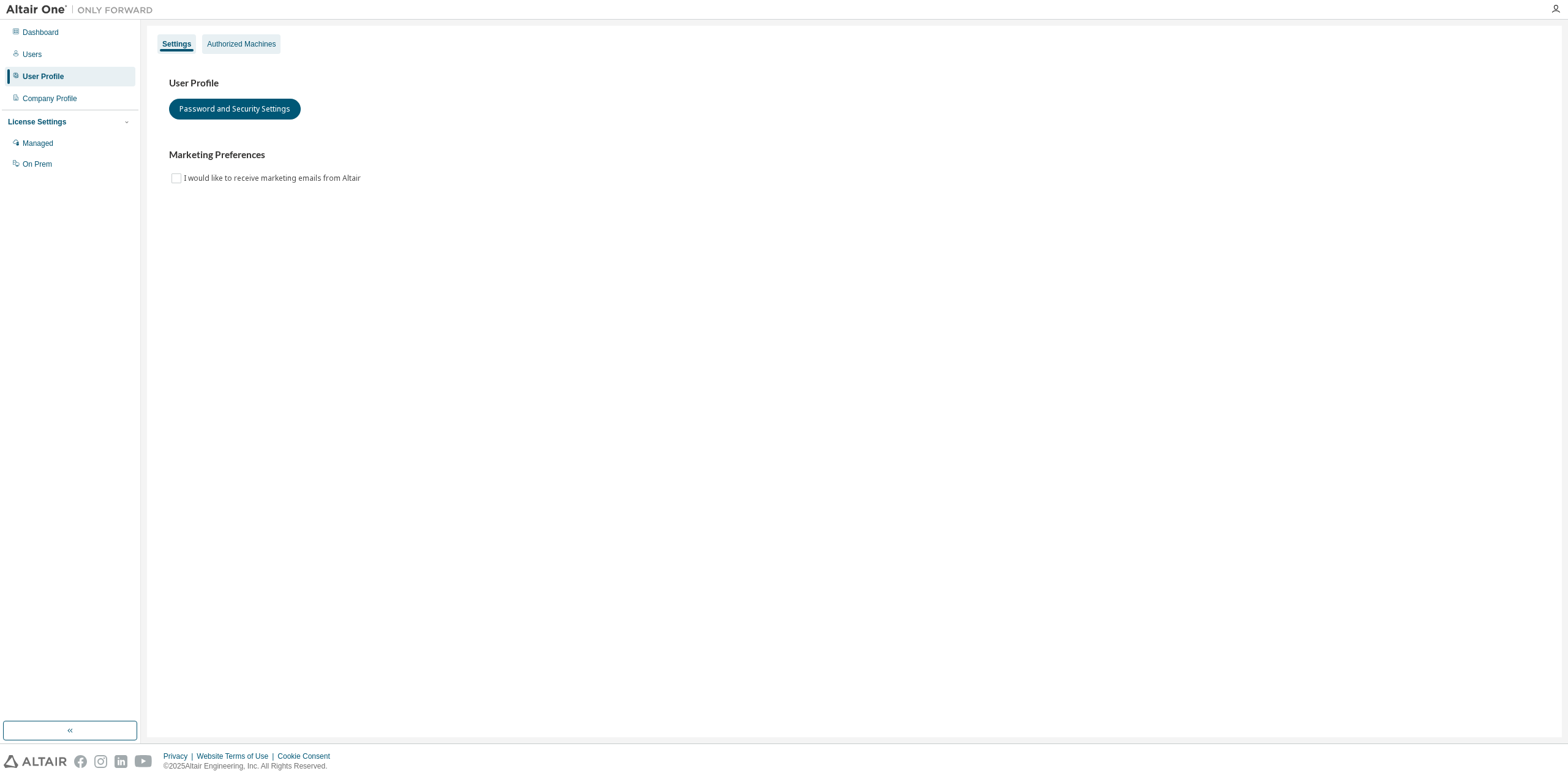
click at [240, 42] on div "Authorized Machines" at bounding box center [240, 44] width 69 height 10
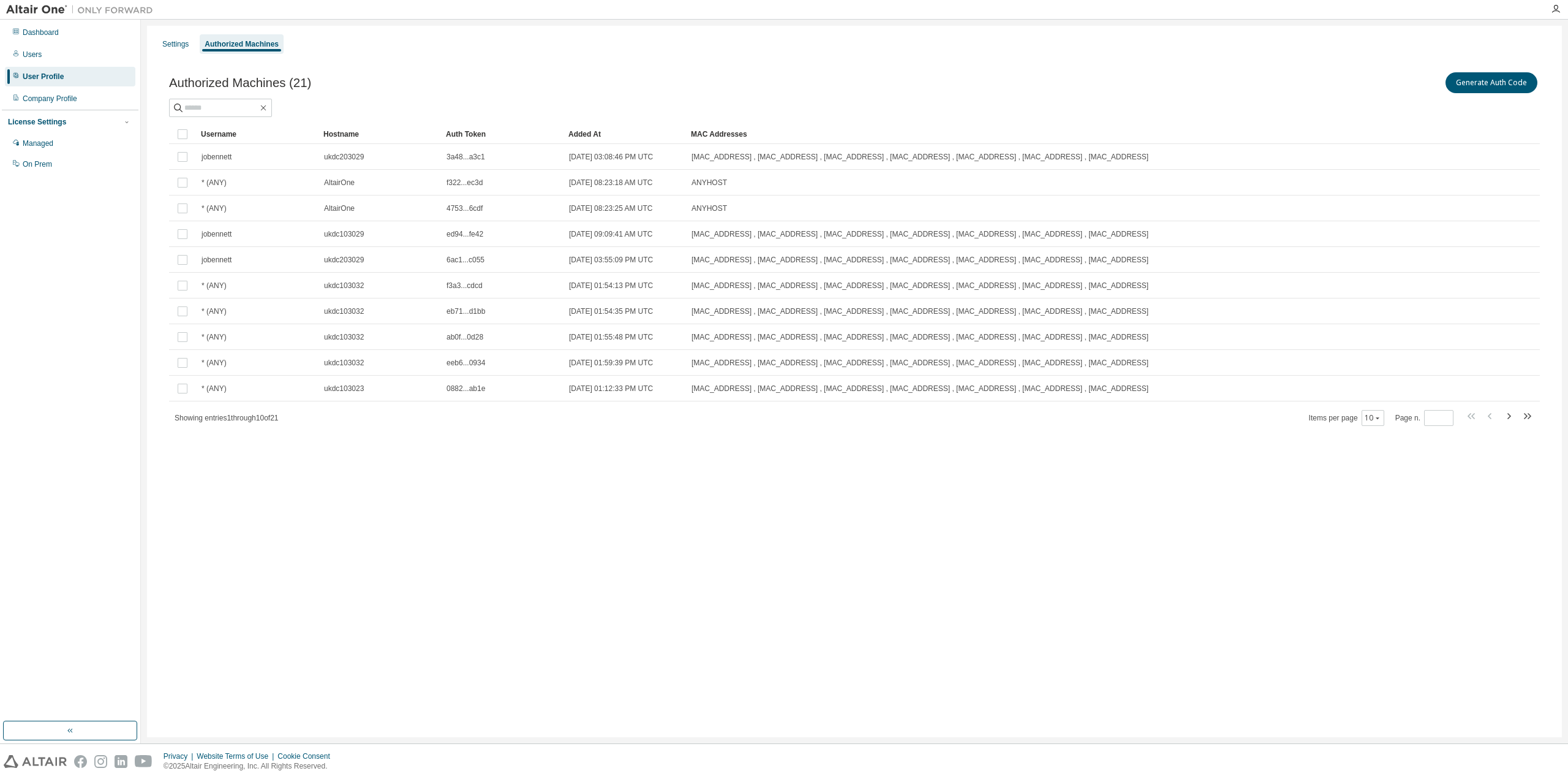
click at [667, 599] on div "Settings Authorized Machines Authorized Machines (21) Generate Auth Code Clear …" at bounding box center [855, 381] width 1415 height 711
click at [1481, 80] on button "Generate Auth Code" at bounding box center [1491, 82] width 92 height 21
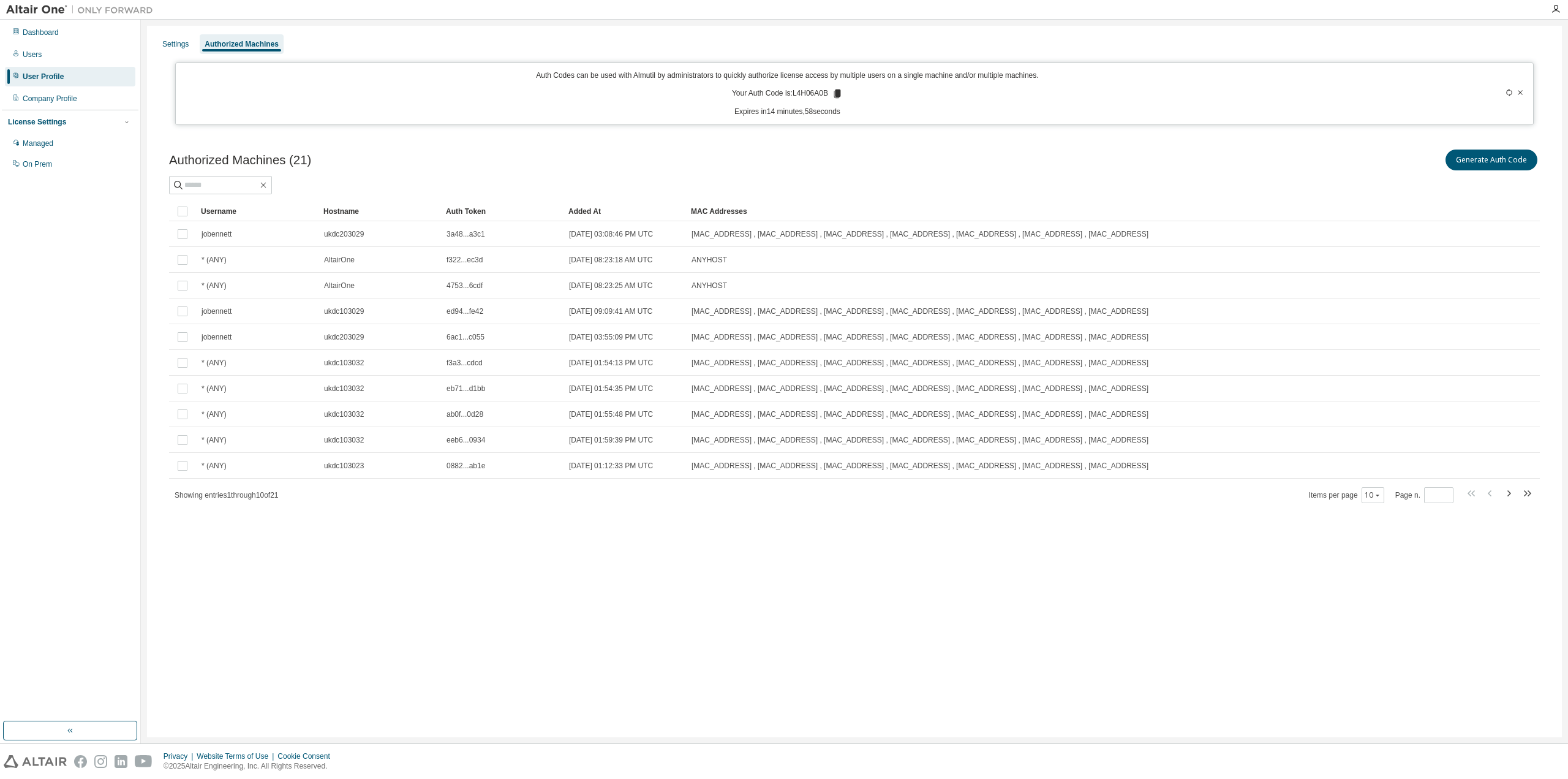
drag, startPoint x: 831, startPoint y: 93, endPoint x: 826, endPoint y: 100, distance: 8.6
click at [836, 91] on icon at bounding box center [837, 93] width 6 height 8
click at [734, 163] on div "Authorized Machines (21) Generate Auth Code" at bounding box center [854, 160] width 1371 height 26
click at [709, 143] on div "Authorized Machines (21) Generate Auth Code Clear Load Save Save As Field Opera…" at bounding box center [855, 334] width 1401 height 403
click at [778, 159] on div "Authorized Machines (21) Generate Auth Code" at bounding box center [854, 160] width 1371 height 26
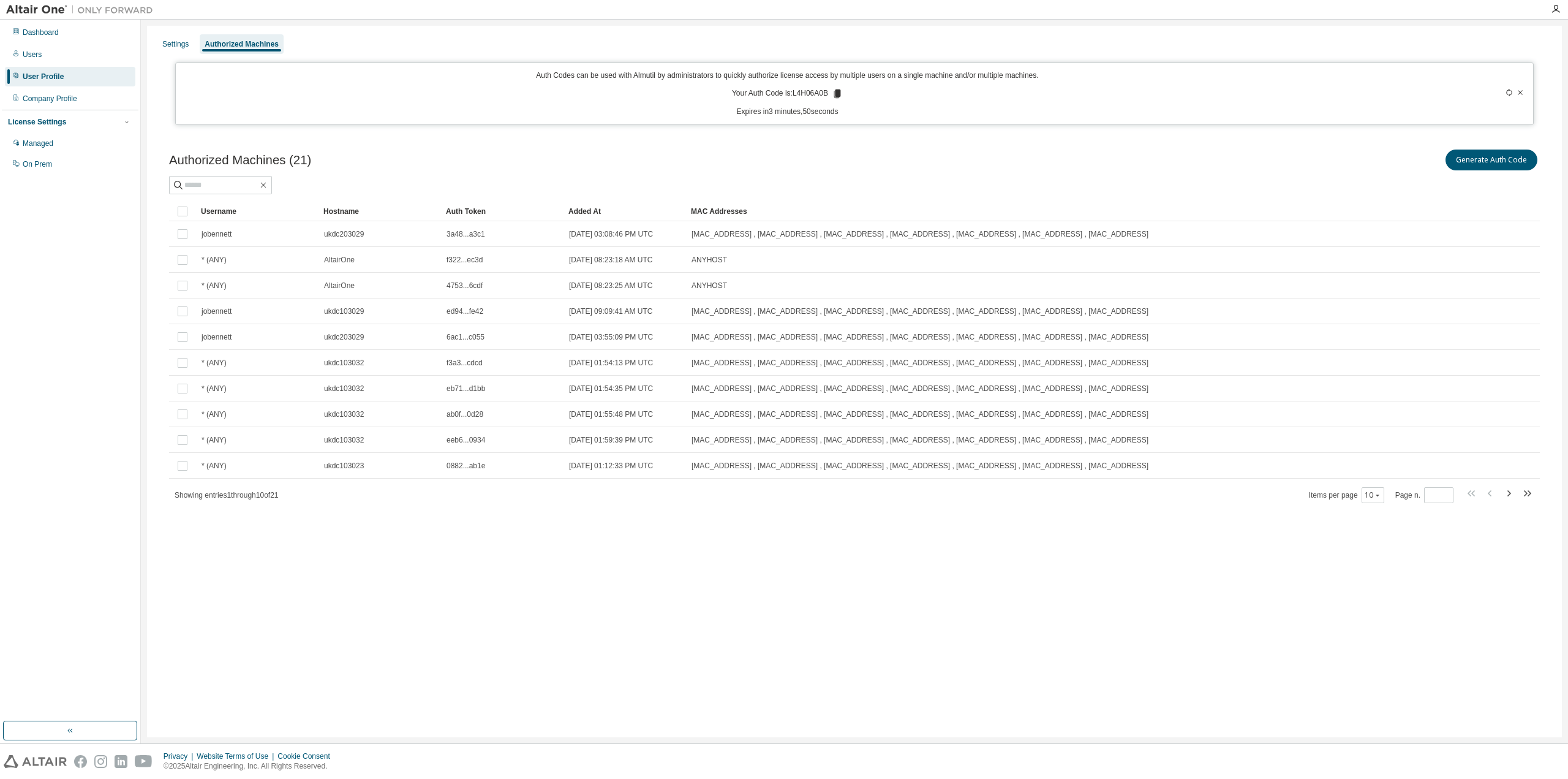
click at [642, 550] on div "Settings Authorized Machines Auth Codes can be used with Almutil by administrat…" at bounding box center [855, 381] width 1415 height 711
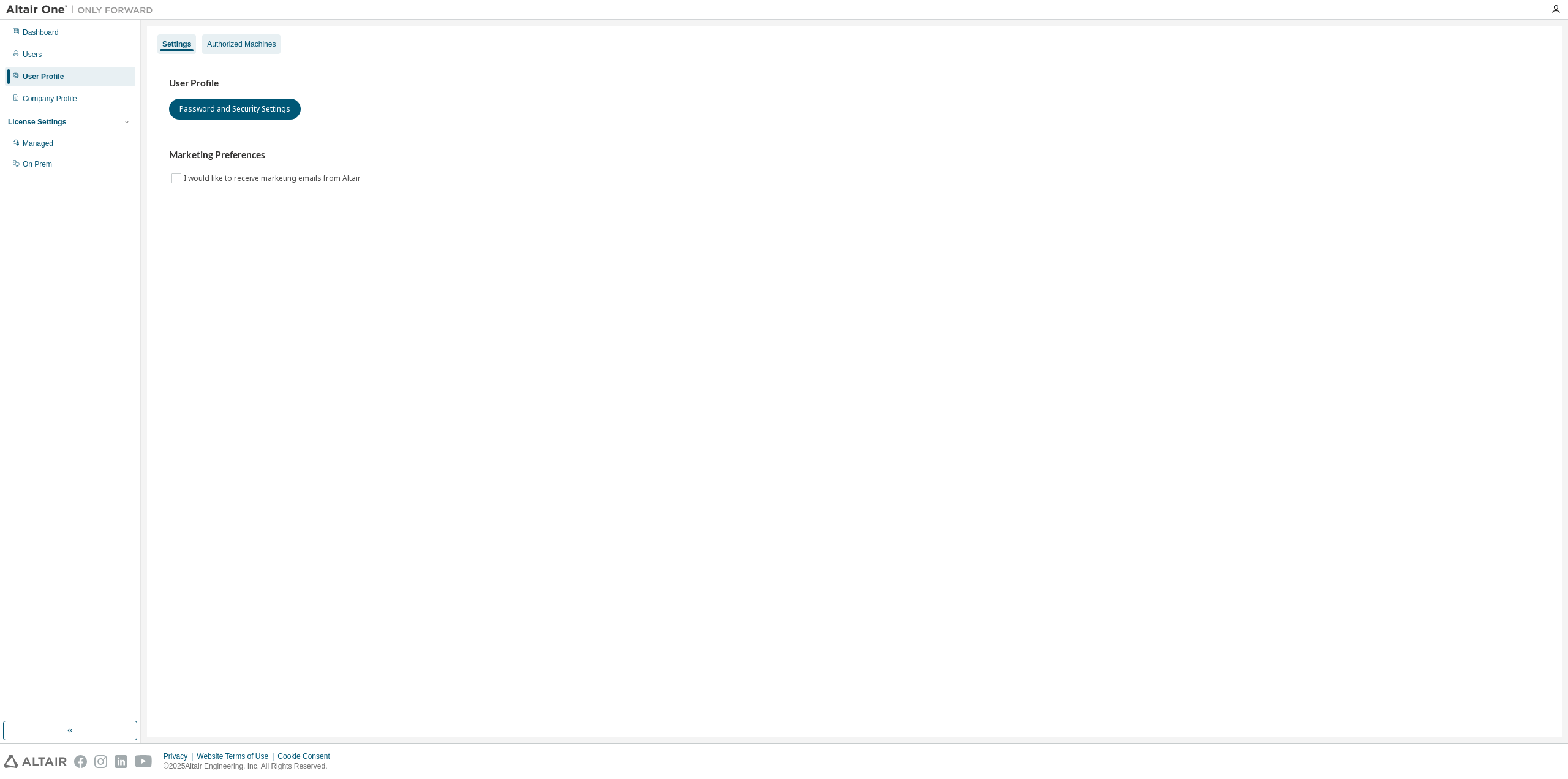
click at [244, 43] on div "Authorized Machines" at bounding box center [240, 44] width 69 height 10
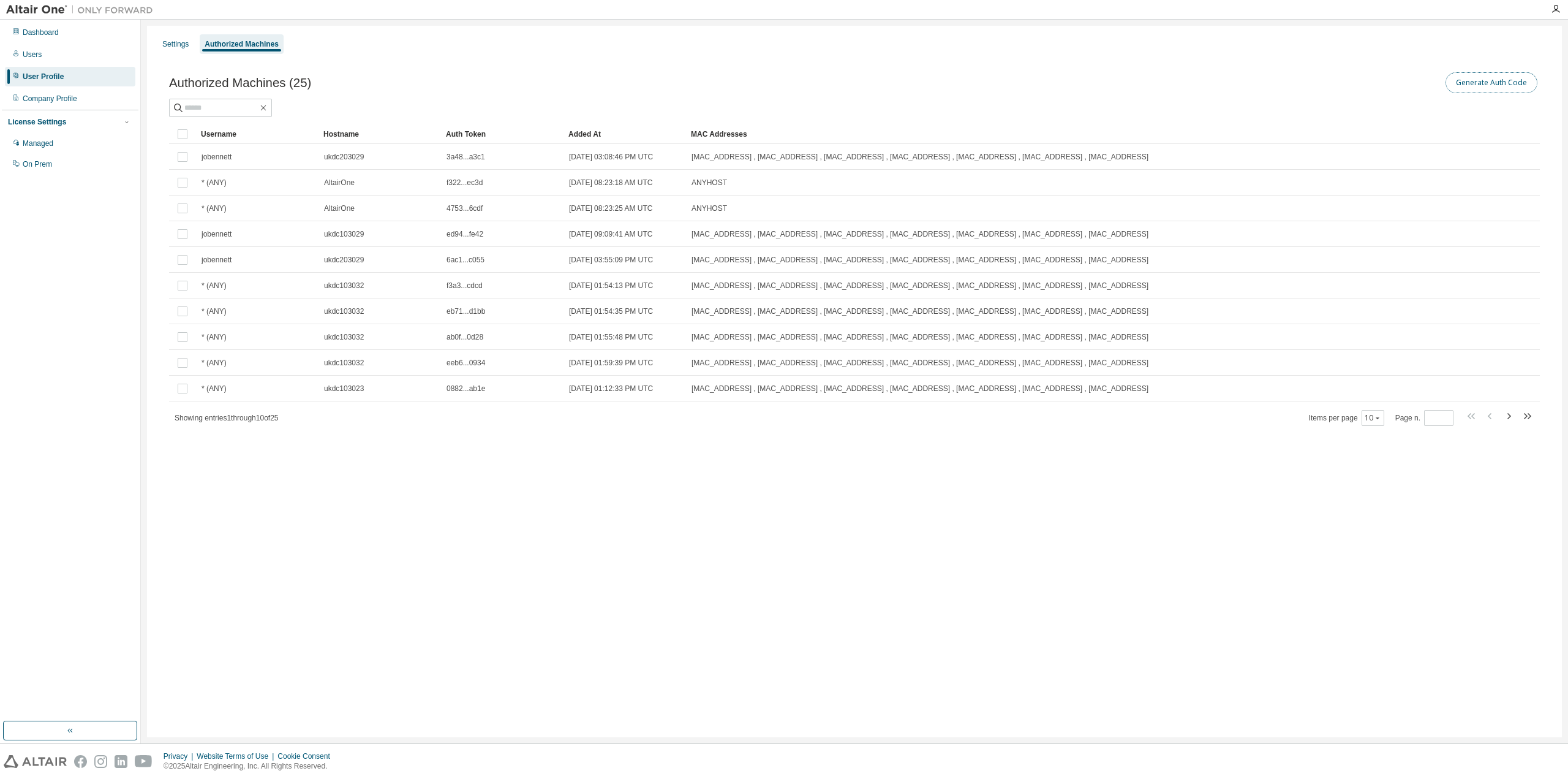
click at [1478, 88] on button "Generate Auth Code" at bounding box center [1491, 82] width 92 height 21
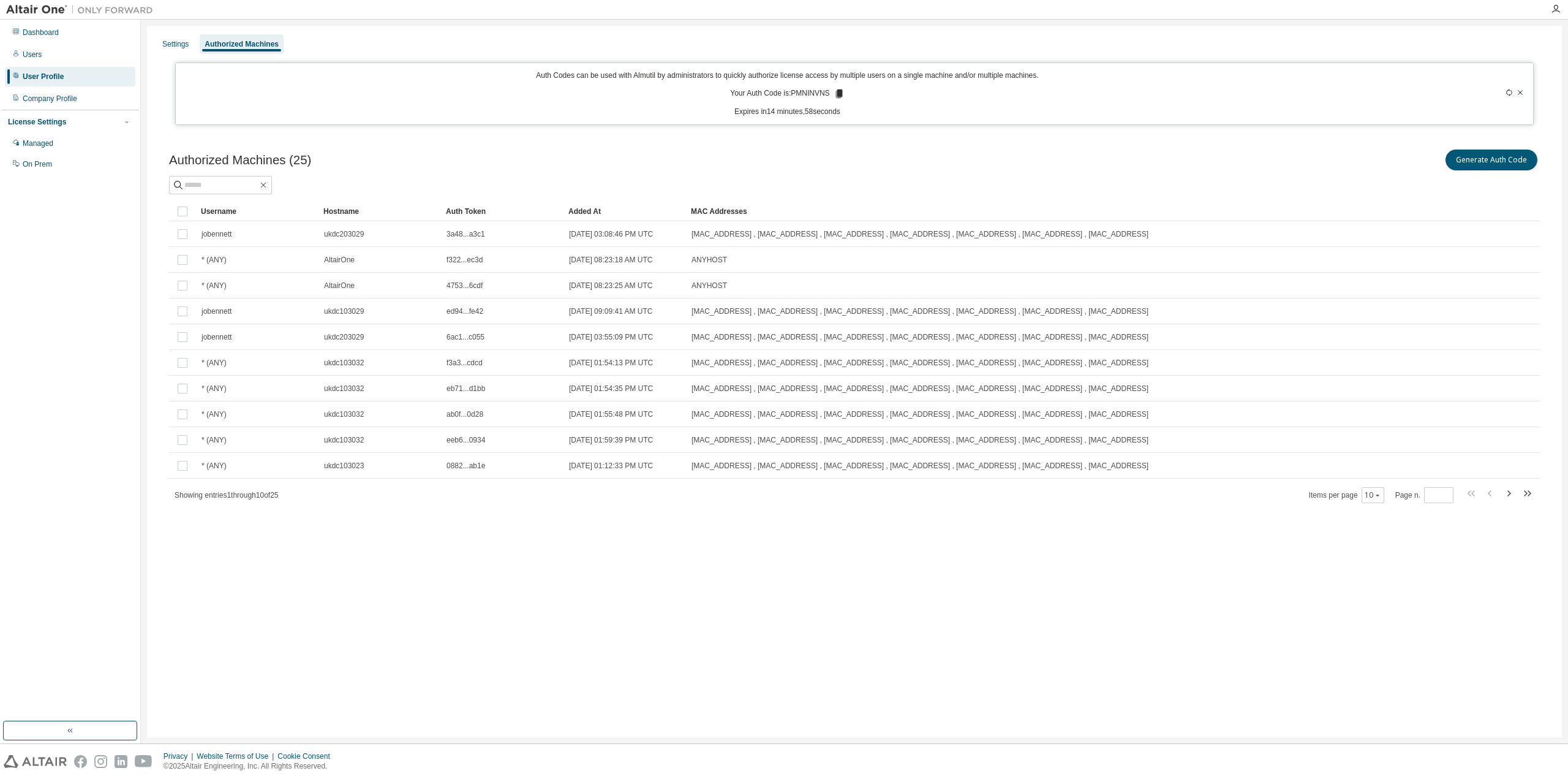
click at [805, 91] on p "Your Auth Code is: PMNINVNS" at bounding box center [787, 93] width 114 height 11
copy p "PMNINVNS"
click at [864, 145] on div "Authorized Machines (25) Generate Auth Code Clear Load Save Save As Field Opera…" at bounding box center [855, 334] width 1401 height 403
click at [822, 92] on p "Your Auth Code is: PMNINVNS" at bounding box center [787, 93] width 114 height 11
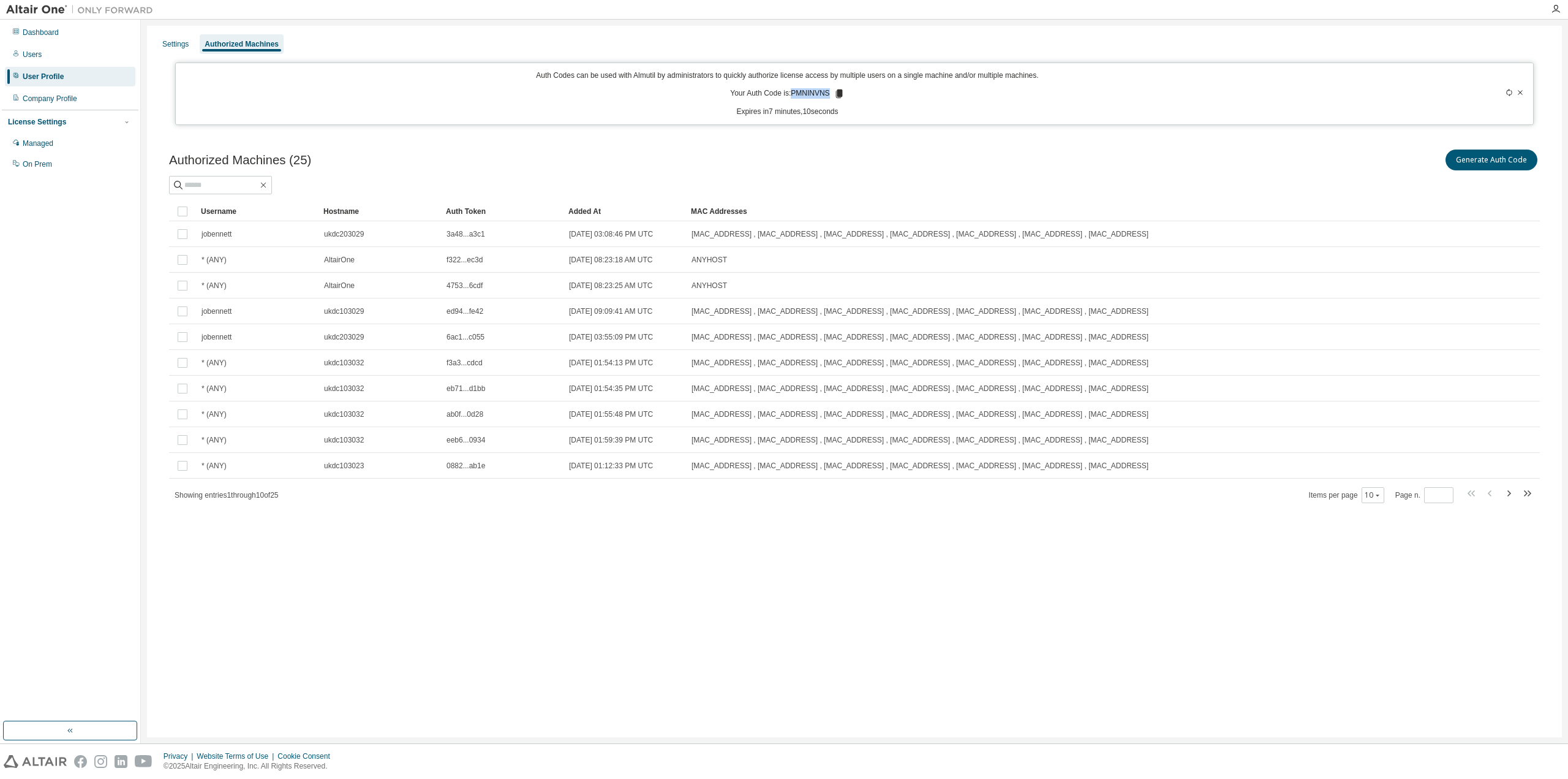
click at [822, 92] on p "Your Auth Code is: PMNINVNS" at bounding box center [787, 93] width 114 height 11
copy p "PMNINVNS"
